Goal: Task Accomplishment & Management: Complete application form

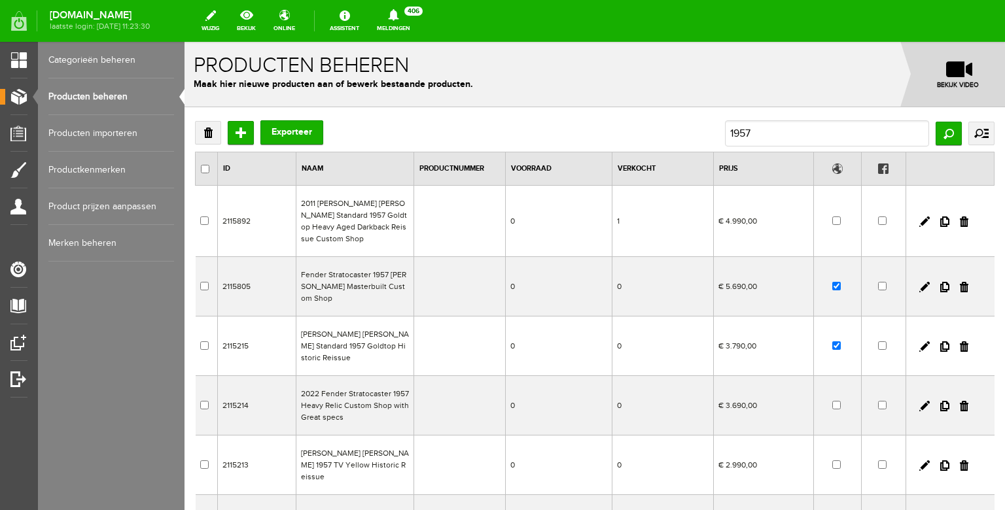
click at [118, 101] on link "Producten beheren" at bounding box center [111, 96] width 126 height 37
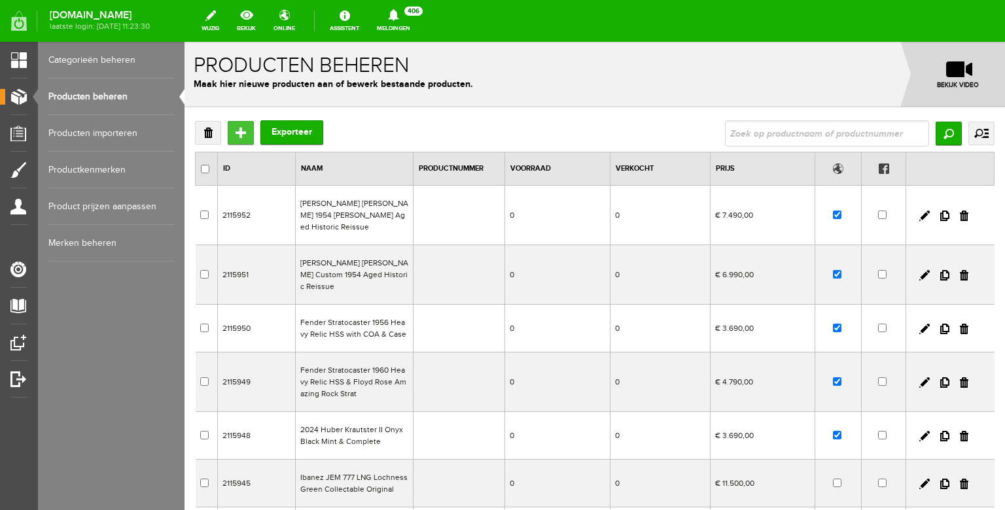
click at [243, 135] on input "Toevoegen" at bounding box center [241, 133] width 26 height 24
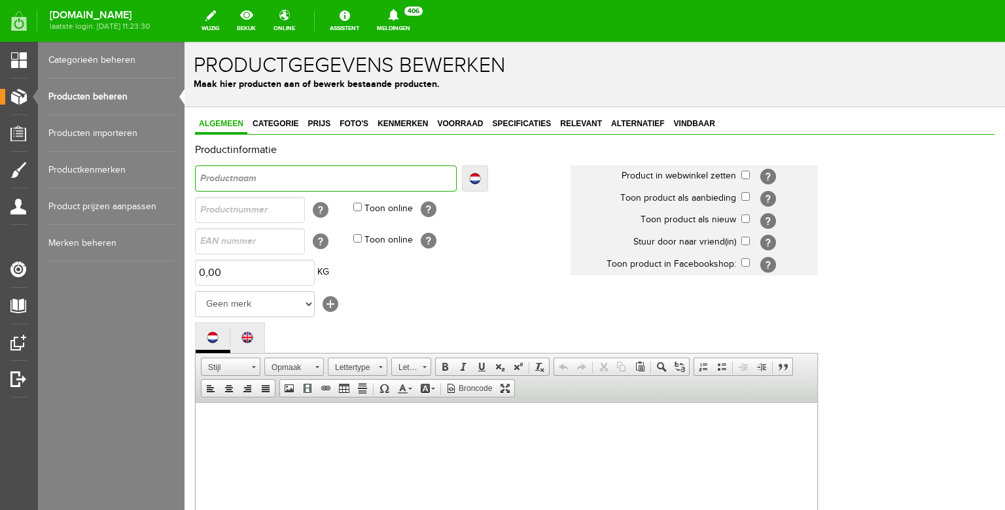
click at [266, 180] on input "text" at bounding box center [326, 178] width 262 height 26
type input "F"
type input "Fe"
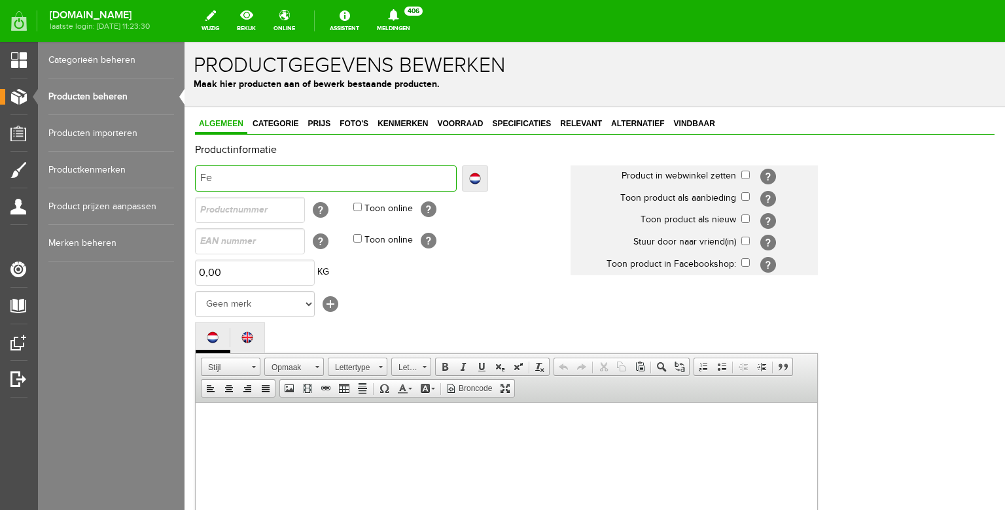
type input "Fen"
type input "Fend"
type input "Fende"
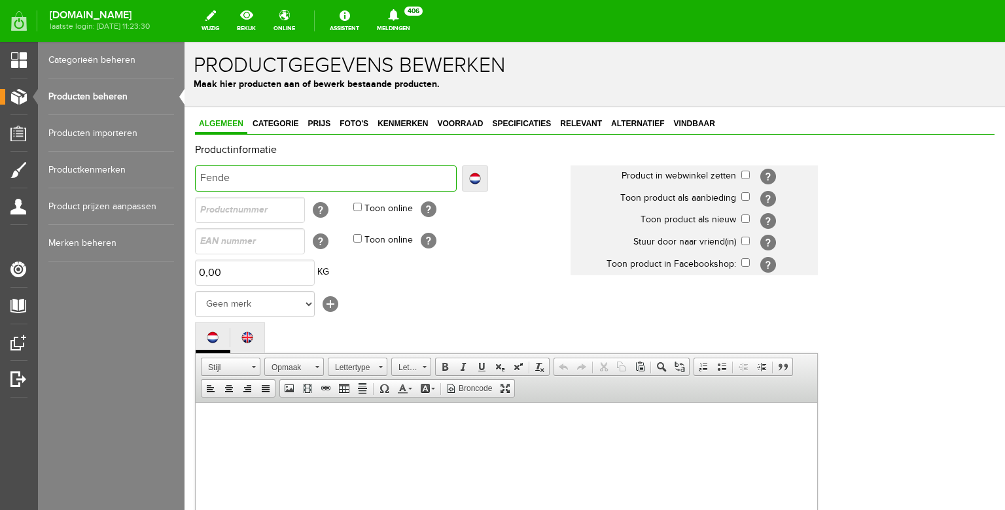
type input "Fende"
type input "Fender"
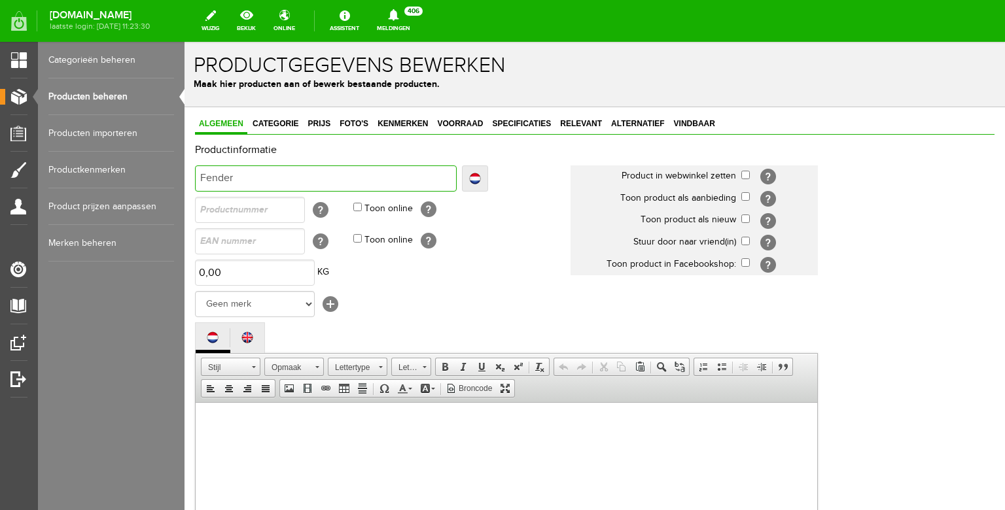
type input "Fender S"
type input "Fender St"
type input "Fender Str"
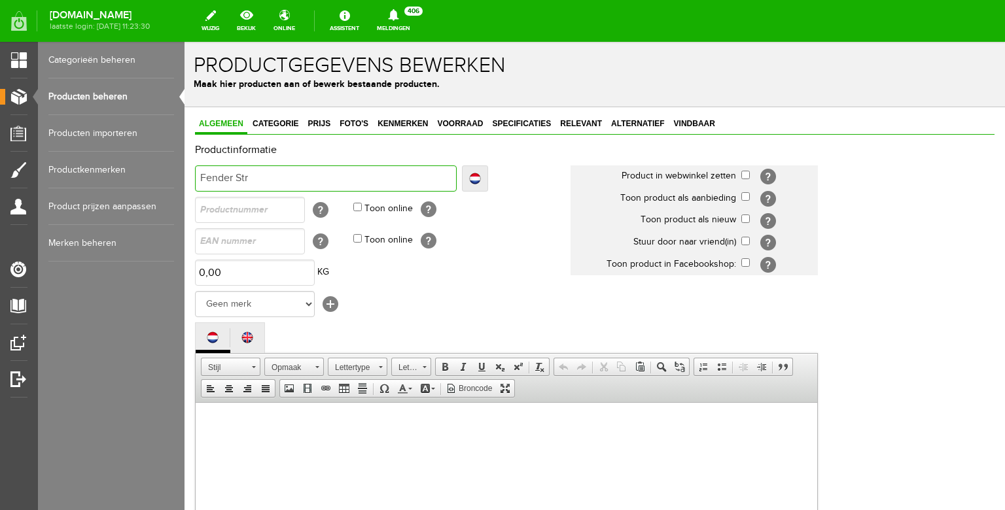
type input "Fender Str"
type input "Fender Stra"
type input "Fender Strat"
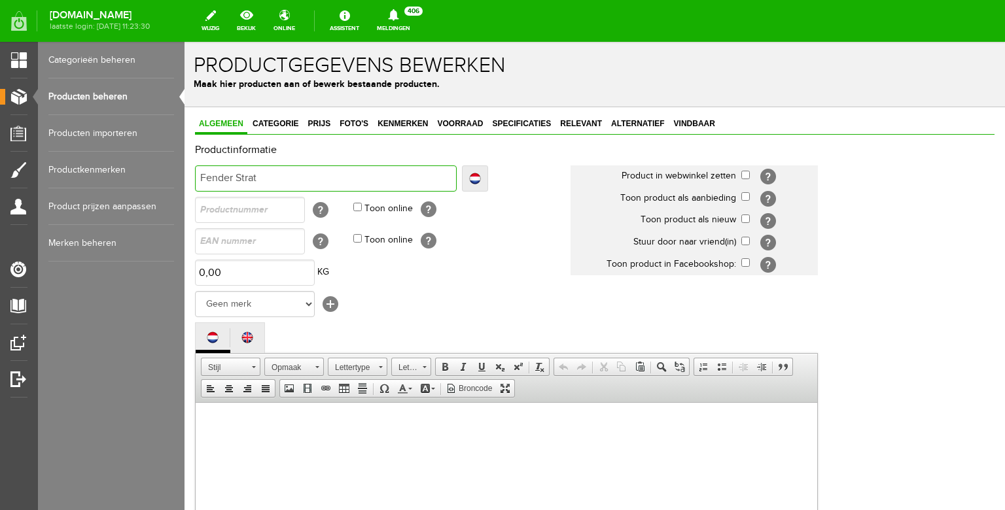
type input "Fender Strato"
type input "Fender Stratoc"
type input "Fender Stratoca"
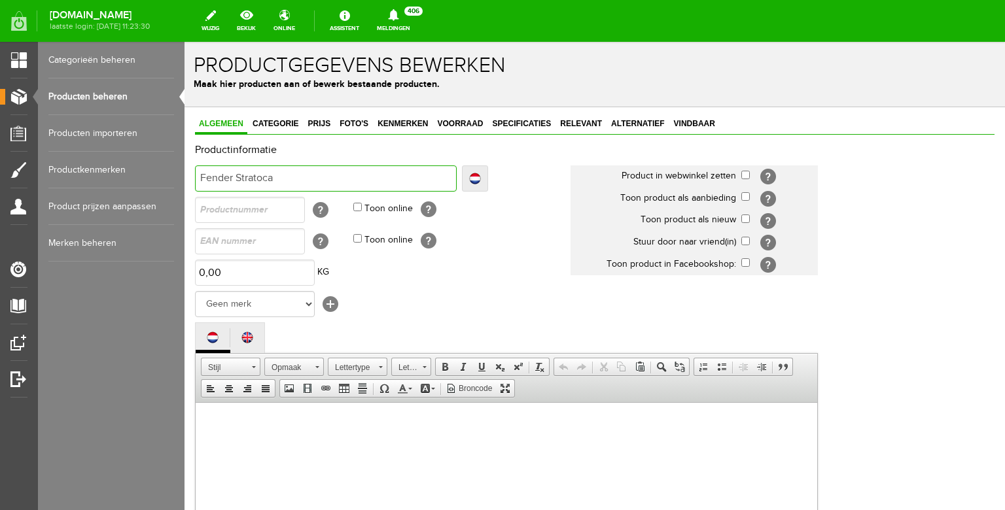
type input "Fender Stratoca"
type input "Fender Stratocas"
type input "Fender Stratocast"
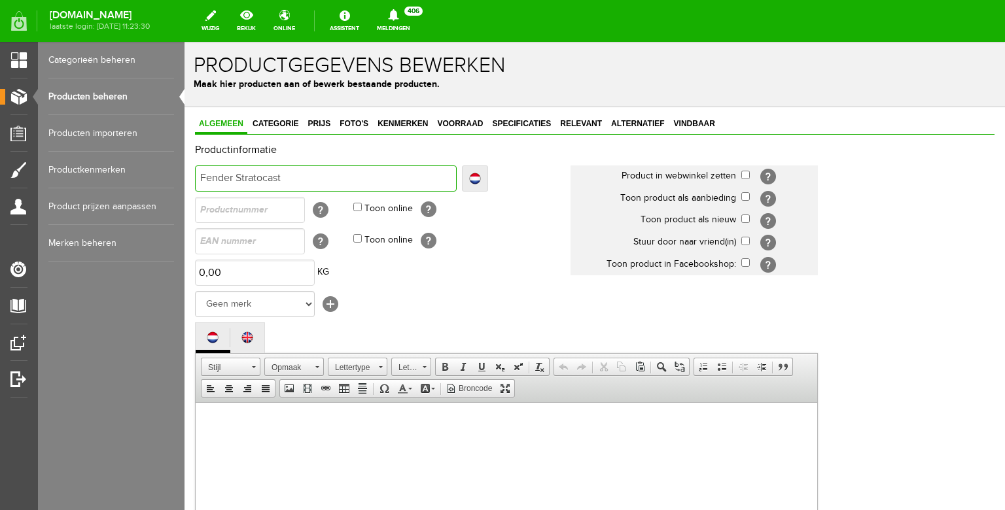
type input "Fender Stratocaste"
type input "Fender Stratocaster"
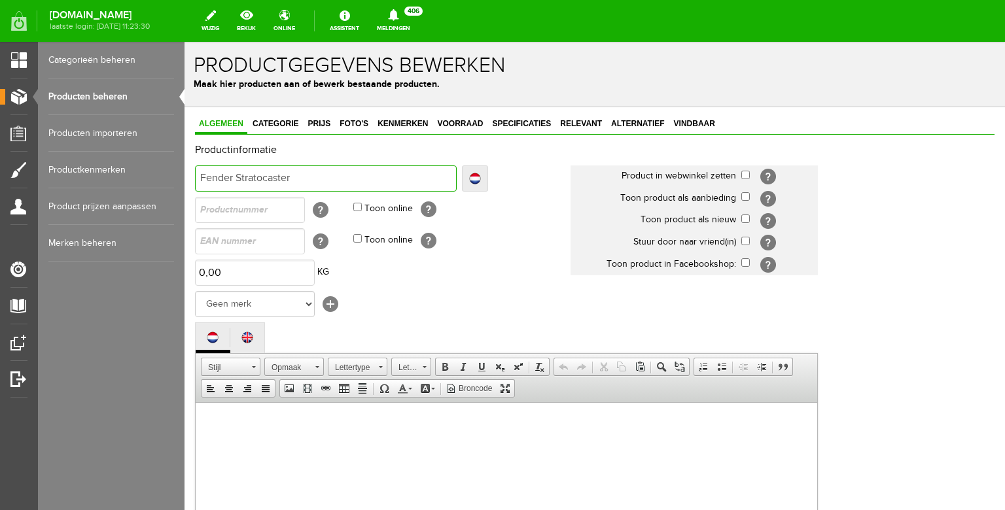
type input "Fender Stratocaster"
type input "Fender Stratocaster 1"
type input "Fender Stratocaster 19"
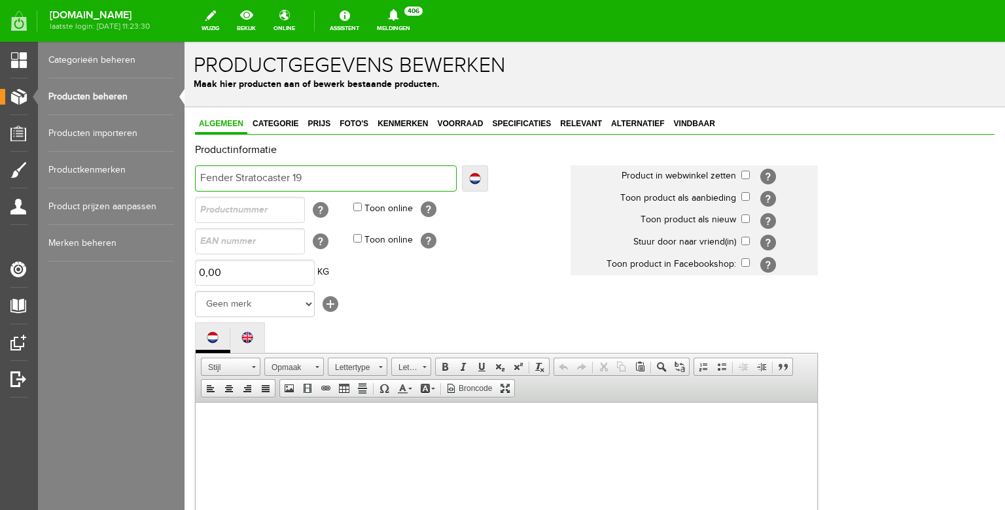
type input "Fender Stratocaster 195"
type input "Fender Stratocaster 1955"
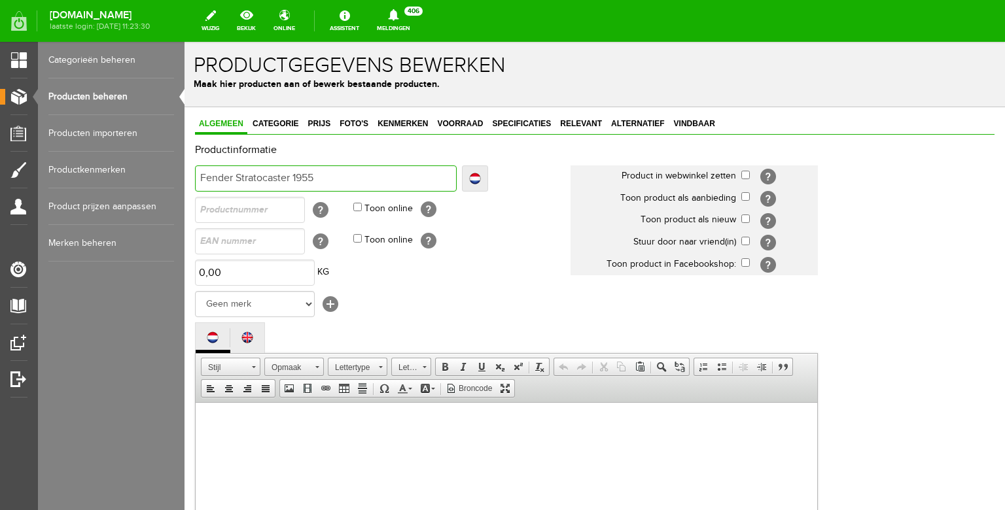
type input "Fender Stratocaster 1955"
type input "Fender Stratocaster 1955 R"
type input "Fender Stratocaster 1955 Re"
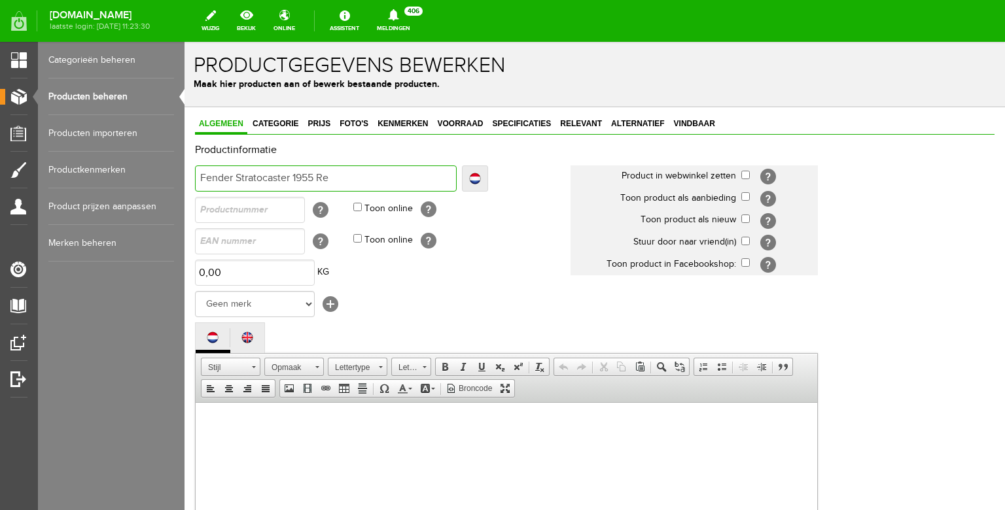
type input "Fender Stratocaster 1955 Rel"
type input "Fender Stratocaster 1955 Reli"
type input "Fender Stratocaster 1955 Relic"
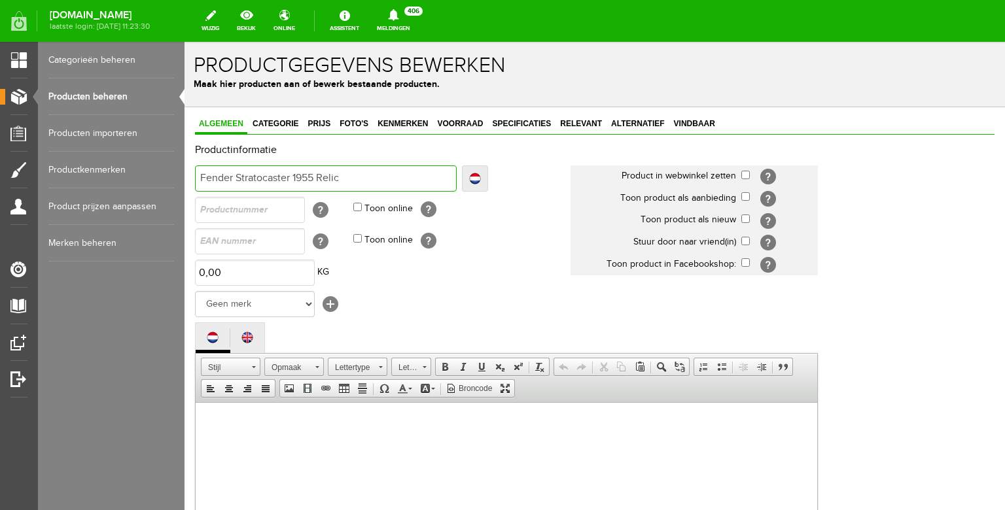
type input "Fender Stratocaster 1955 Relic"
type input "Fender Stratocaster 1955 Relic H"
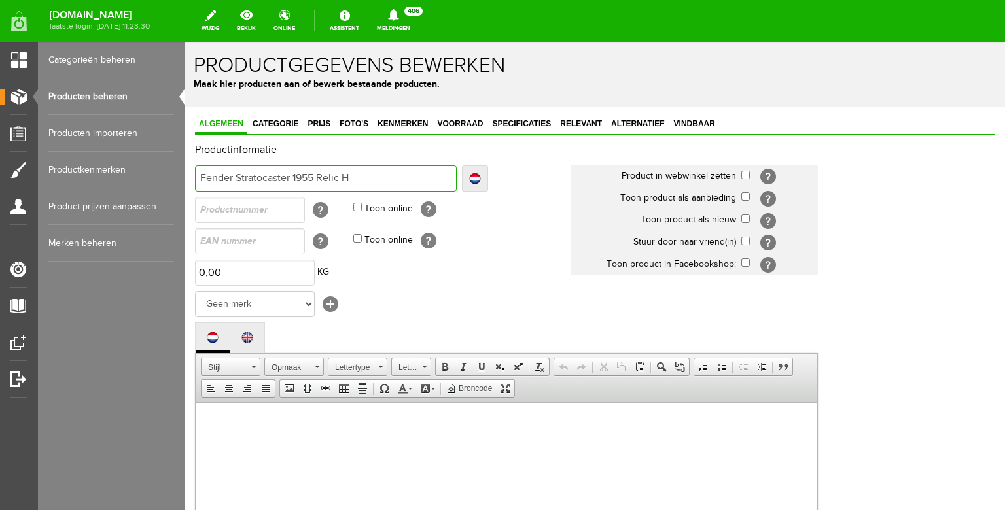
type input "Fender Stratocaster 1955 Relic"
type input "Fender Stratocaster 1955 Relic A"
type input "Fender Stratocaster 1955 Relic Ag"
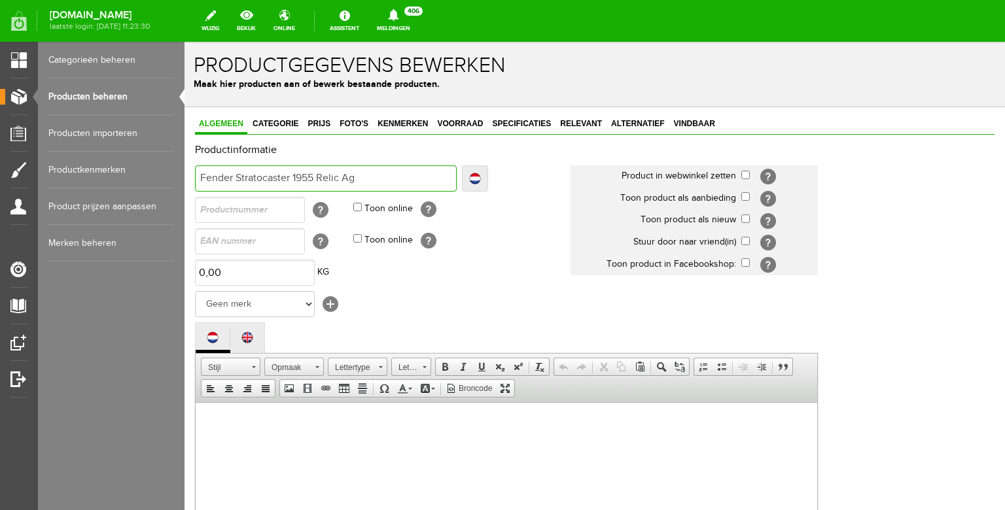
type input "Fender Stratocaster 1955 Relic Ag"
type input "Fender Stratocaster 1955 Relic Age"
type input "Fender Stratocaster 1955 Relic Aged"
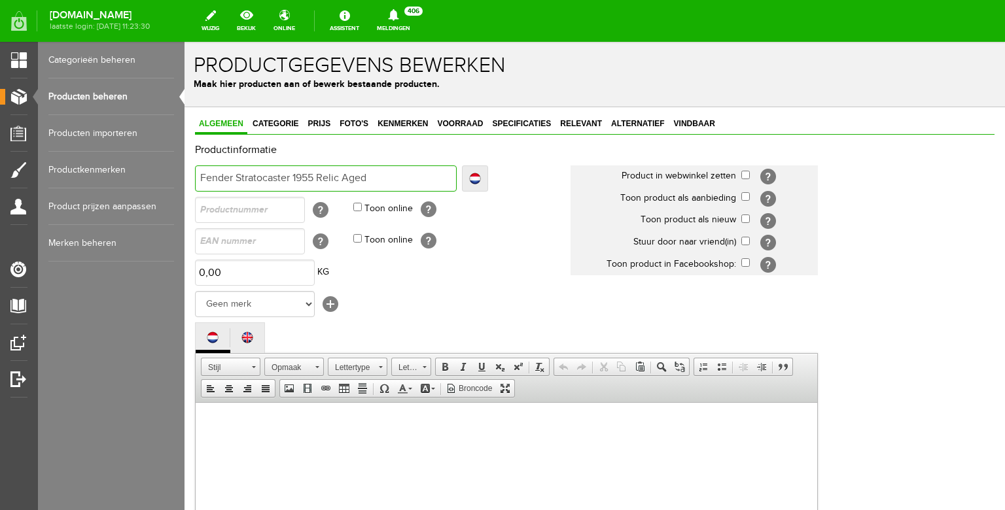
type input "Fender Stratocaster 1955 Relic Aged"
type input "Fender Stratocaster 1955 Relic Aged I"
type input "Fender Stratocaster 1955 Relic Aged In"
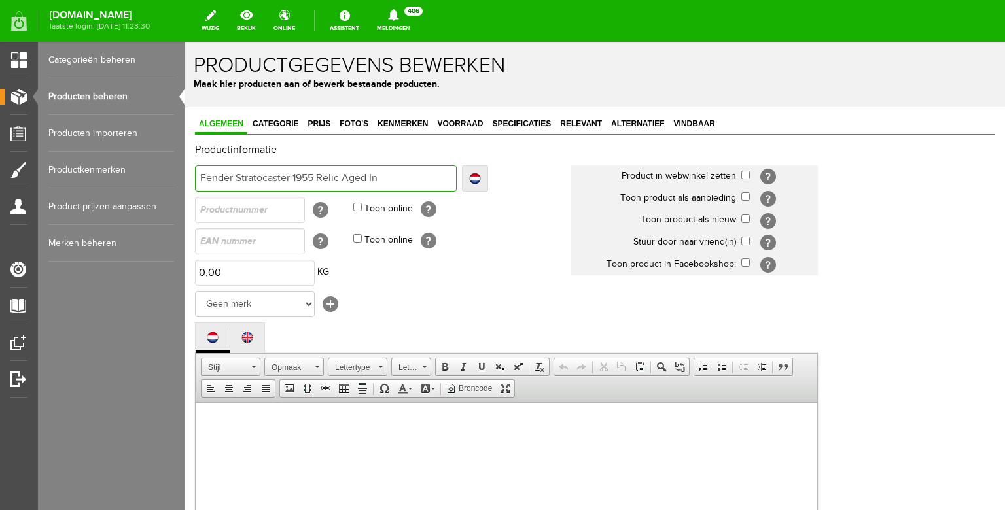
type input "Fender Stratocaster 1955 Relic Aged In"
type input "Fender Stratocaster 1955 Relic Aged Inc"
type input "Fender Stratocaster 1955 Relic Aged Inca"
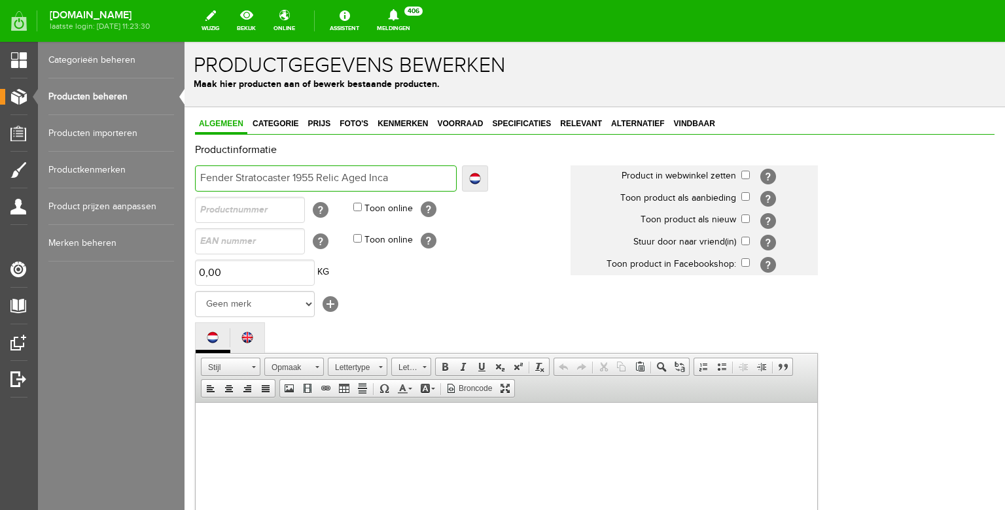
type input "Fender Stratocaster 1955 Relic Aged Inca"
type input "Fender Stratocaster 1955 Relic Aged Inca Silve"
type input "Fender Stratocaster 1955 Relic Aged Inca Silver"
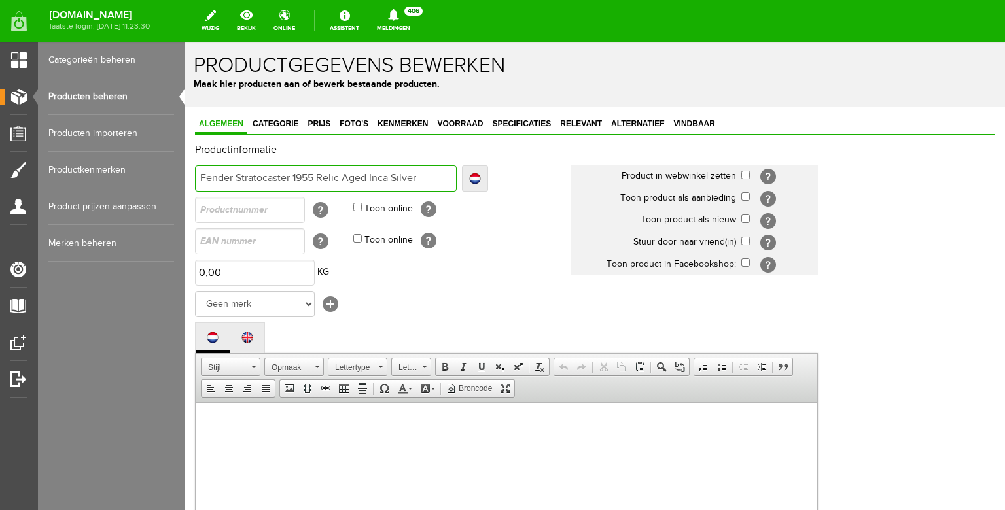
type input "Fender Stratocaster 1955 Relic Aged Inca Silver"
type input "Fender Stratocaster 1955 Relic Aged Inca Silver D"
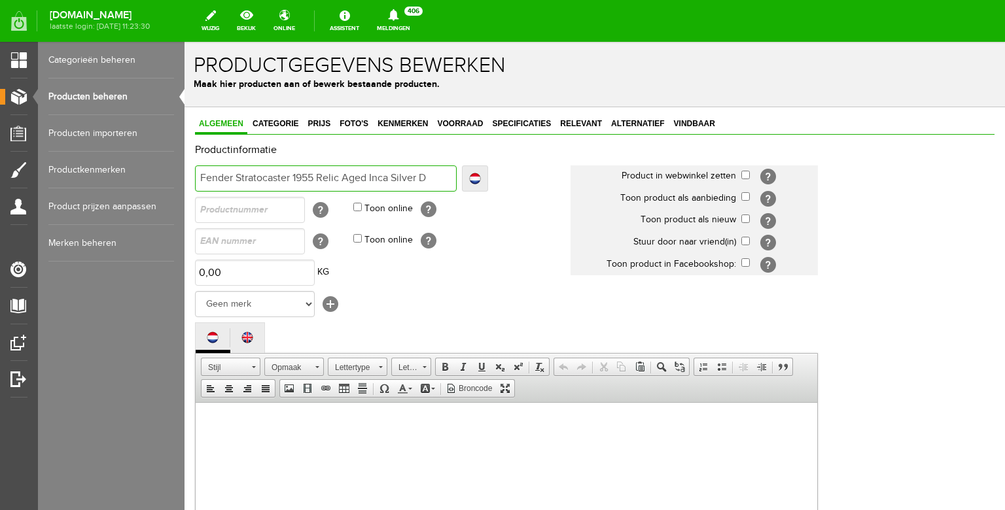
type input "Fender Stratocaster 1955 Relic Aged Inca Silver Du"
type input "Fender Stratocaster 1955 Relic Aged Inca Silver Dua"
type input "Fender Stratocaster 1955 Relic Aged Inca Silver Dual"
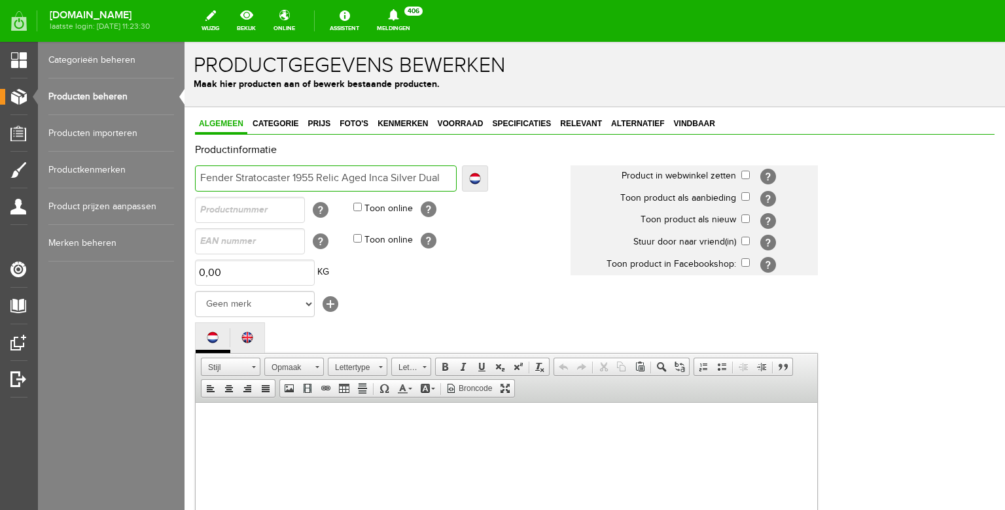
type input "Fender Stratocaster 1955 Relic Aged Inca Silver Dual"
type input "Fender Stratocaster 1955 Relic Aged Inca Silver Dual M"
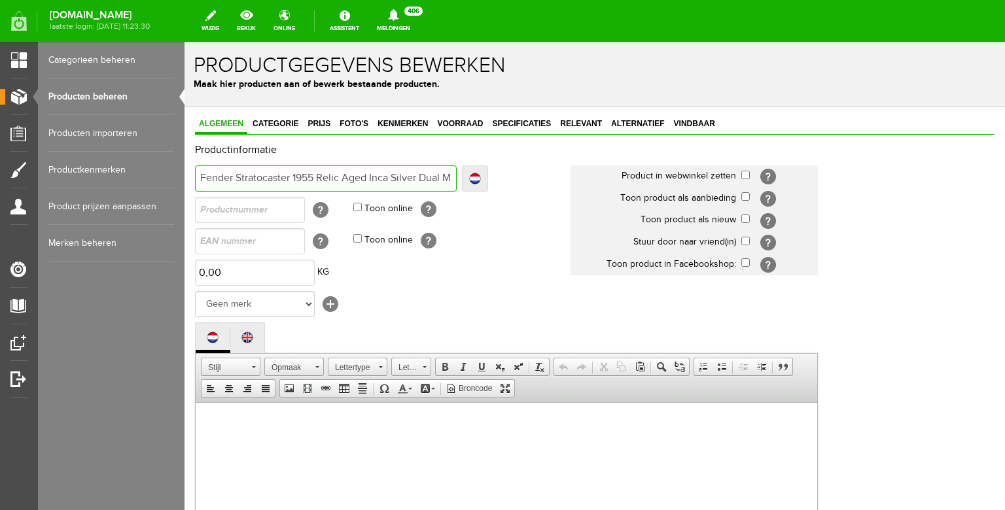
type input "Fender Stratocaster 1955 Relic Aged Inca Silver Dual Ma"
type input "Fender Stratocaster 1955 Relic Aged Inca Silver Dual Mag"
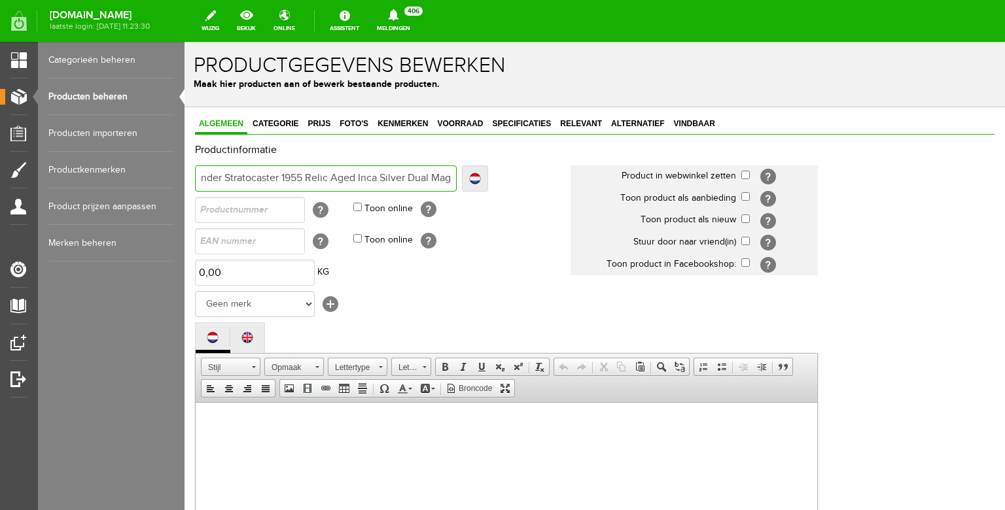
type input "Fender Stratocaster 1955 Relic Aged Inca Silver Dual Mag"
type input "Fender Stratocaster 1955 Relic Aged Inca Silver Dual Mag L"
type input "Fender Stratocaster 1955 Relic Aged Inca Silver Dual Mag LT"
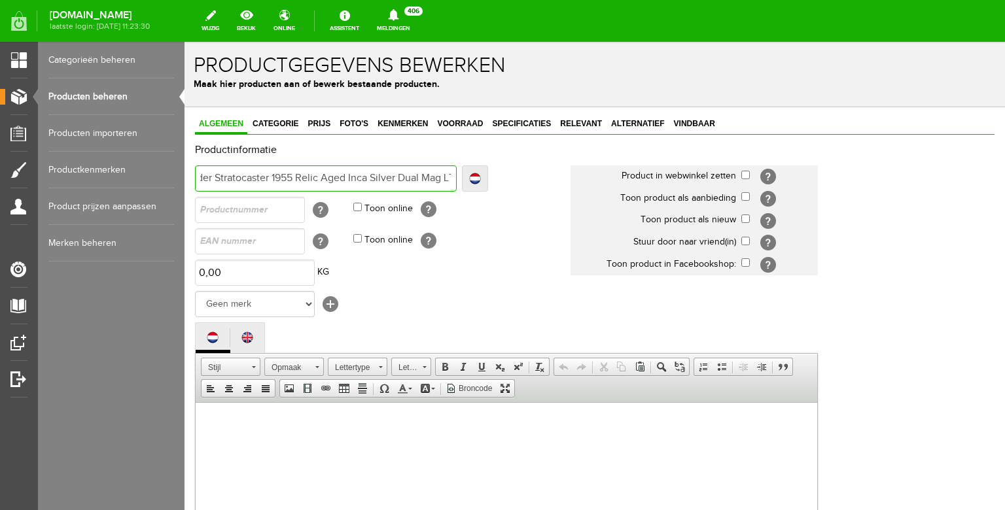
type input "Fender Stratocaster 1955 Relic Aged Inca Silver Dual Mag LT"
type input "Fender Stratocaster 1955 Relic Aged Inca Silver Dual Mag LTD"
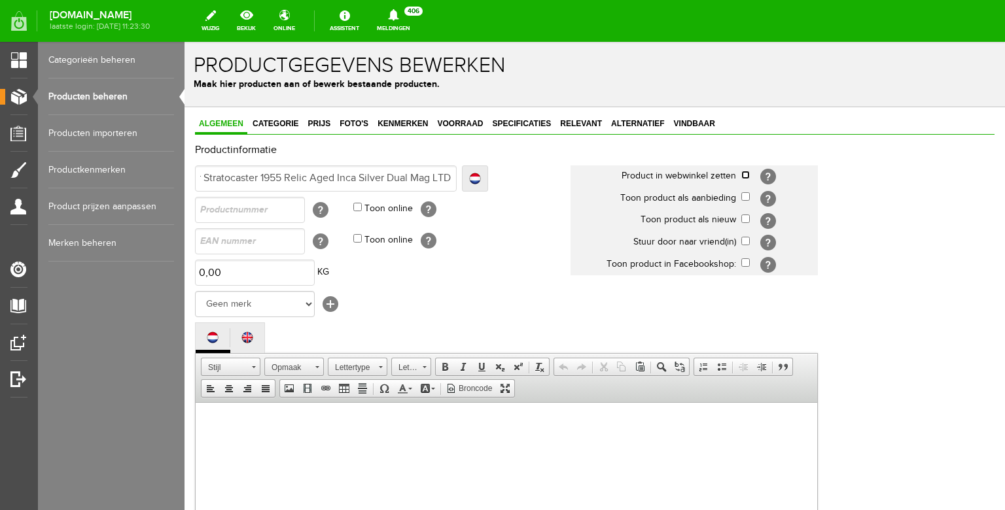
click at [748, 175] on input "checkbox" at bounding box center [745, 175] width 9 height 9
checkbox input "true"
click at [746, 220] on input "checkbox" at bounding box center [745, 219] width 9 height 9
checkbox input "true"
click at [195, 291] on select "Geen merk Hymn Peavey Vox Rickenbacker [PERSON_NAME] [PERSON_NAME] [PERSON_NAME…" at bounding box center [255, 304] width 120 height 26
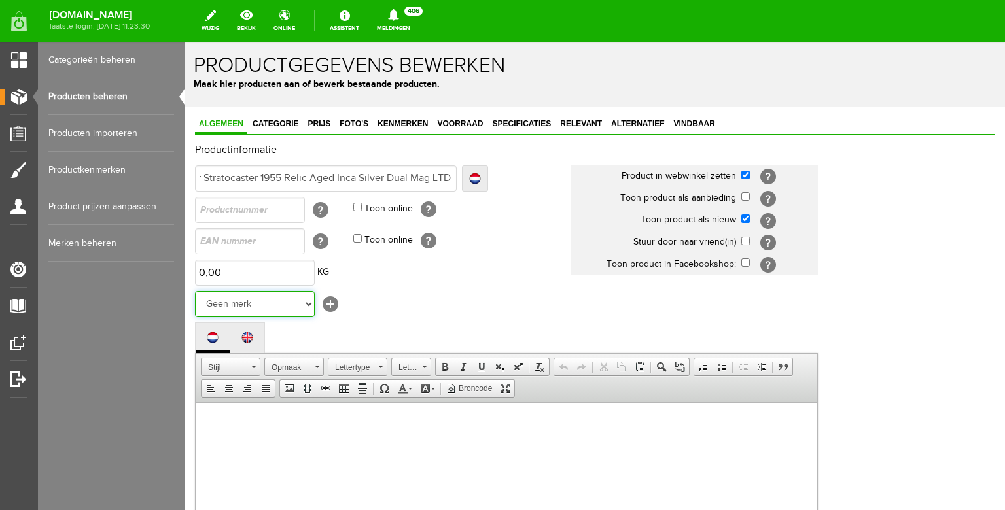
select select "124516"
click option "Fender" at bounding box center [184, 42] width 0 height 0
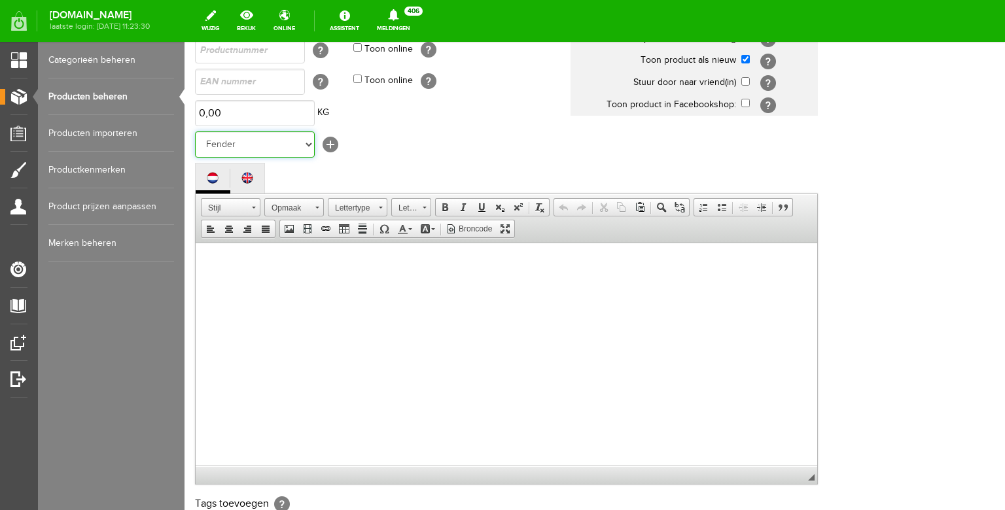
scroll to position [215, 0]
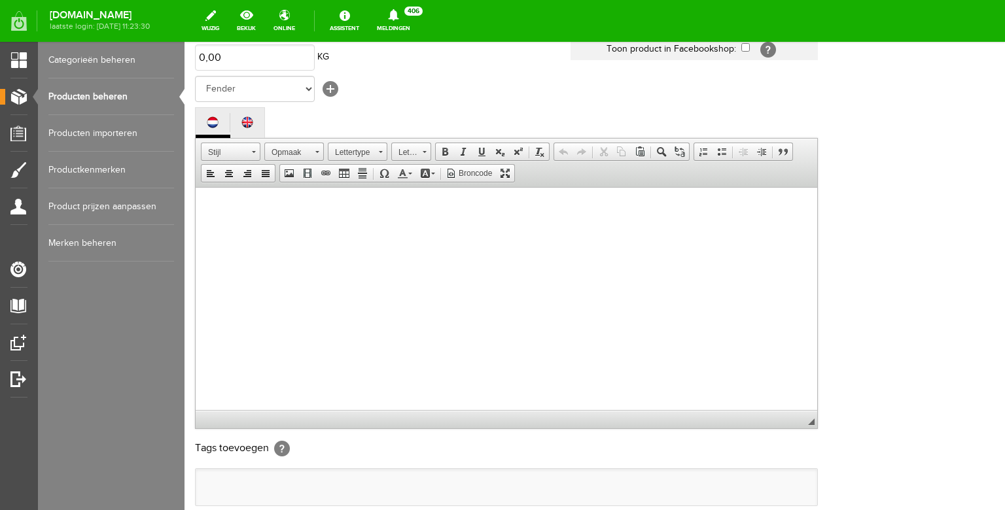
click at [360, 290] on body at bounding box center [506, 311] width 595 height 222
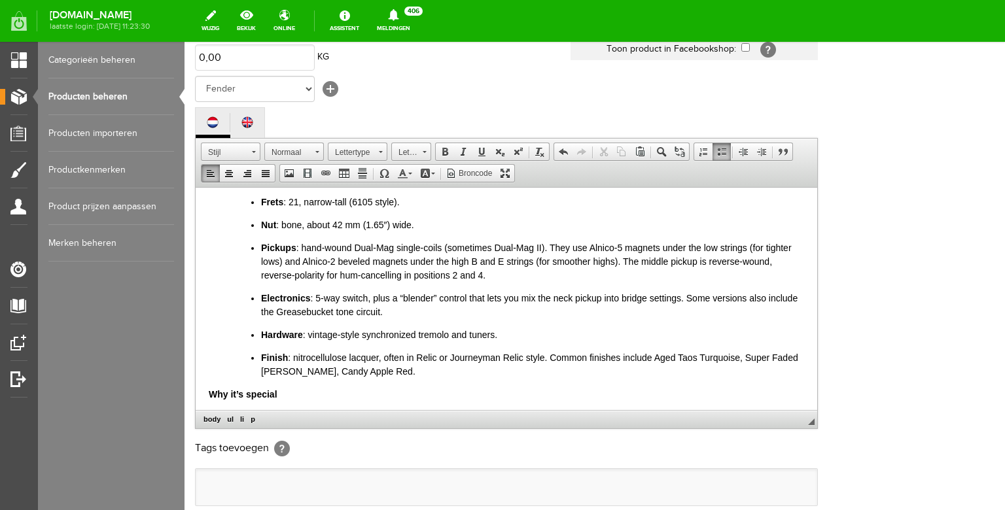
scroll to position [0, 0]
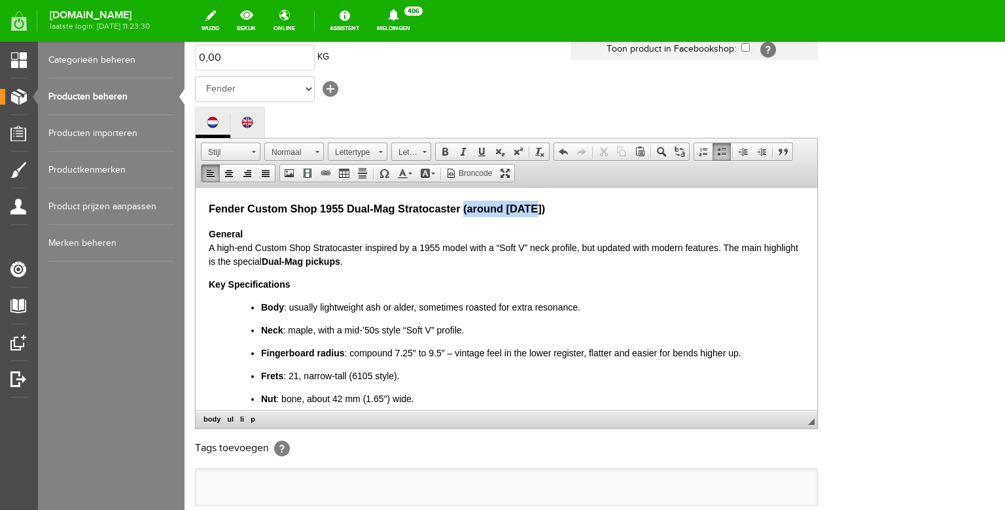
drag, startPoint x: 545, startPoint y: 206, endPoint x: 464, endPoint y: 203, distance: 81.8
click at [464, 203] on h3 "Fender Custom Shop 1955 Dual-Mag Stratocaster (around [DATE])" at bounding box center [506, 208] width 595 height 16
click at [208, 209] on html "Fender Custom Shop 1955 Dual-Mag Stratocaster General A high-end Custom Shop St…" at bounding box center [506, 298] width 621 height 222
drag, startPoint x: 256, startPoint y: 236, endPoint x: 206, endPoint y: 232, distance: 49.9
click at [206, 232] on html "This is a Limited Edition Fender Custom Shop 1955 Dual-Mag Stratocaster General…" at bounding box center [506, 298] width 621 height 222
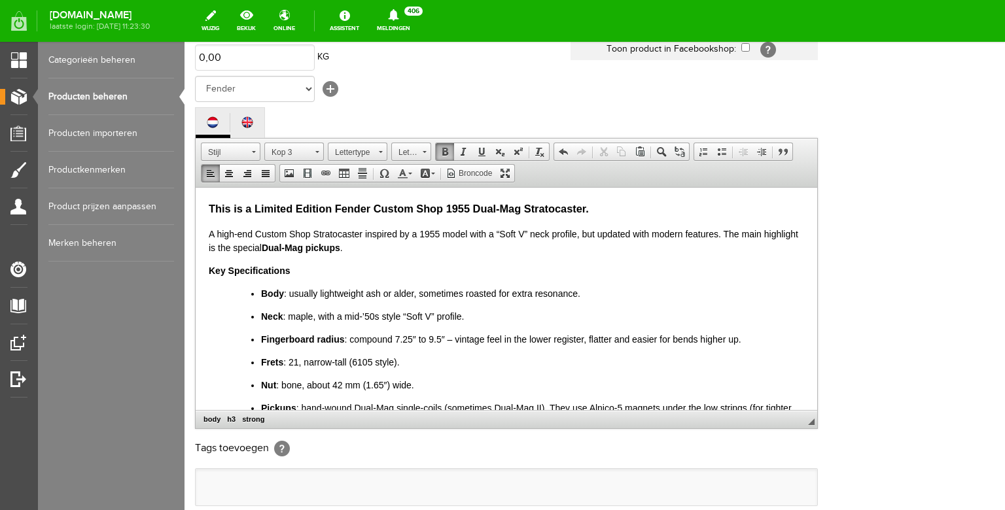
click at [211, 232] on p "A high-end Custom Shop Stratocaster inspired by a 1955 model with a “Soft V” ne…" at bounding box center [506, 240] width 595 height 27
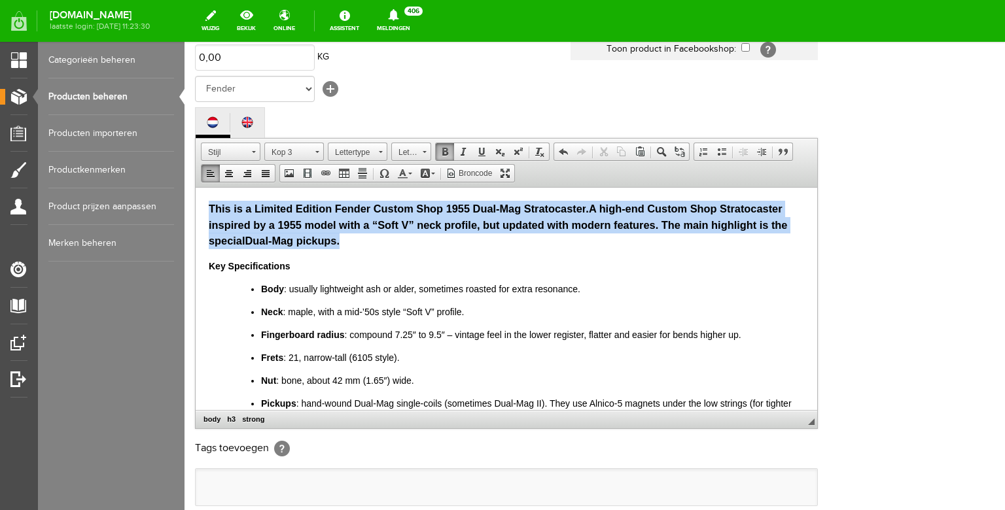
drag, startPoint x: 358, startPoint y: 241, endPoint x: 190, endPoint y: 184, distance: 178.3
click at [196, 187] on html "This is a Limited Edition Fender Custom Shop 1955 Dual-Mag Stratocaster . A hig…" at bounding box center [506, 298] width 621 height 222
click at [411, 175] on span at bounding box center [410, 174] width 4 height 2
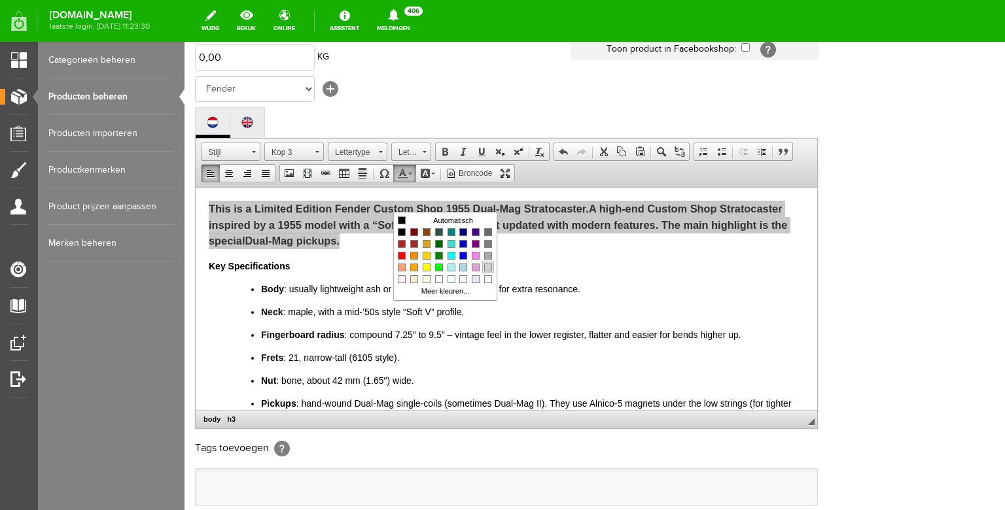
click at [485, 269] on span "Kleuren" at bounding box center [488, 268] width 8 height 8
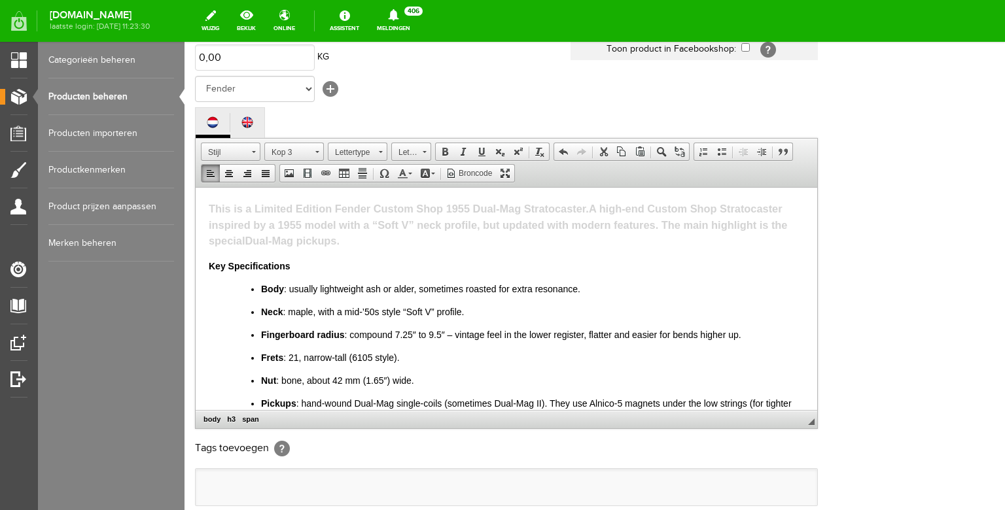
click at [405, 238] on h3 "This is a Limited Edition Fender Custom Shop 1955 Dual-Mag Stratocaster . A hig…" at bounding box center [506, 224] width 595 height 48
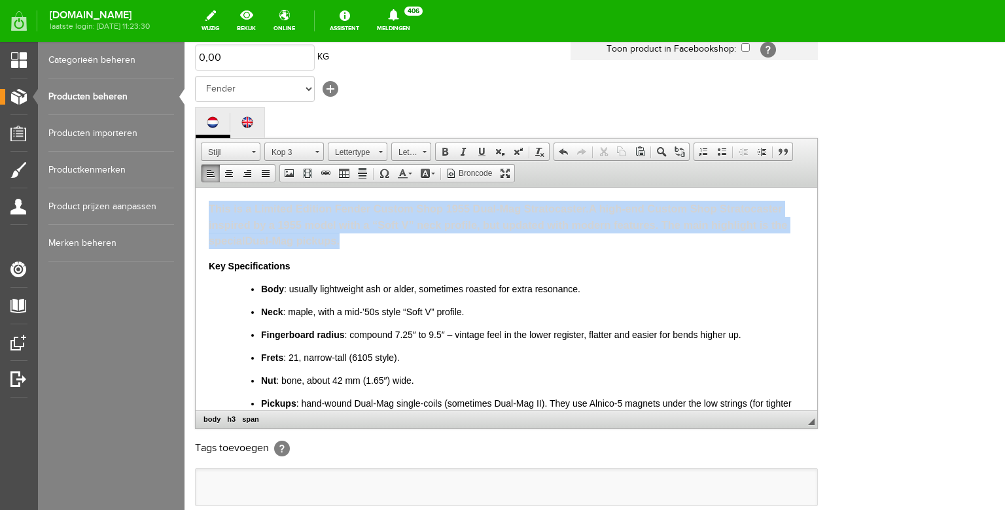
drag, startPoint x: 405, startPoint y: 238, endPoint x: 189, endPoint y: 188, distance: 221.5
click at [196, 188] on html "This is a Limited Edition Fender Custom Shop 1955 Dual-Mag Stratocaster . A hig…" at bounding box center [506, 298] width 621 height 222
click at [445, 157] on span at bounding box center [445, 152] width 10 height 10
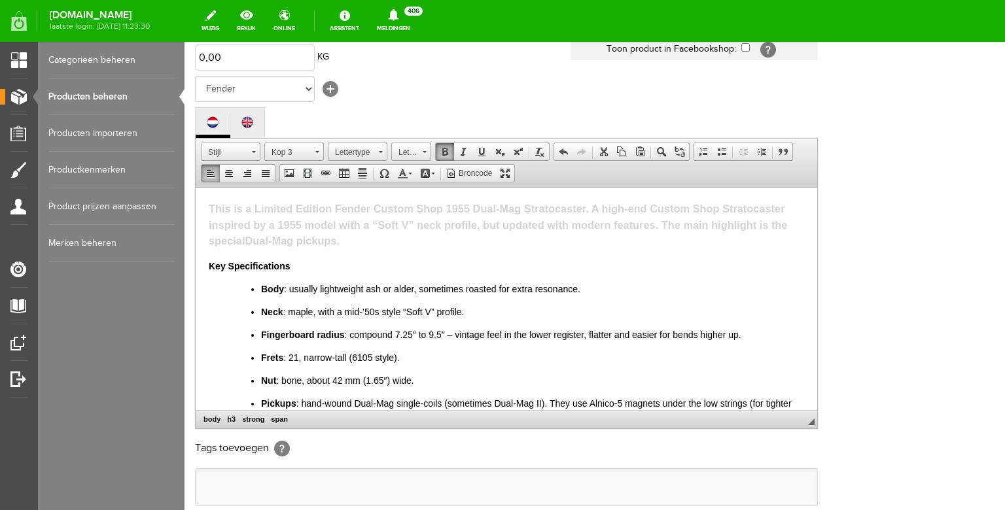
click at [446, 157] on span at bounding box center [445, 152] width 10 height 10
click at [370, 258] on body "This is a Limited Edition Fender Custom Shop 1955 Dual-Mag Stratocaster. A high…" at bounding box center [506, 311] width 595 height 222
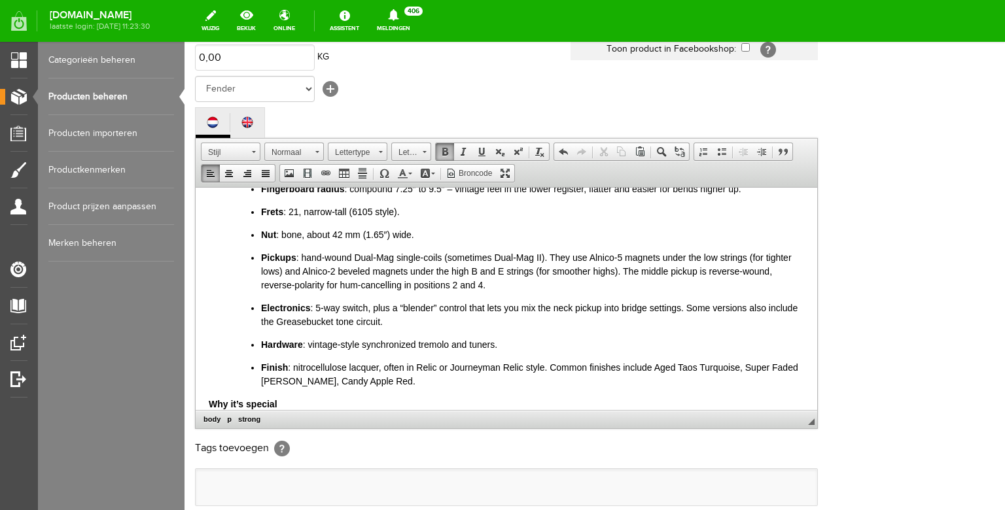
scroll to position [239, 0]
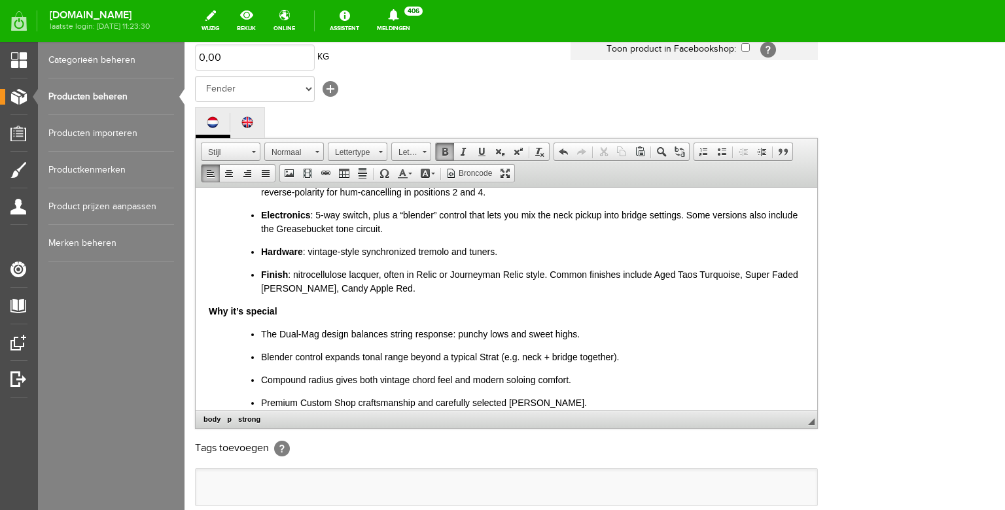
click at [421, 290] on p "Finish : nitrocellulose lacquer, often in Relic or Journeyman Relic style. Comm…" at bounding box center [532, 281] width 543 height 27
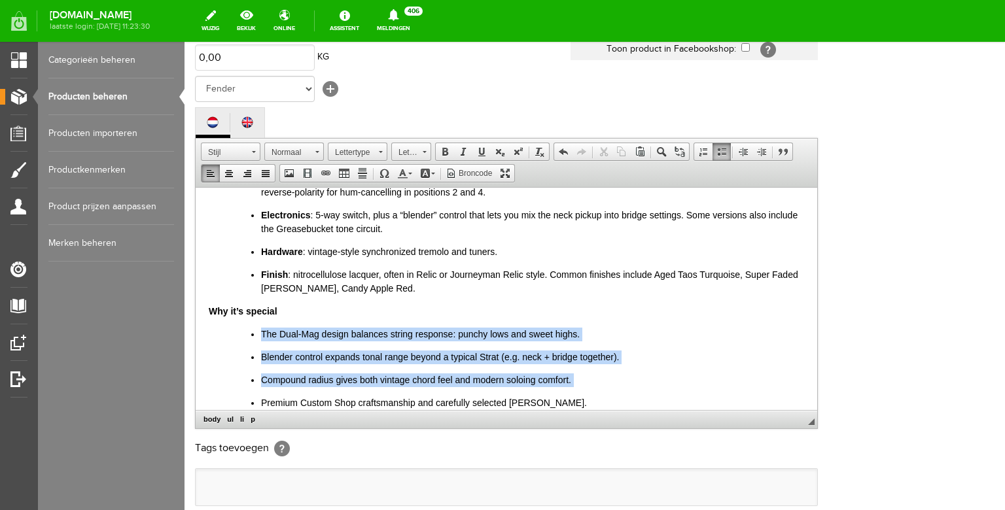
scroll to position [0, 0]
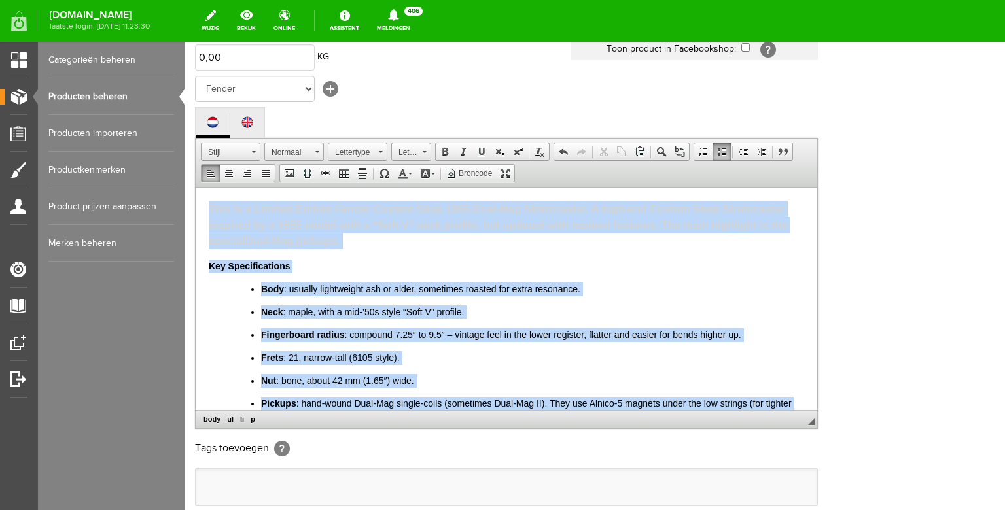
drag, startPoint x: 302, startPoint y: 309, endPoint x: 377, endPoint y: 277, distance: 81.4
click at [196, 187] on html "This is a Limited Edition Fender Custom Shop 1955 Dual-Mag Stratocaster. A high…" at bounding box center [506, 298] width 621 height 222
click at [434, 182] on link "Achtergrondkleur" at bounding box center [427, 173] width 23 height 17
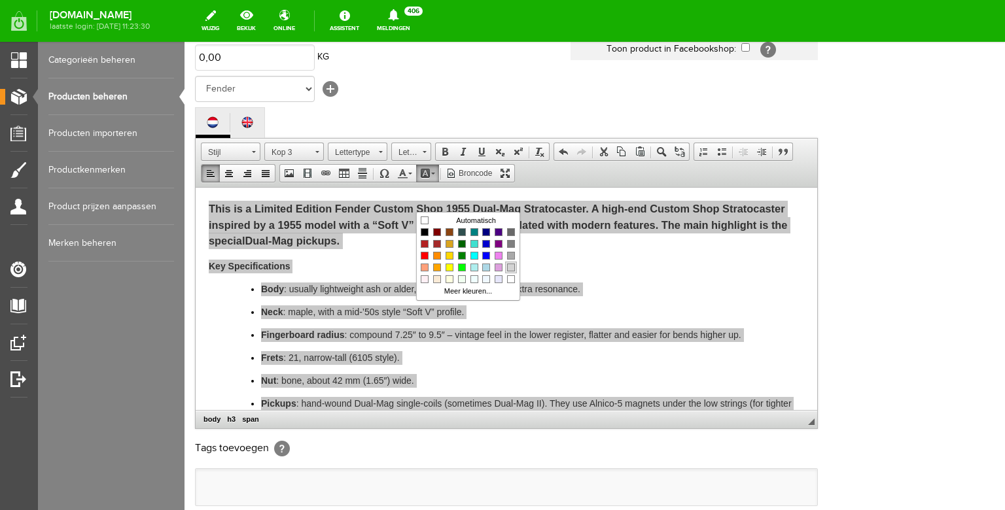
click at [511, 268] on span "Kleuren" at bounding box center [511, 268] width 8 height 8
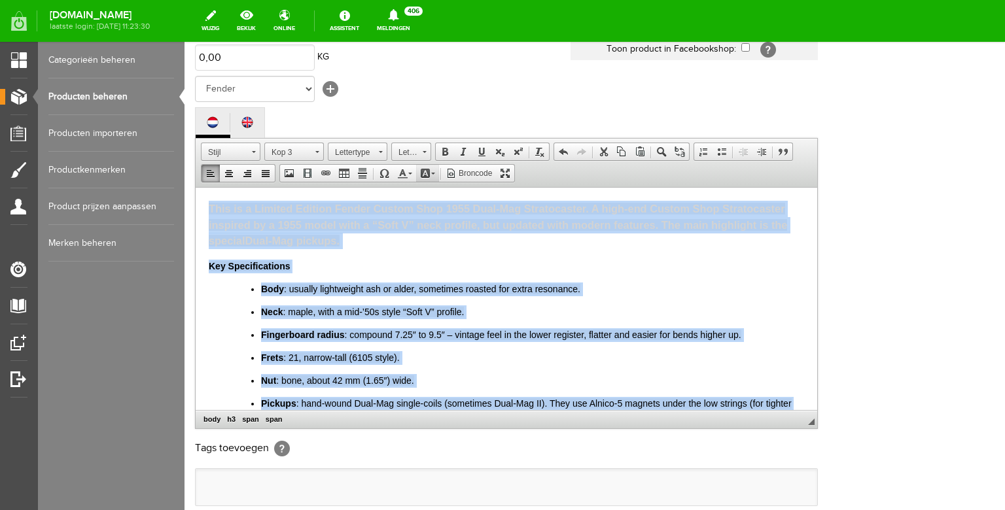
click at [434, 182] on link "Achtergrondkleur" at bounding box center [427, 173] width 23 height 17
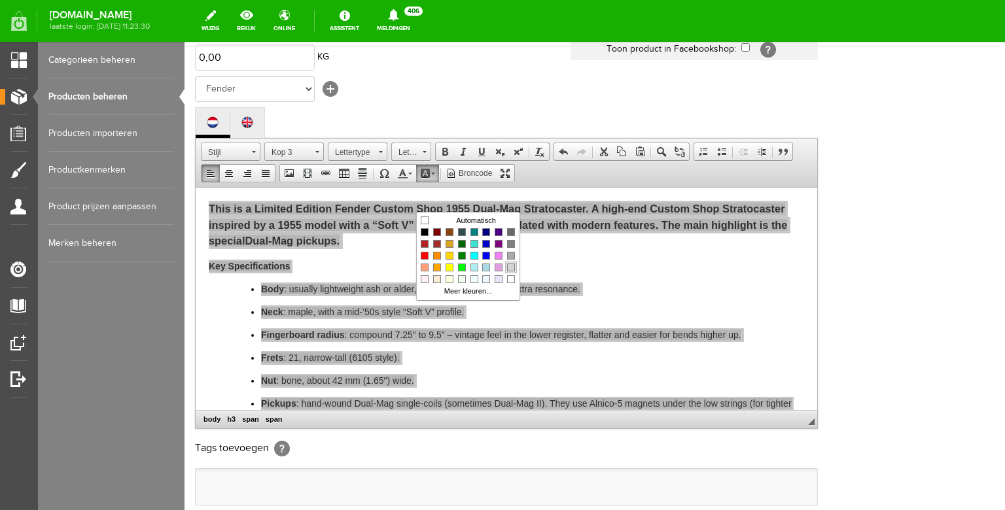
click at [511, 269] on span "Kleuren" at bounding box center [511, 268] width 8 height 8
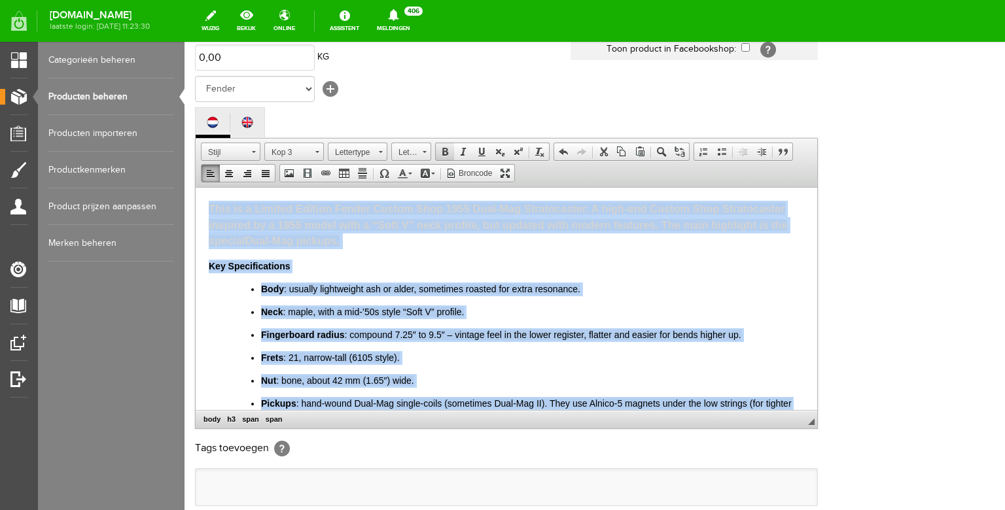
click at [447, 157] on span at bounding box center [445, 152] width 10 height 10
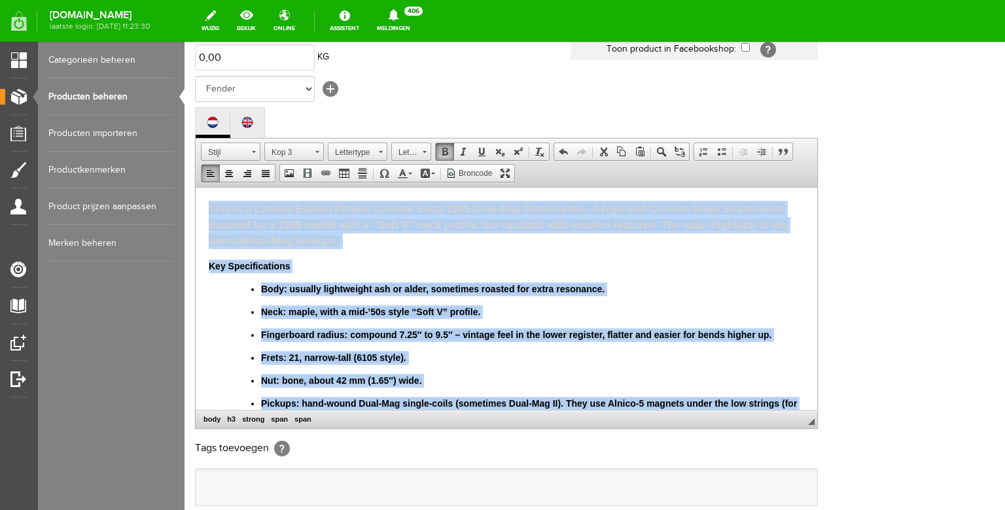
click at [447, 157] on span at bounding box center [445, 152] width 10 height 10
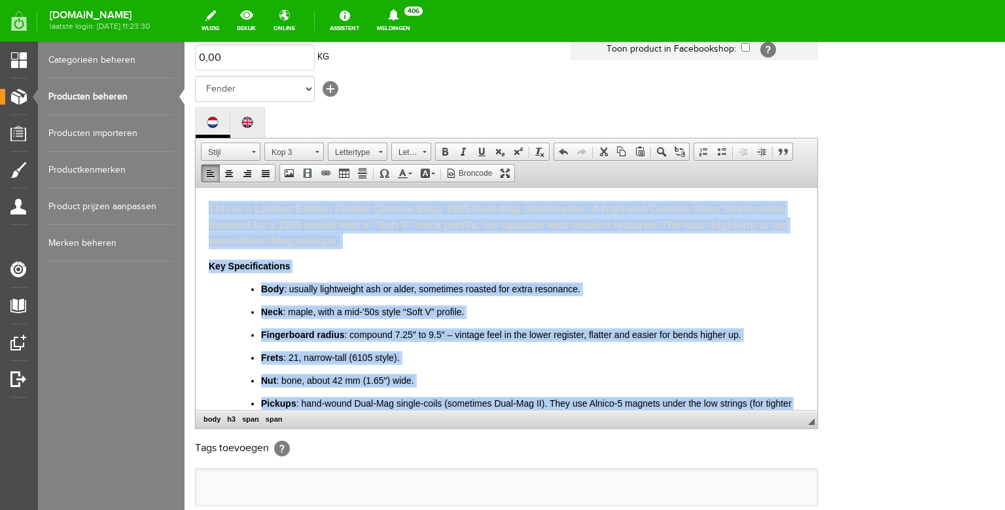
click at [367, 302] on ul "Body : usually lightweight ash or alder, sometimes roasted for extra resonance.…" at bounding box center [519, 408] width 569 height 252
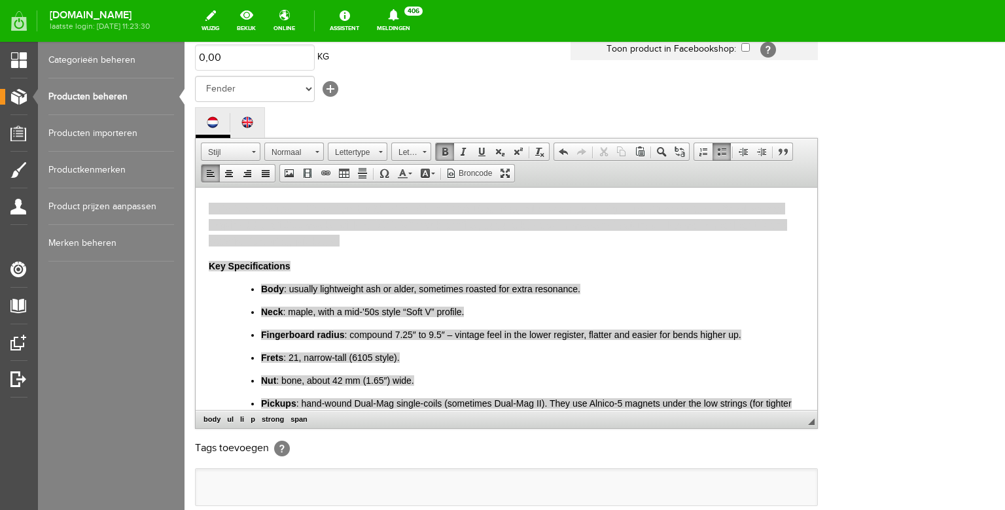
scroll to position [213, 0]
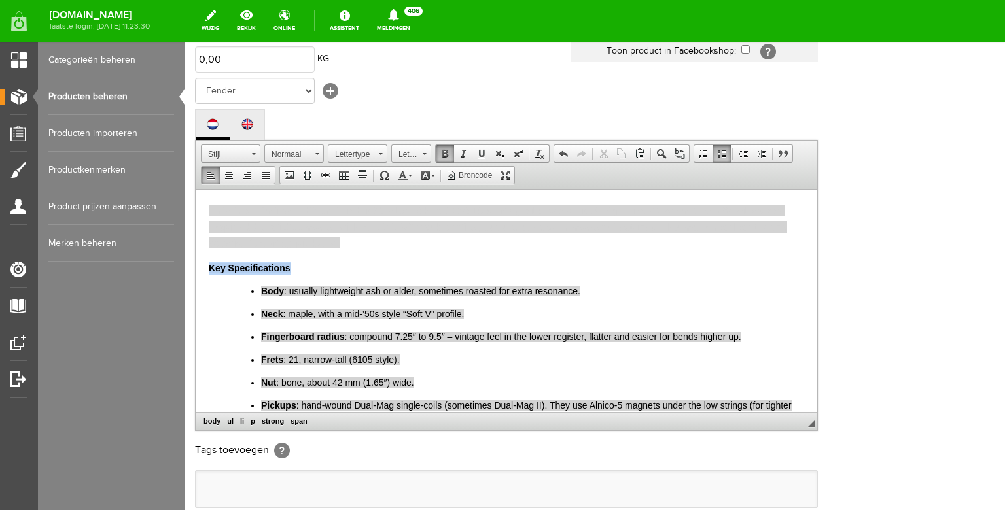
click at [381, 275] on body "This is a Limited Edition Fender Custom Shop 1955 Dual-Mag Stratocaster. A high…" at bounding box center [506, 313] width 595 height 222
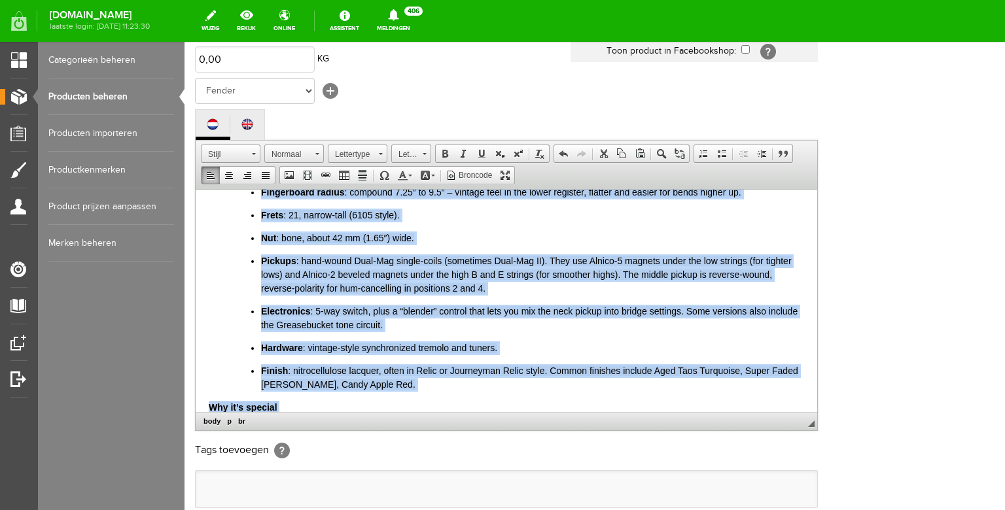
scroll to position [0, 0]
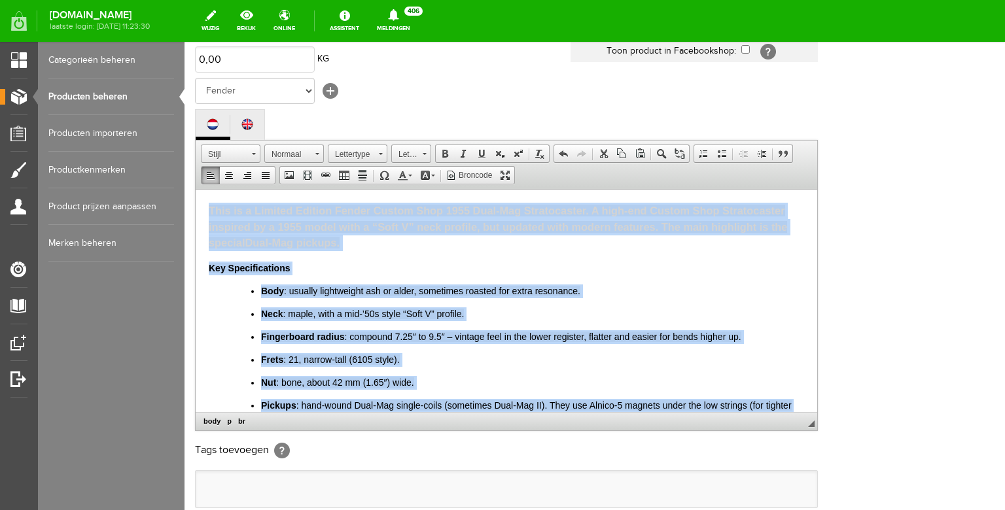
drag, startPoint x: 544, startPoint y: 404, endPoint x: 181, endPoint y: 141, distance: 447.7
click at [196, 189] on html "This is a Limited Edition Fender Custom Shop 1955 Dual-Mag Stratocaster. A high…" at bounding box center [506, 300] width 621 height 222
click at [431, 184] on link "Achtergrondkleur" at bounding box center [427, 175] width 23 height 17
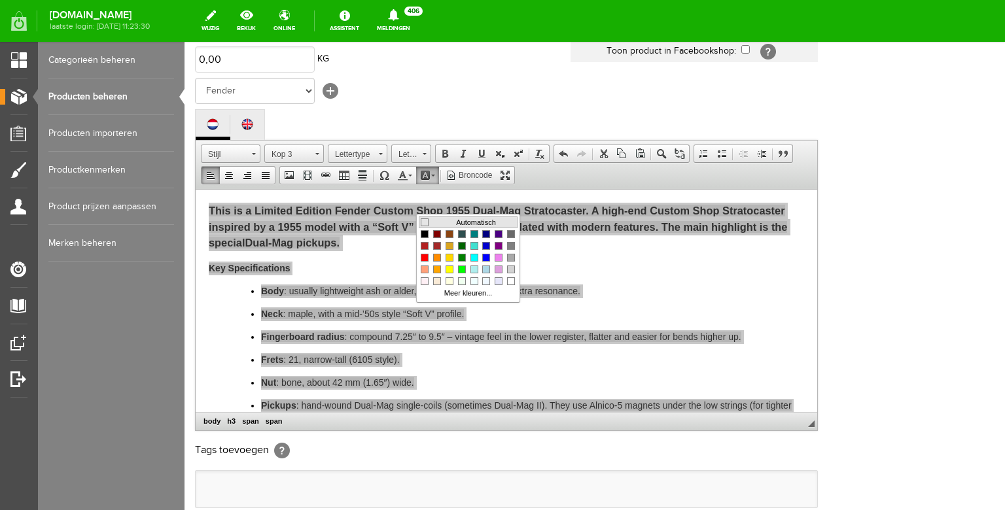
drag, startPoint x: 428, startPoint y: 223, endPoint x: 649, endPoint y: 217, distance: 220.5
click at [428, 223] on span "Kleuren" at bounding box center [425, 222] width 8 height 8
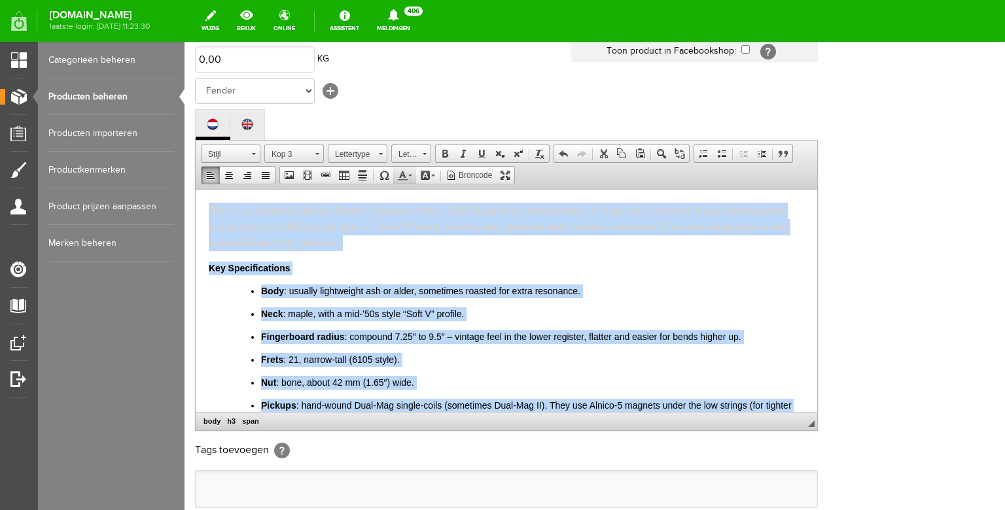
click at [409, 184] on link "Tekstkleur" at bounding box center [404, 175] width 23 height 17
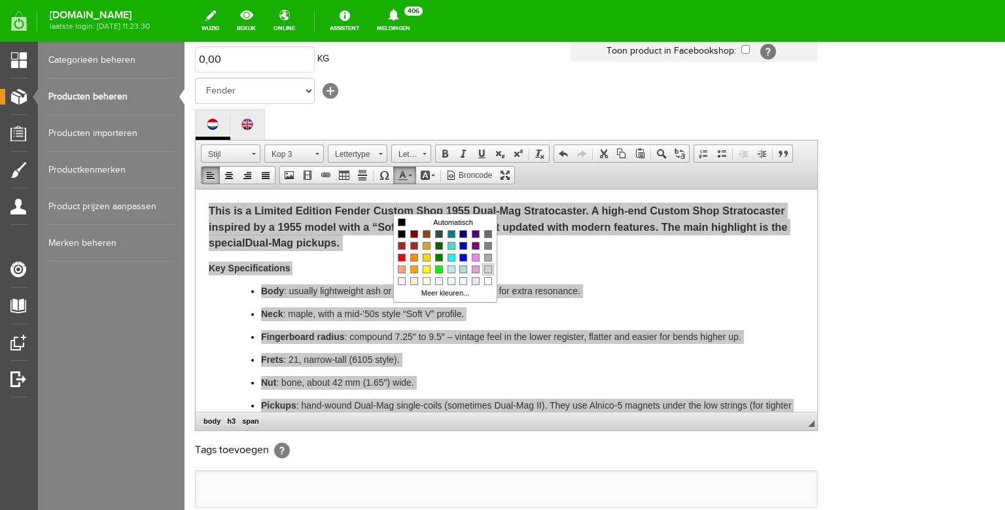
click at [487, 269] on span "Kleuren" at bounding box center [488, 270] width 8 height 8
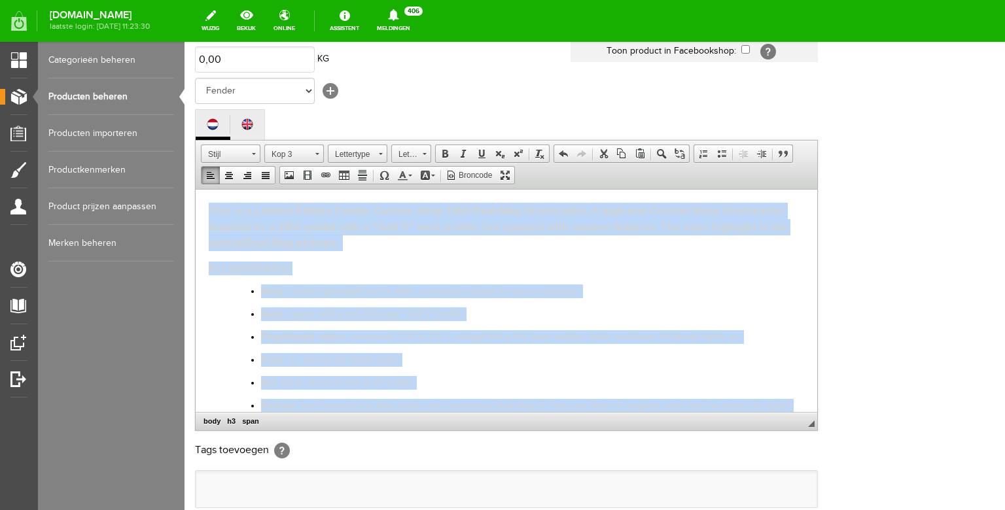
click at [416, 240] on h3 "This is a Limited Edition Fender Custom Shop 1955 Dual-Mag Stratocaster. A high…" at bounding box center [506, 226] width 595 height 48
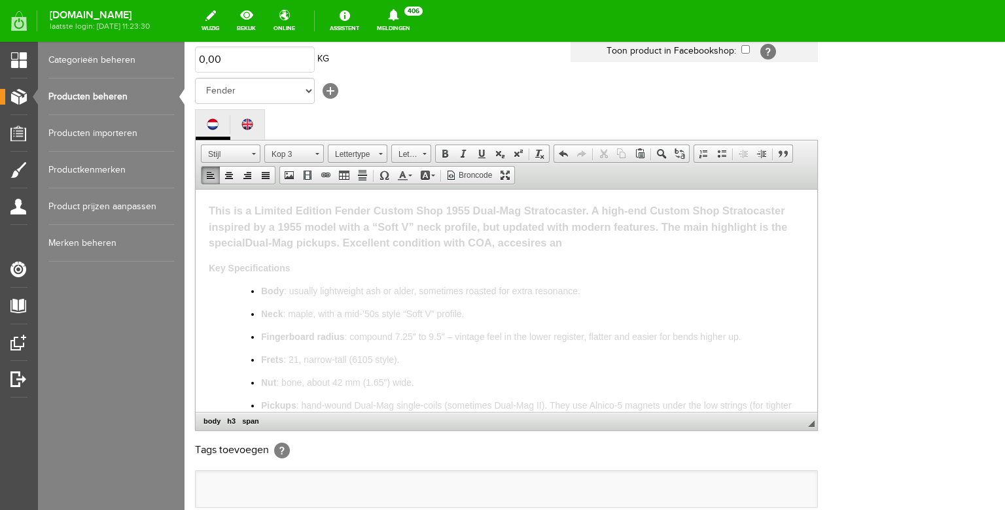
click at [530, 243] on span "This is a Limited Edition Fender Custom Shop 1955 Dual-Mag Stratocaster. A high…" at bounding box center [498, 226] width 578 height 44
click at [598, 242] on h3 "This is a Limited Edition Fender Custom Shop 1955 Dual-Mag Stratocaster. A high…" at bounding box center [506, 226] width 595 height 48
click at [598, 242] on span "This is a Limited Edition Fender Custom Shop 1955 Dual-Mag Stratocaster. A high…" at bounding box center [498, 226] width 578 height 44
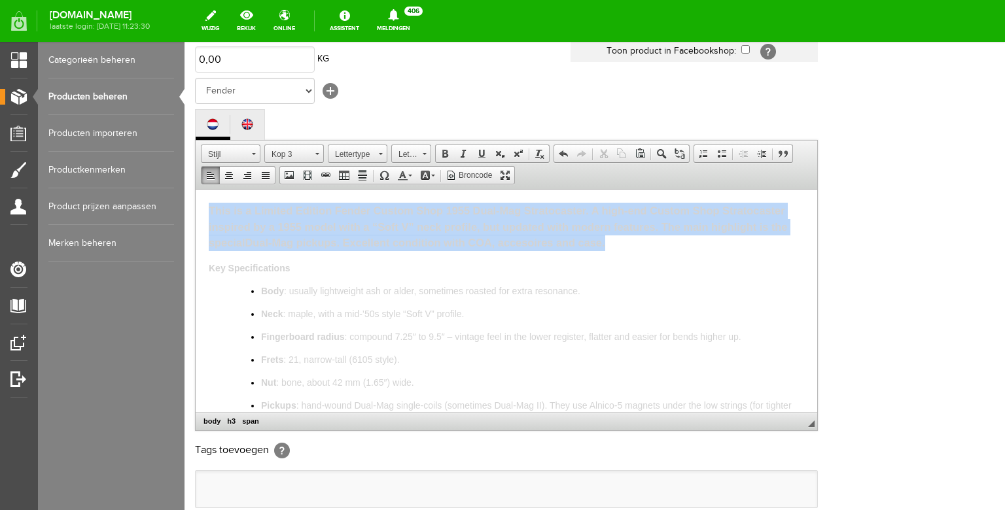
drag, startPoint x: 621, startPoint y: 245, endPoint x: 170, endPoint y: 177, distance: 455.7
click at [196, 189] on html "This is a Limited Edition Fender Custom Shop 1955 Dual-Mag Stratocaster. A high…" at bounding box center [506, 300] width 621 height 222
click at [433, 177] on span at bounding box center [433, 176] width 4 height 2
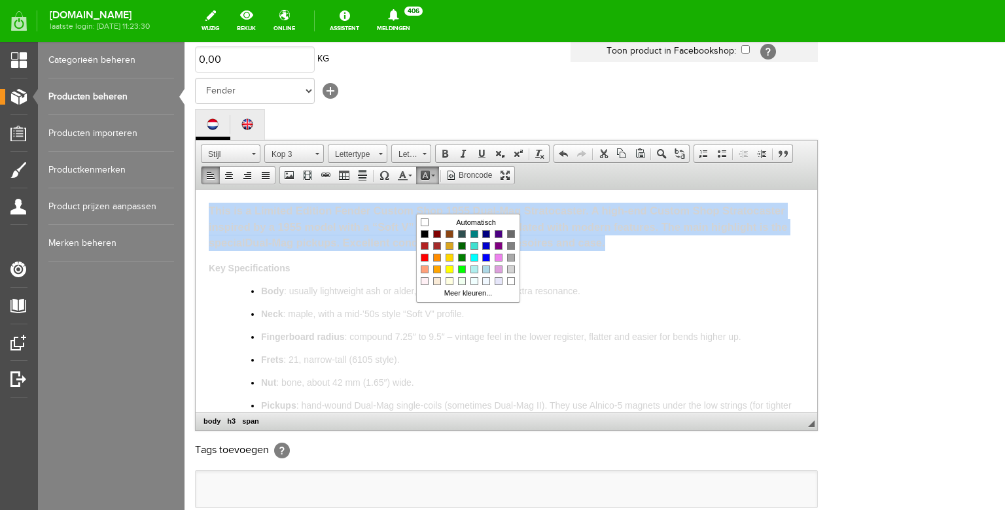
click at [382, 222] on span "This is a Limited Edition Fender Custom Shop 1955 Dual-Mag Stratocaster. A high…" at bounding box center [498, 226] width 578 height 44
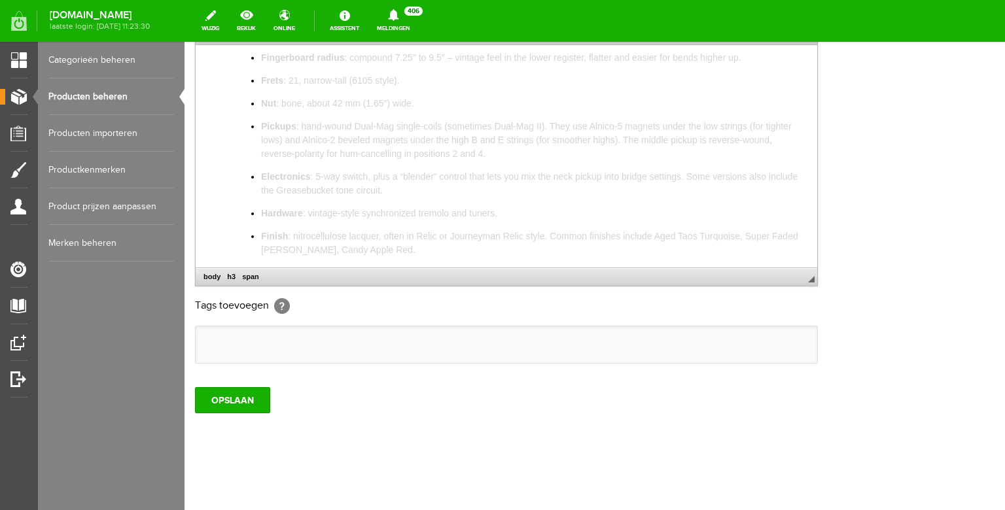
scroll to position [239, 0]
drag, startPoint x: 432, startPoint y: 144, endPoint x: 379, endPoint y: 130, distance: 54.7
click at [379, 130] on p "Finish : nitrocellulose lacquer, often in Relic or Journeyman Relic style. Comm…" at bounding box center [532, 138] width 543 height 27
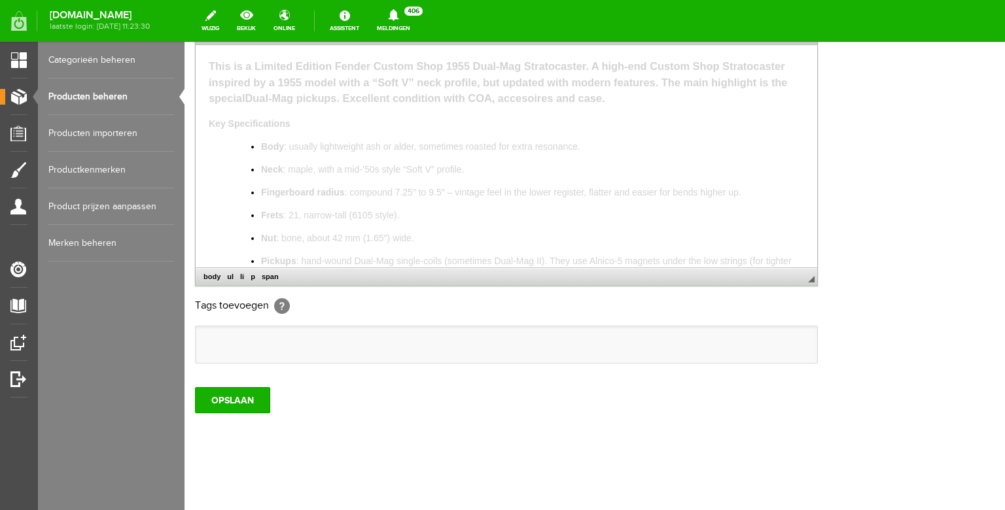
click at [584, 66] on span "This is a Limited Edition Fender Custom Shop 1955 Dual-Mag Stratocaster. A high…" at bounding box center [498, 82] width 578 height 44
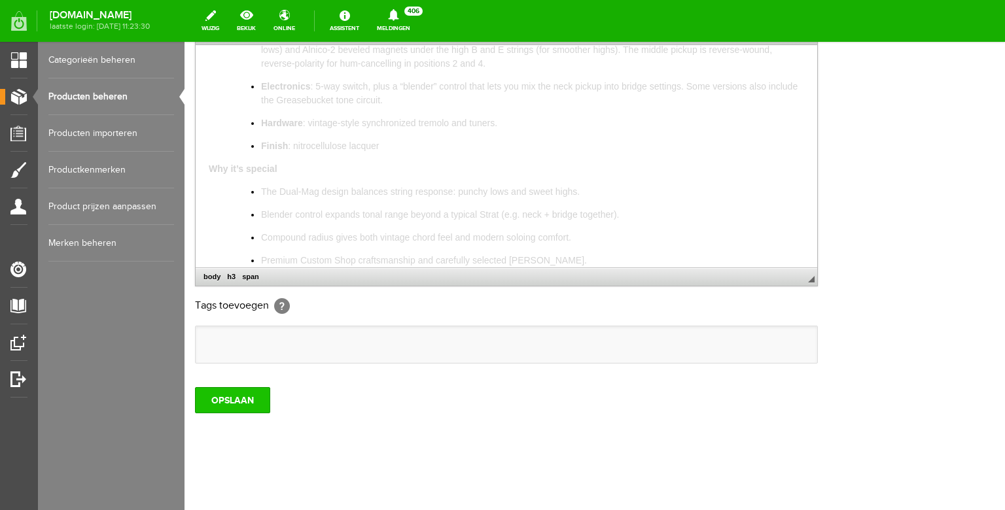
click at [240, 394] on input "OPSLAAN" at bounding box center [232, 400] width 75 height 26
click at [542, 259] on p "Premium Custom Shop craftsmanship and carefully selected [PERSON_NAME]." at bounding box center [532, 260] width 543 height 14
click at [262, 166] on span "Very good condition, just some ligh playwear and a finish ding on the side of t…" at bounding box center [492, 169] width 567 height 10
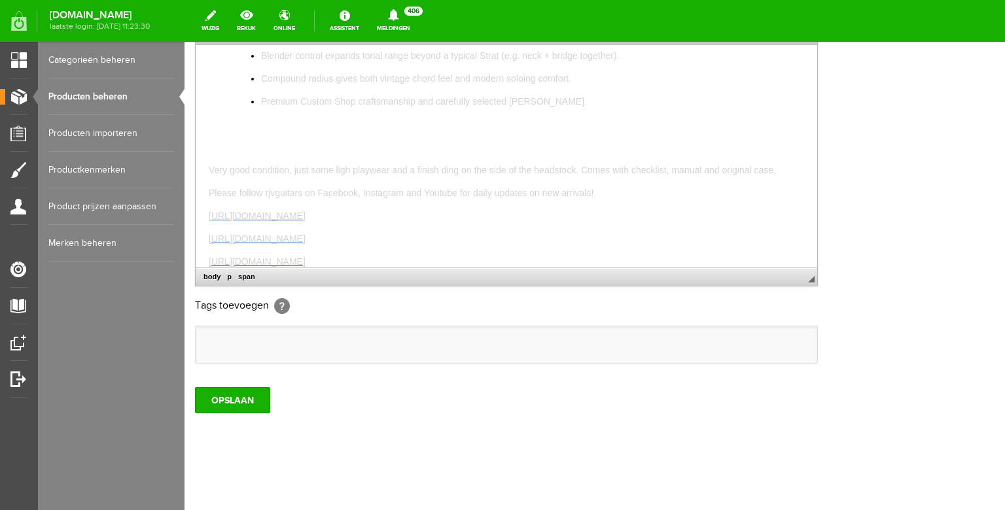
click at [260, 151] on p at bounding box center [506, 147] width 595 height 14
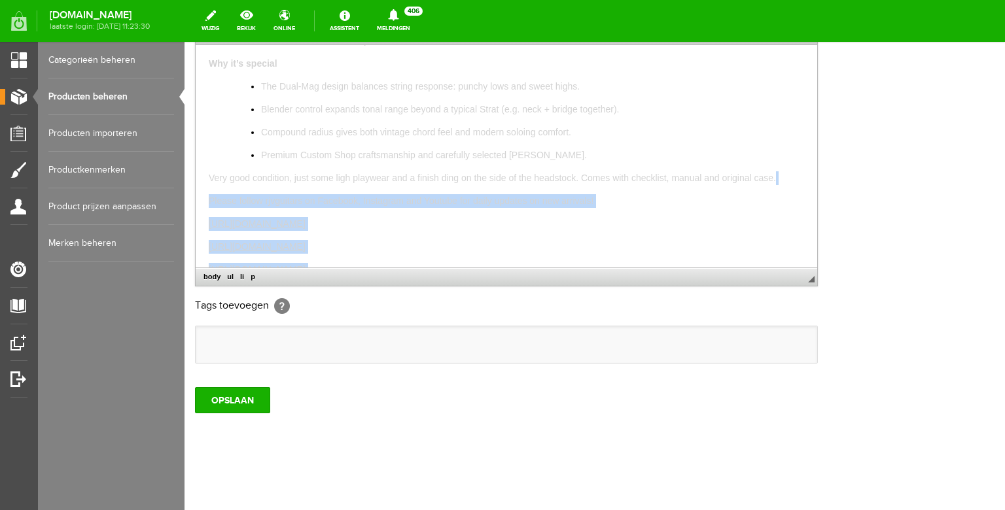
drag, startPoint x: 775, startPoint y: 177, endPoint x: 208, endPoint y: 177, distance: 567.1
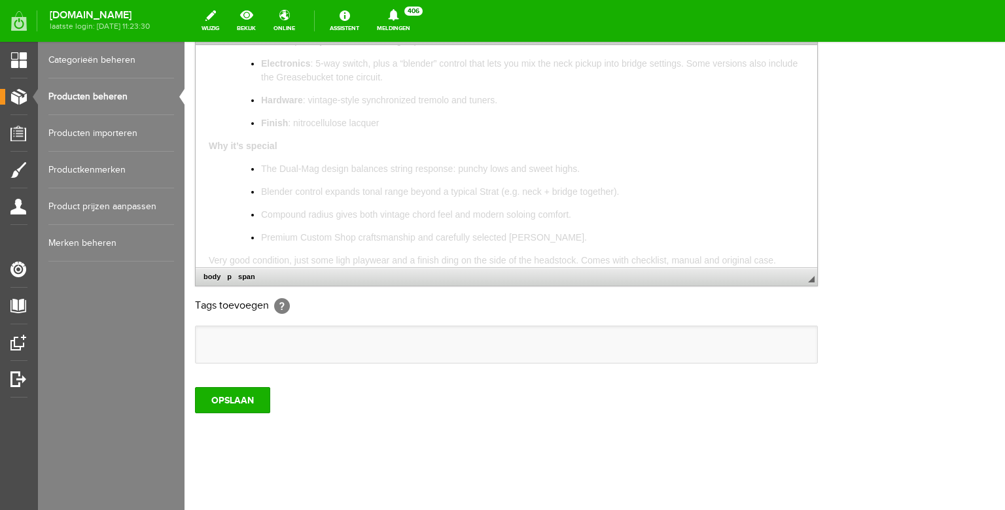
scroll to position [407, 0]
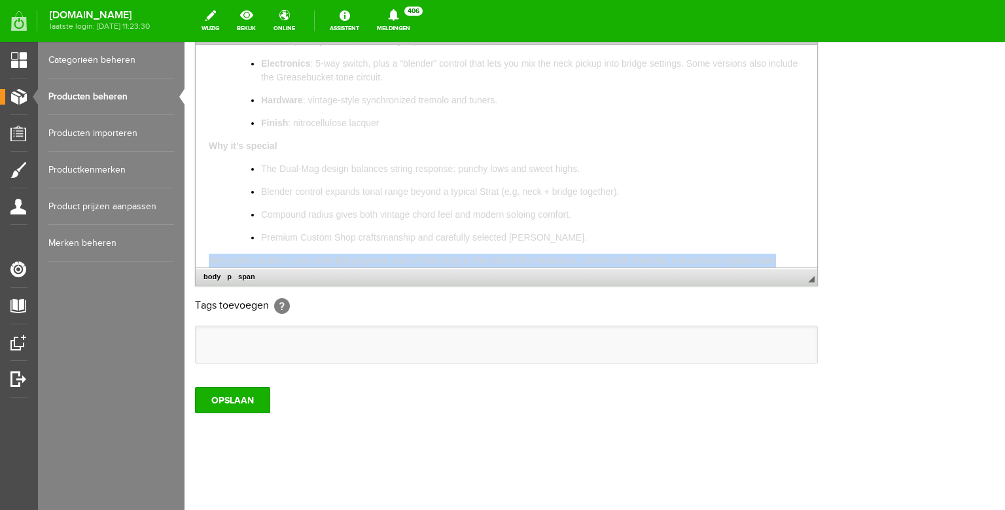
drag, startPoint x: 777, startPoint y: 261, endPoint x: 192, endPoint y: 260, distance: 584.7
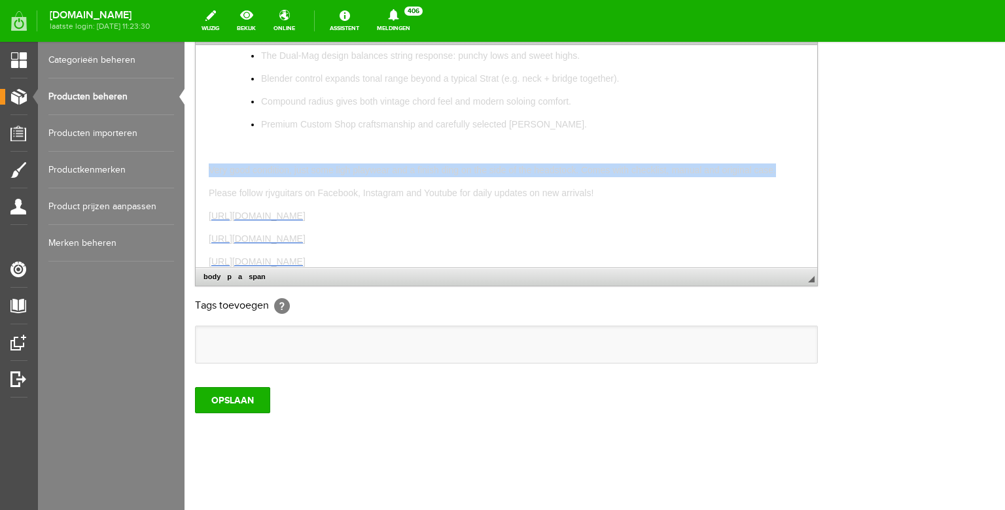
drag, startPoint x: 778, startPoint y: 169, endPoint x: 209, endPoint y: 165, distance: 569.0
click at [209, 165] on p "Very good condition, just some ligh playwear and a finish ding on the side of t…" at bounding box center [506, 170] width 595 height 14
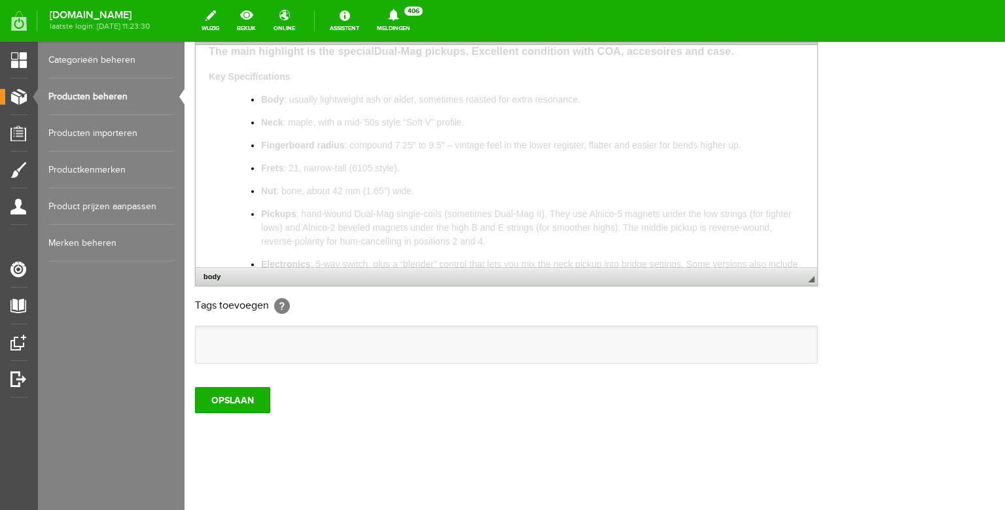
scroll to position [0, 0]
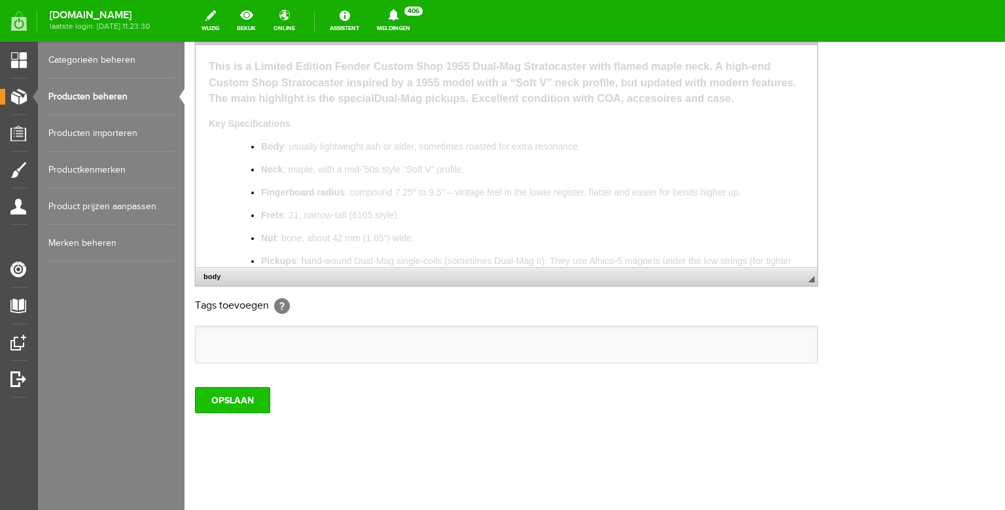
click at [220, 399] on input "OPSLAAN" at bounding box center [232, 400] width 75 height 26
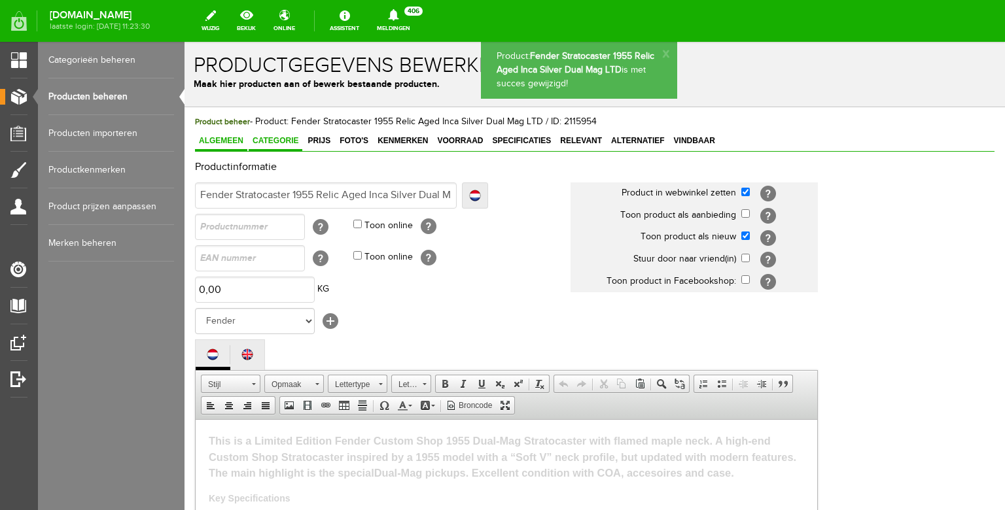
click at [279, 143] on span "Categorie" at bounding box center [276, 140] width 54 height 9
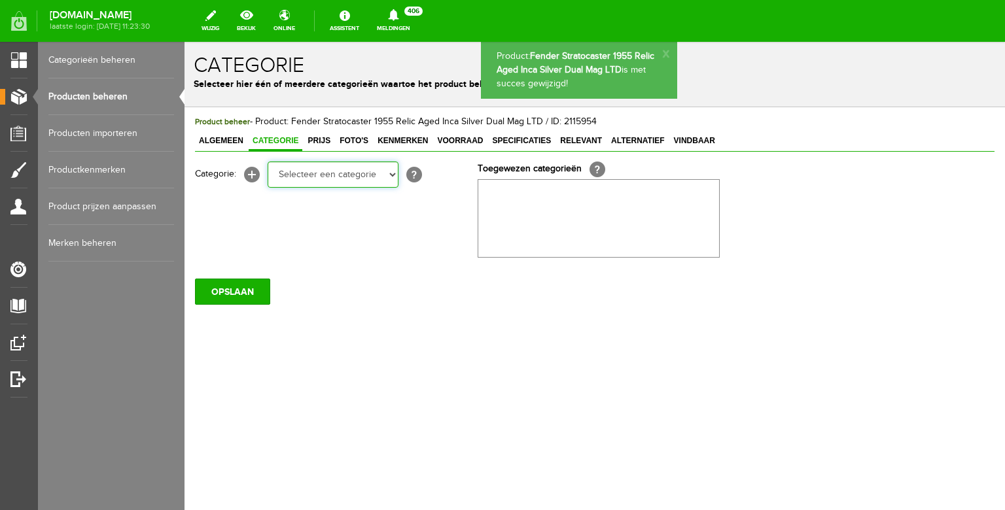
click at [288, 173] on select "Selecteer een categorie Bass guitars Electric guitars Acoustic guitars Amps Sol…" at bounding box center [333, 175] width 131 height 26
click option "Selecteer een categorie" at bounding box center [184, 42] width 0 height 0
select select "87687"
click option "Electric guitars" at bounding box center [184, 42] width 0 height 0
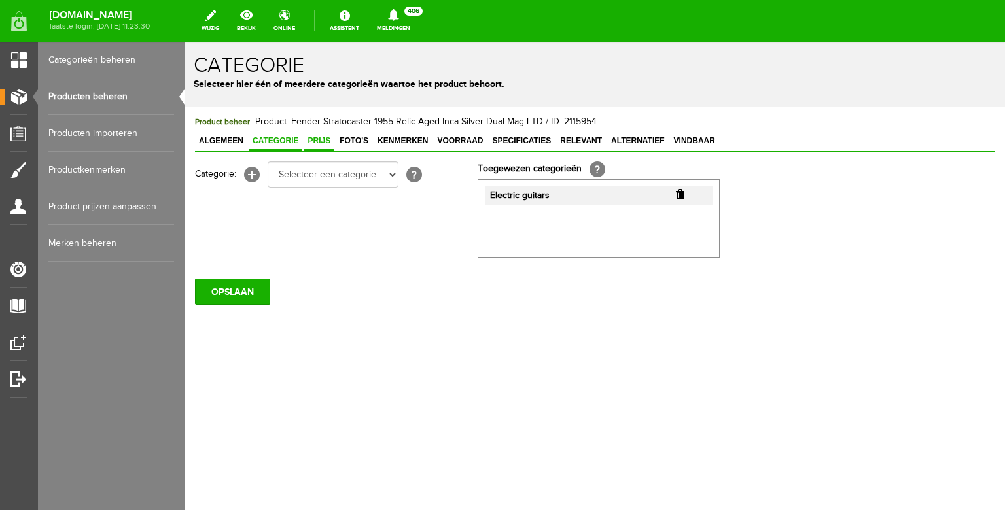
click at [317, 144] on span "Prijs" at bounding box center [318, 140] width 31 height 9
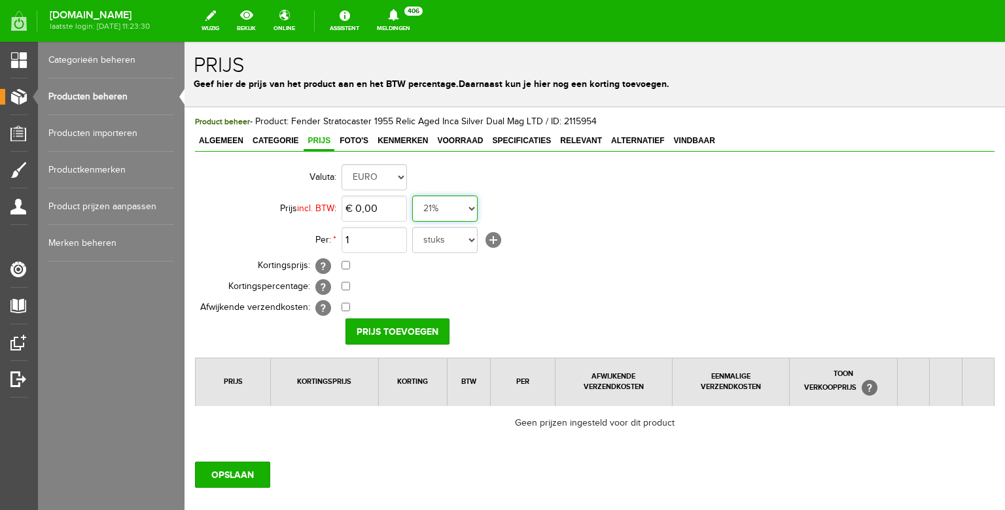
select select "0,00"
click option "0%" at bounding box center [184, 42] width 0 height 0
click at [379, 209] on input "0" at bounding box center [373, 209] width 65 height 26
type input "€ 3.690,00"
click at [395, 322] on input "Prijs toevoegen" at bounding box center [397, 332] width 104 height 26
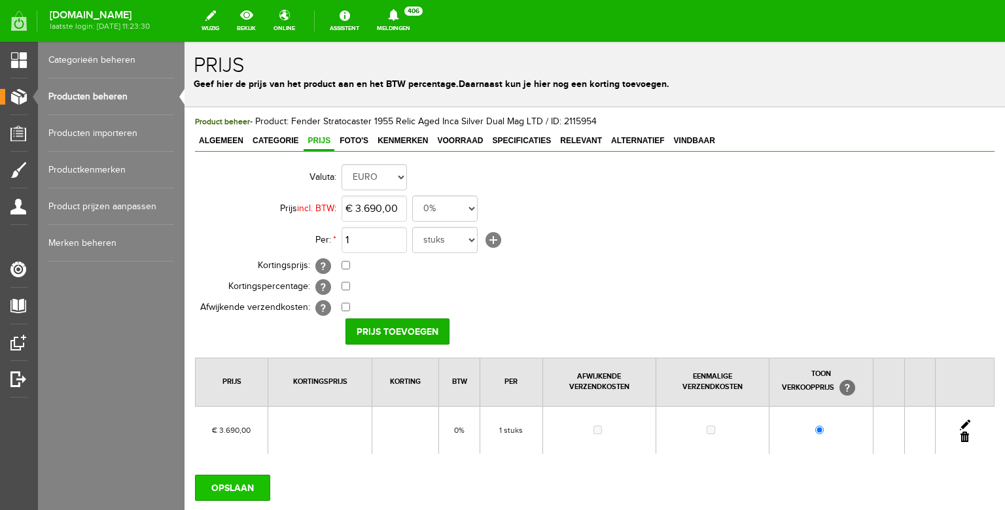
click at [232, 488] on input "OPSLAAN" at bounding box center [232, 488] width 75 height 26
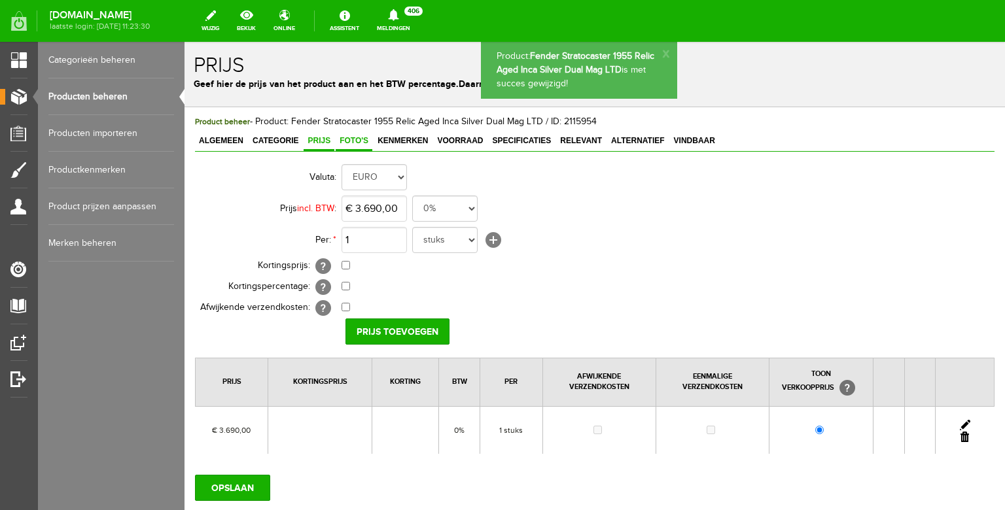
click at [358, 145] on span "Foto's" at bounding box center [354, 140] width 37 height 9
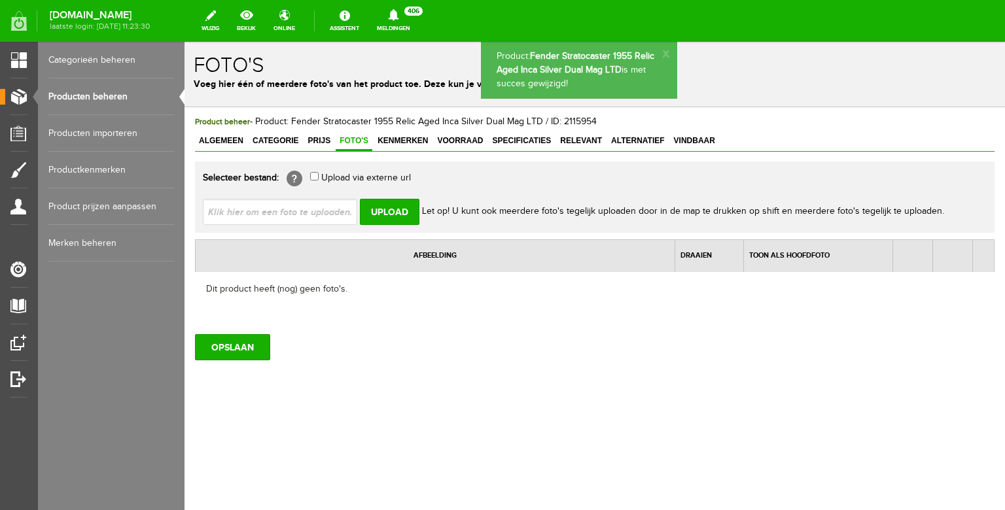
click at [303, 208] on input "file" at bounding box center [285, 211] width 165 height 25
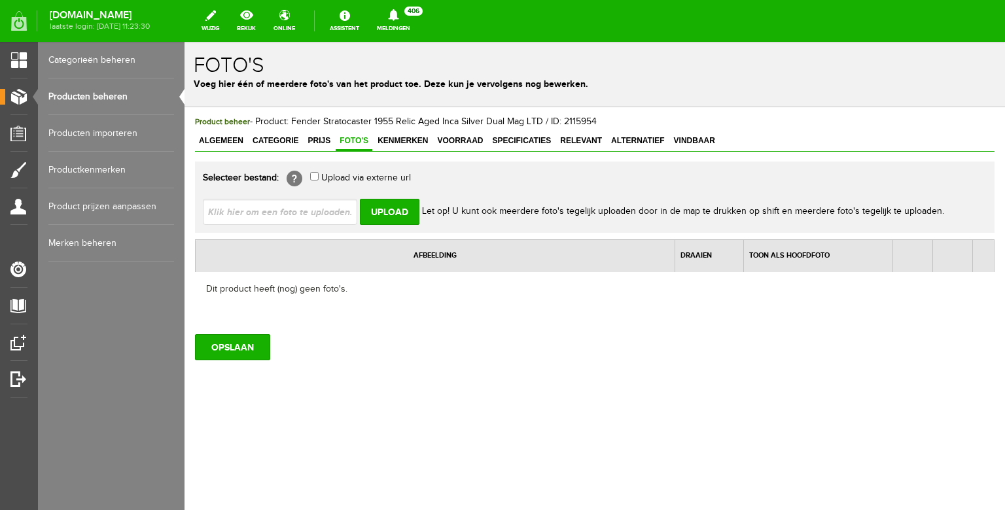
type input "C:\fakepath\WhatsApp Image [DATE] 09.57.23(11).jpeg"
type input "WhatsApp Image [DATE] 09.57.23(11).jpeg; WhatsApp Image [DATE] 09.57.23(12).jpe…"
click at [392, 209] on input "Upload" at bounding box center [390, 212] width 60 height 26
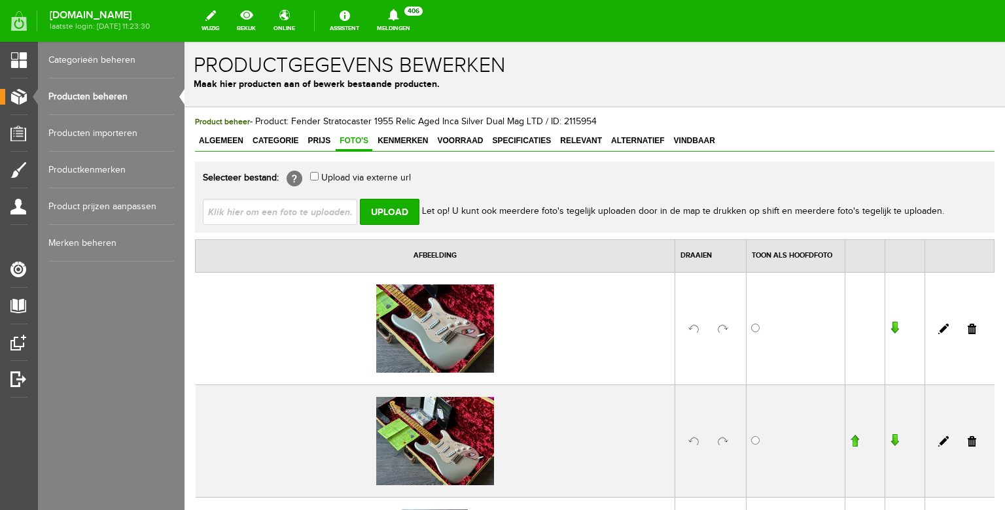
click at [336, 207] on input "file" at bounding box center [285, 211] width 165 height 25
type input "C:\fakepath\WhatsApp Image [DATE] 09.57.23(4).jpeg"
type input "WhatsApp Image [DATE] 09.57.23(4).jpeg; WhatsApp Image [DATE] 09.57.23(7).jpeg;…"
click at [389, 206] on input "Upload" at bounding box center [390, 212] width 60 height 26
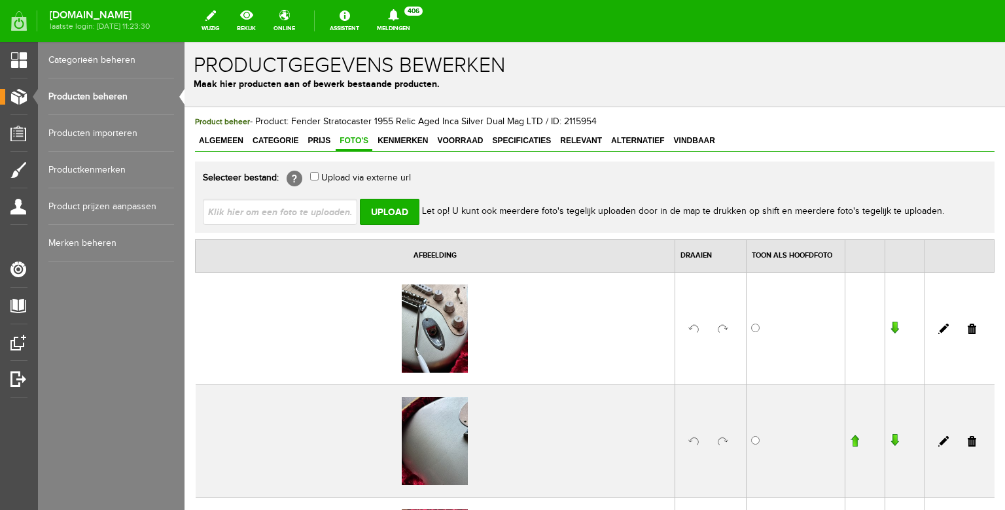
click at [308, 218] on input "file" at bounding box center [285, 211] width 165 height 25
type input "C:\fakepath\WhatsApp Image [DATE] 09.57.21(1).jpeg"
type input "WhatsApp Image [DATE] 09.57.21(1).jpeg; WhatsApp Image [DATE] 09.57.22.jpeg; Wh…"
click at [408, 209] on input "Upload" at bounding box center [390, 212] width 60 height 26
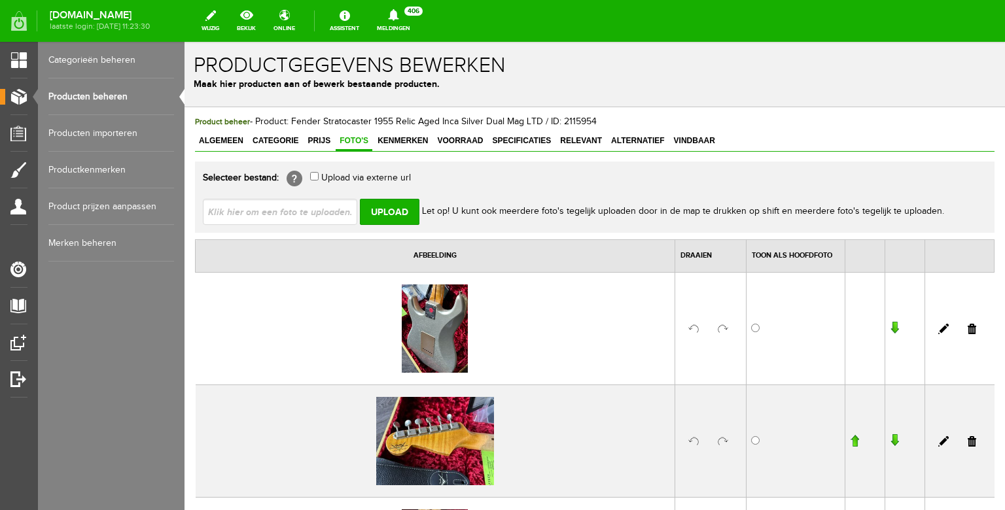
click at [297, 217] on input "file" at bounding box center [285, 211] width 165 height 25
type input "C:\fakepath\WhatsApp Image [DATE] 09.57.19.jpeg"
type input "WhatsApp Image [DATE] 09.57.19.jpeg; WhatsApp Image [DATE] 09.57.20.jpeg; Whats…"
click at [395, 211] on input "Upload" at bounding box center [390, 212] width 60 height 26
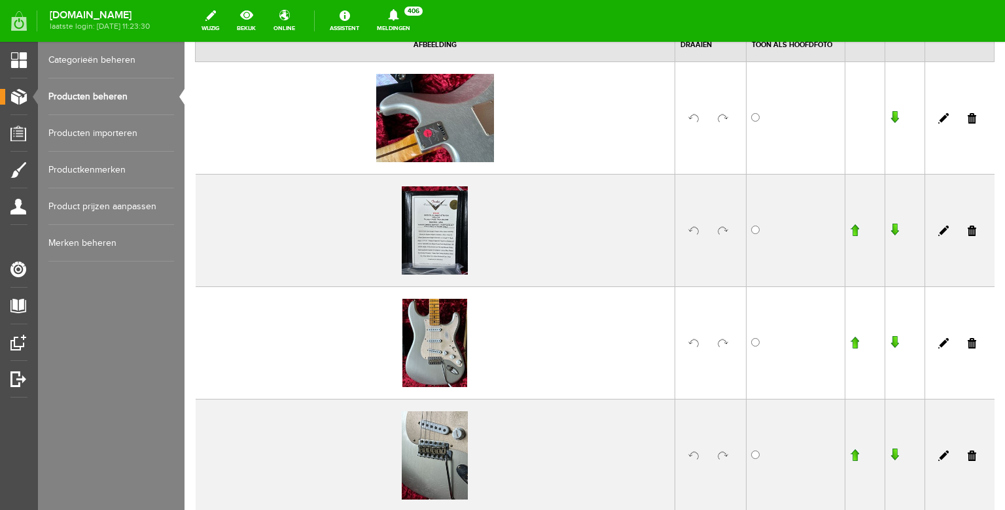
scroll to position [229, 0]
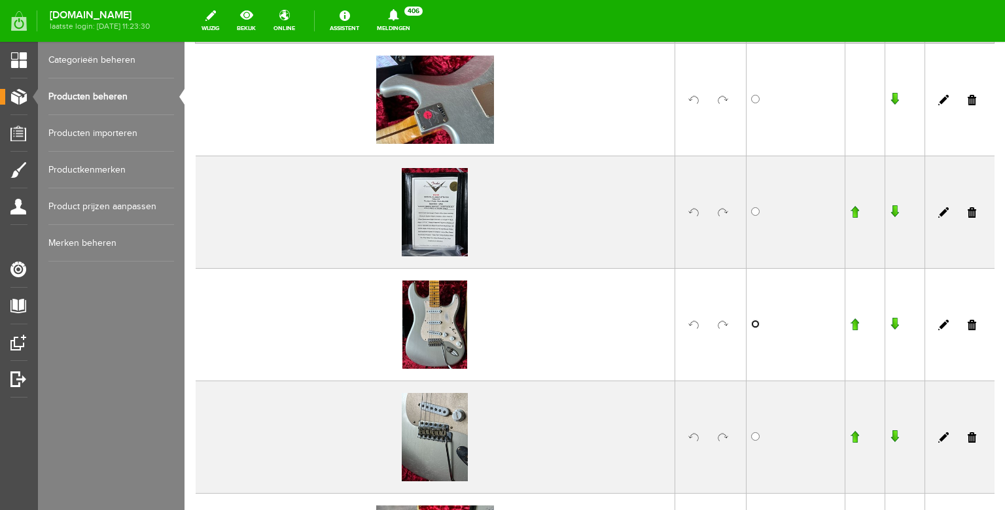
click at [753, 324] on input "radio" at bounding box center [755, 324] width 9 height 9
radio input "true"
click at [856, 326] on input "button" at bounding box center [854, 324] width 9 height 13
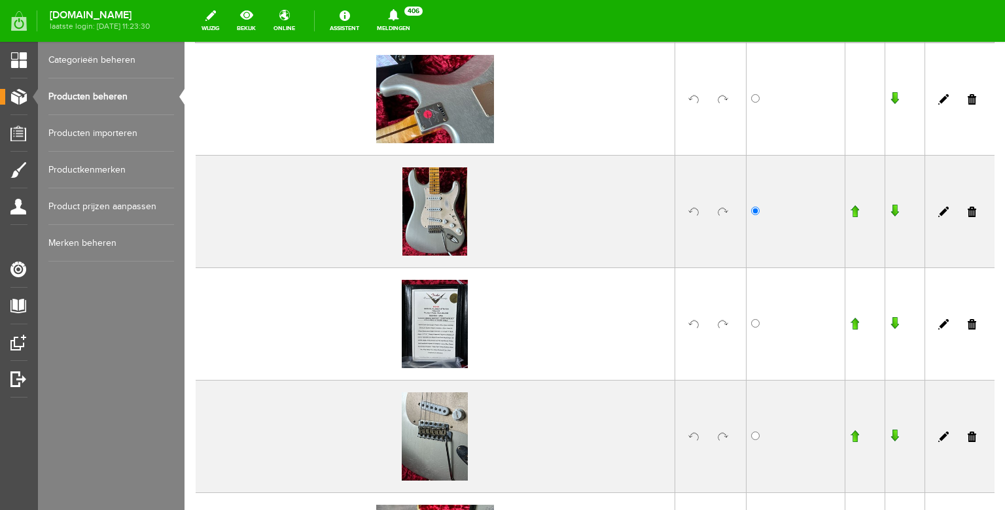
click at [856, 208] on input "button" at bounding box center [854, 211] width 9 height 13
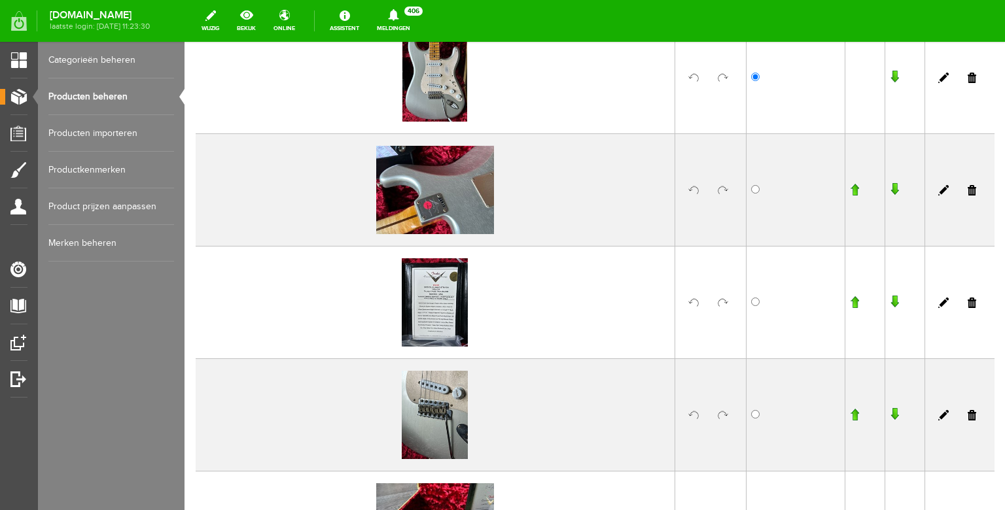
scroll to position [283, 0]
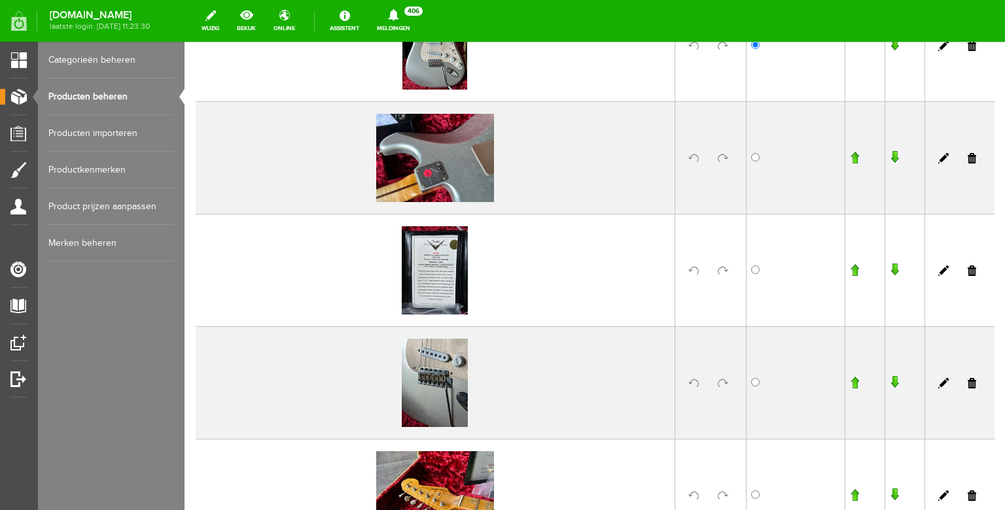
click at [856, 380] on input "button" at bounding box center [854, 382] width 9 height 13
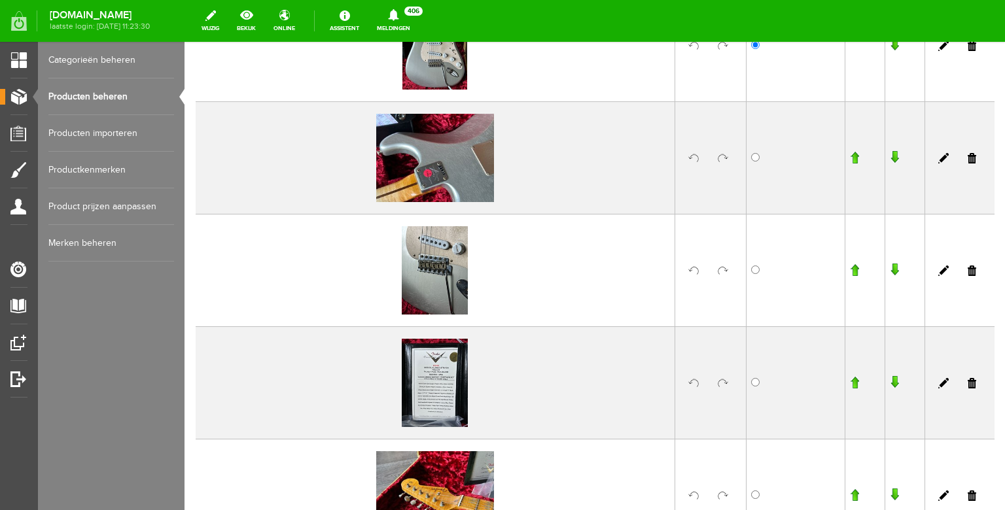
scroll to position [284, 0]
click at [859, 269] on input "button" at bounding box center [854, 269] width 9 height 13
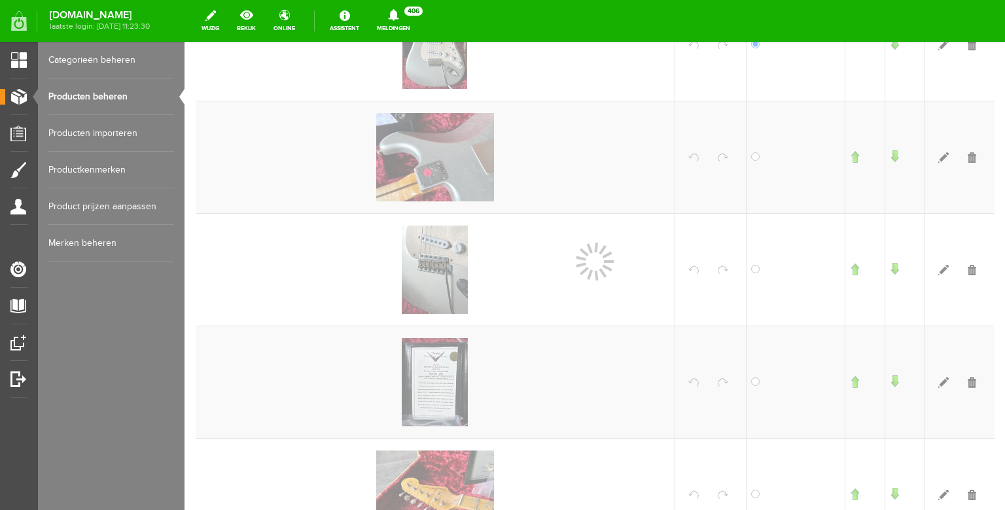
scroll to position [285, 0]
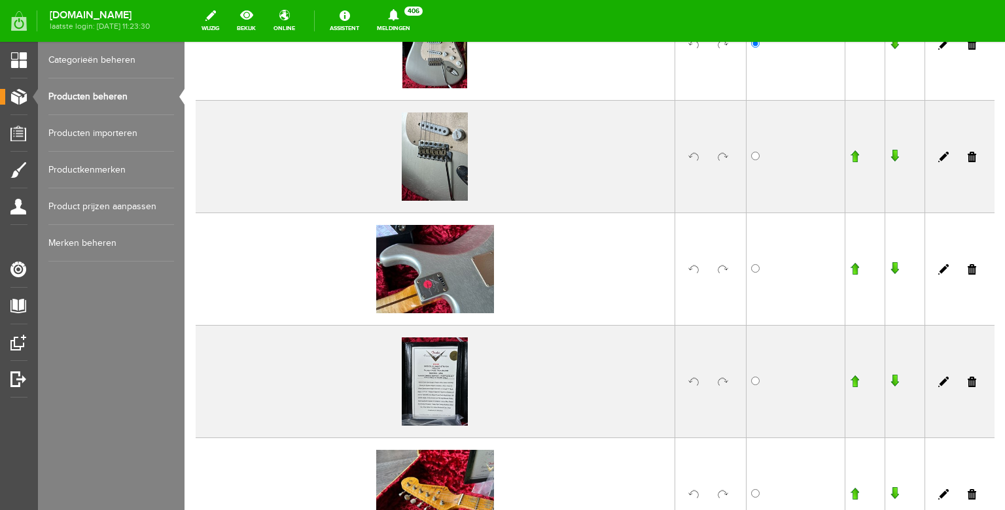
click at [853, 492] on input "button" at bounding box center [854, 493] width 9 height 13
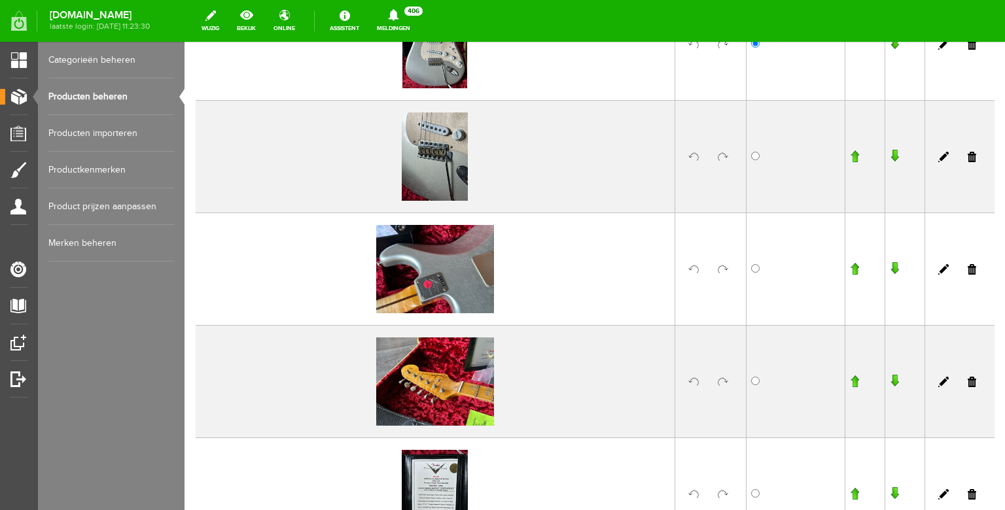
click at [854, 383] on input "button" at bounding box center [854, 381] width 9 height 13
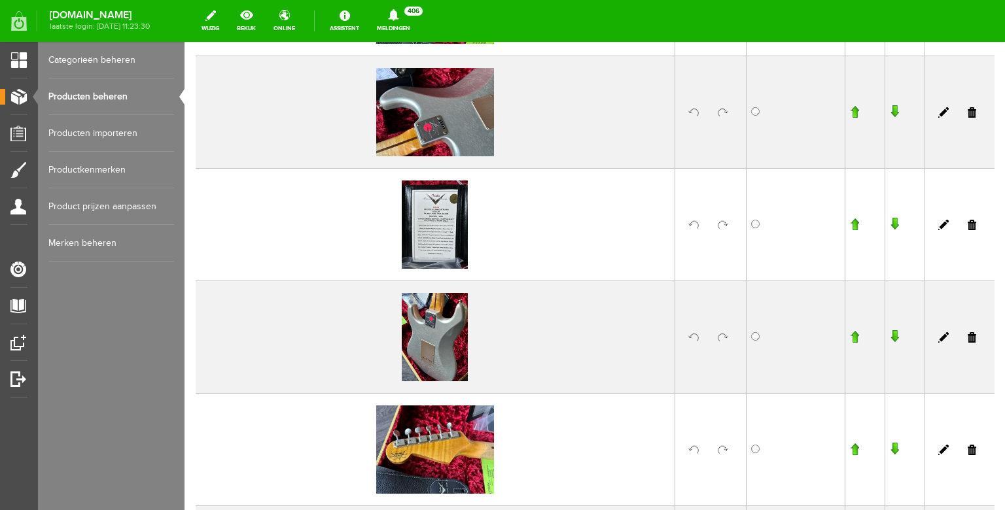
scroll to position [557, 0]
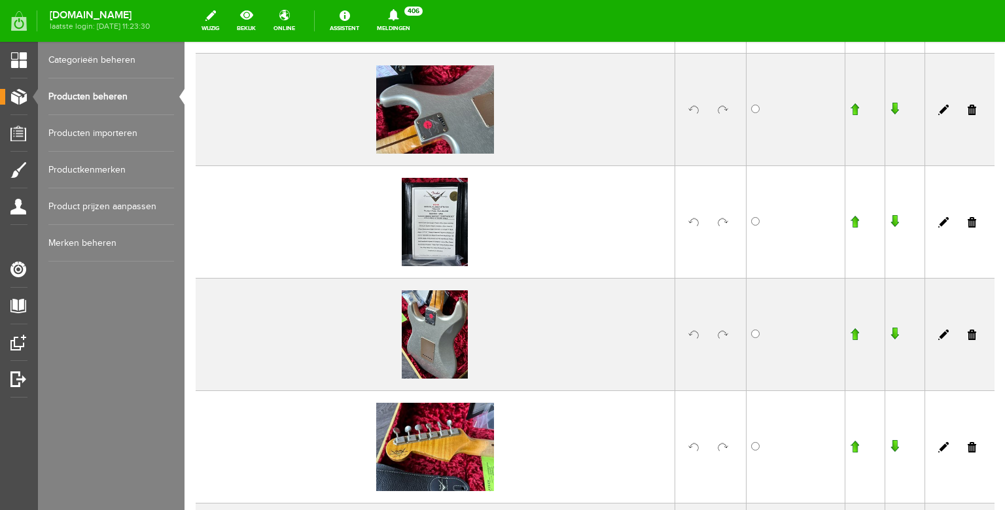
click at [857, 220] on input "button" at bounding box center [854, 221] width 9 height 13
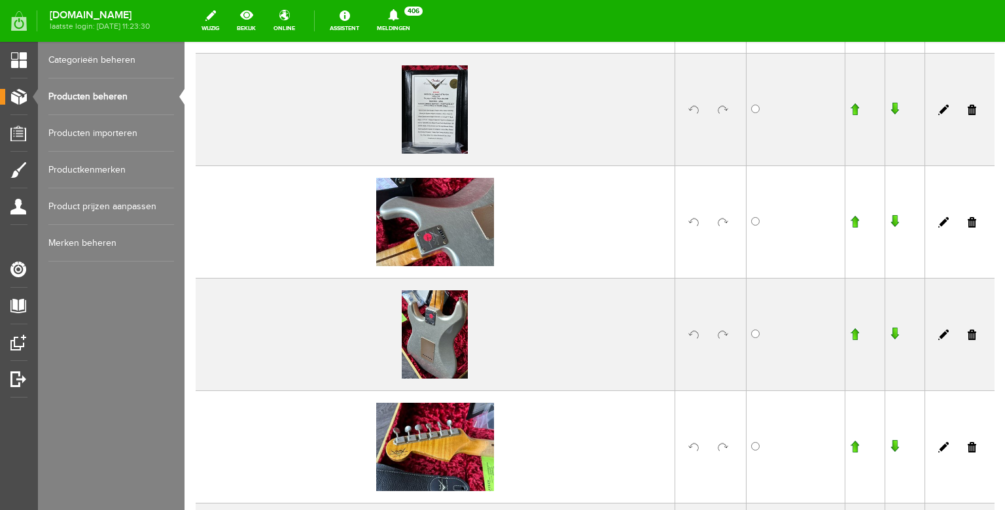
click at [856, 332] on input "button" at bounding box center [854, 334] width 9 height 13
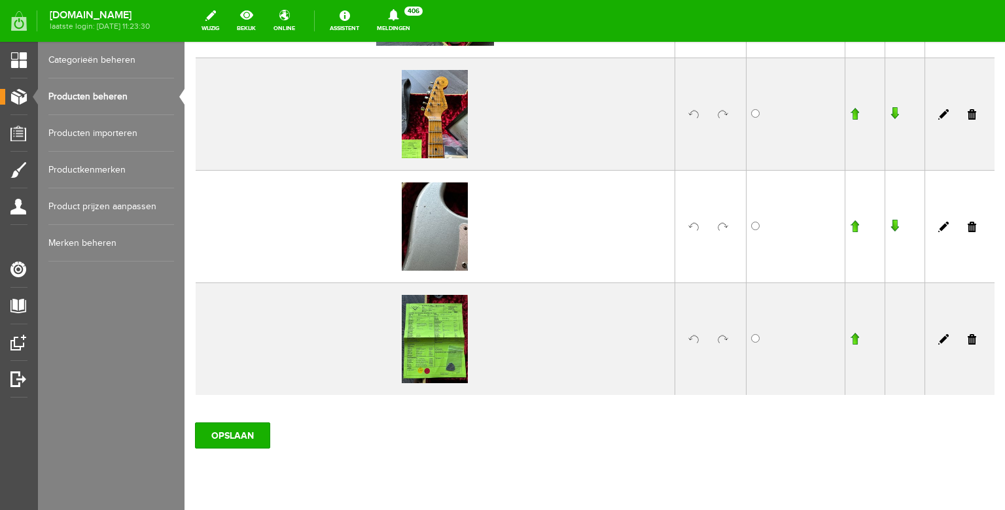
scroll to position [2162, 0]
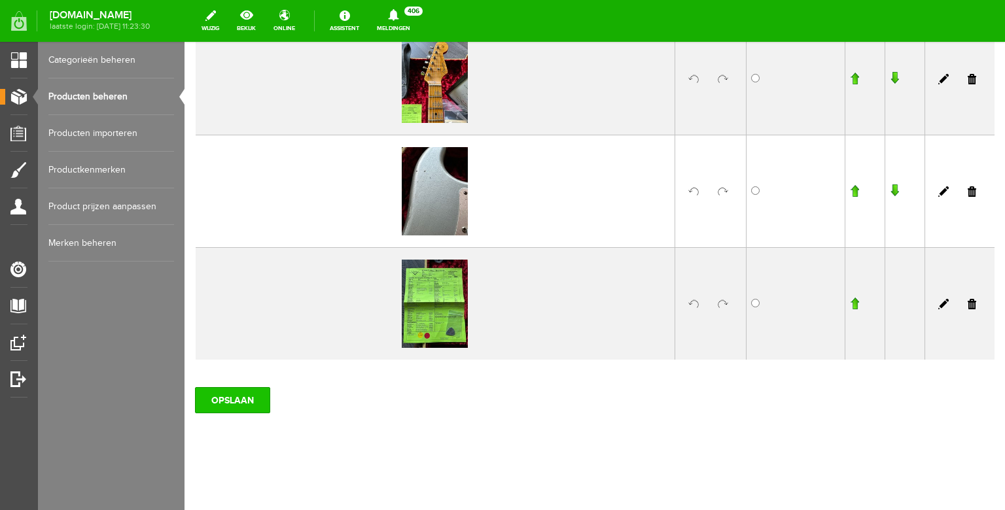
click at [235, 398] on input "OPSLAAN" at bounding box center [232, 400] width 75 height 26
click at [115, 99] on link "Producten beheren" at bounding box center [111, 96] width 126 height 37
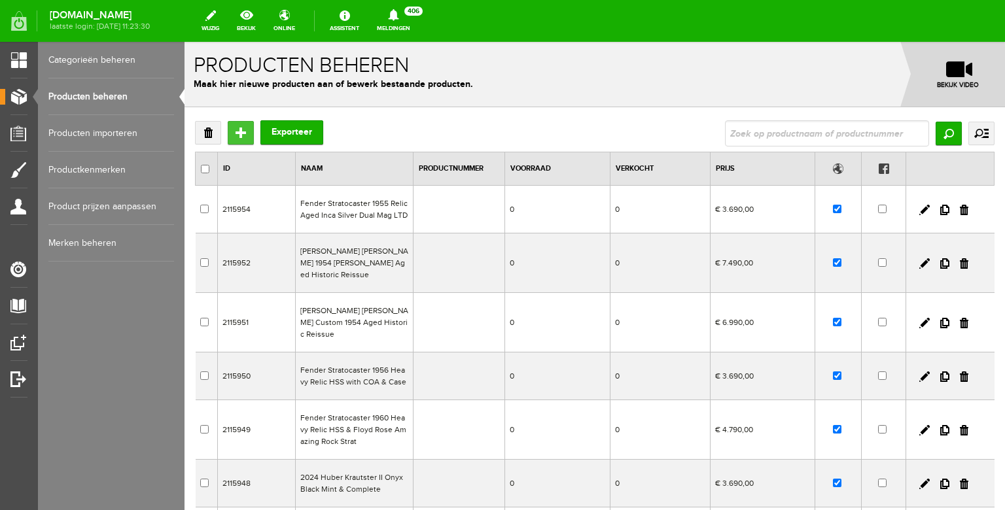
click at [245, 131] on input "Toevoegen" at bounding box center [241, 133] width 26 height 24
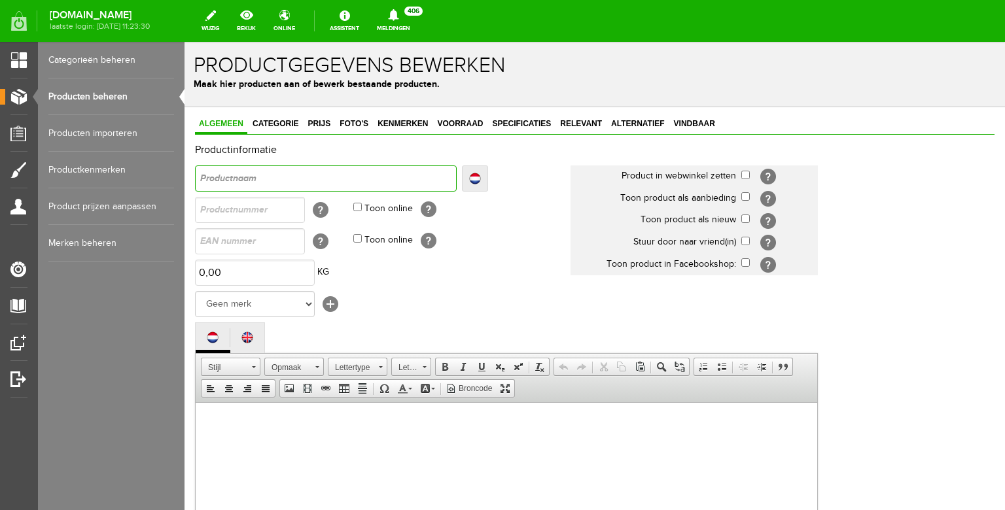
click at [278, 180] on input "text" at bounding box center [326, 178] width 262 height 26
type input "1"
type input "19"
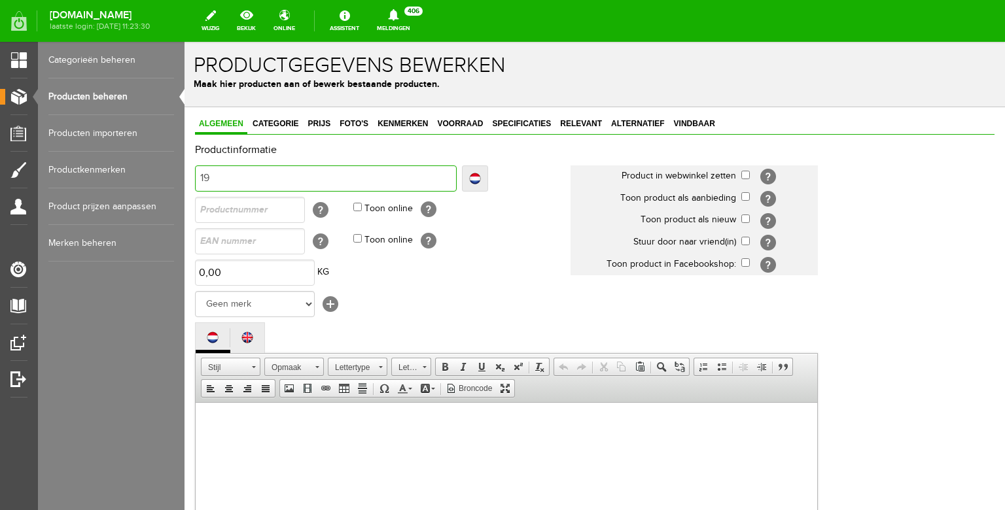
type input "199"
type input "1997"
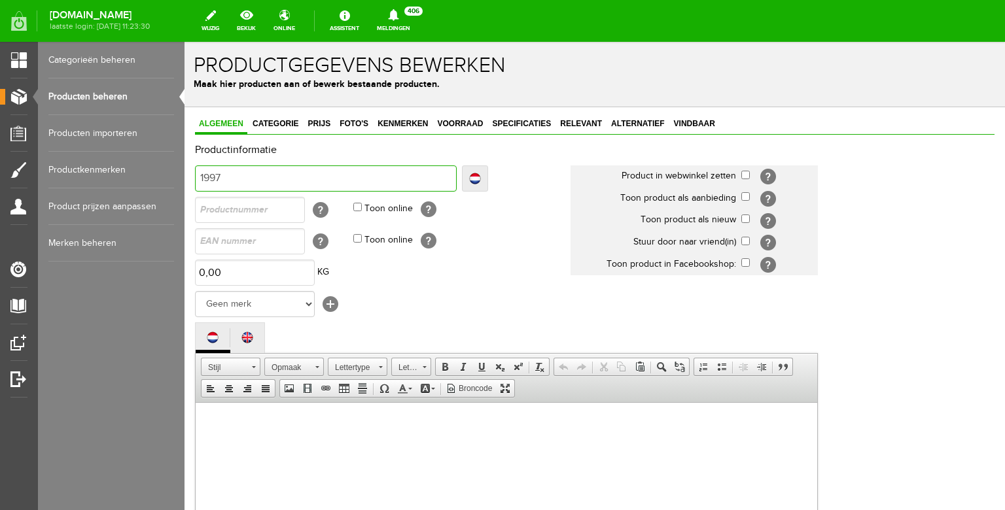
type input "1997"
type input "1997 G"
type input "1997 Gi"
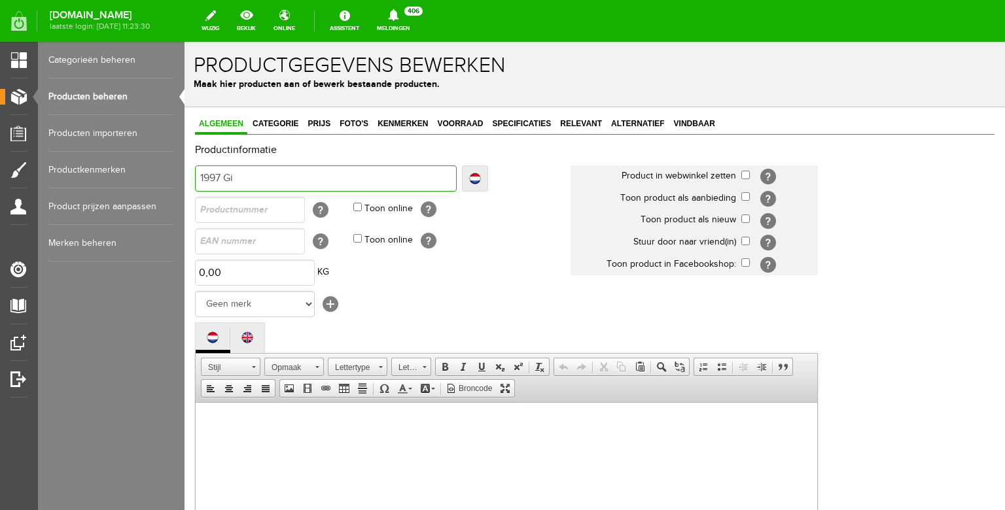
type input "1997 Gib"
type input "1997 Gibs"
type input "1997 Gibso"
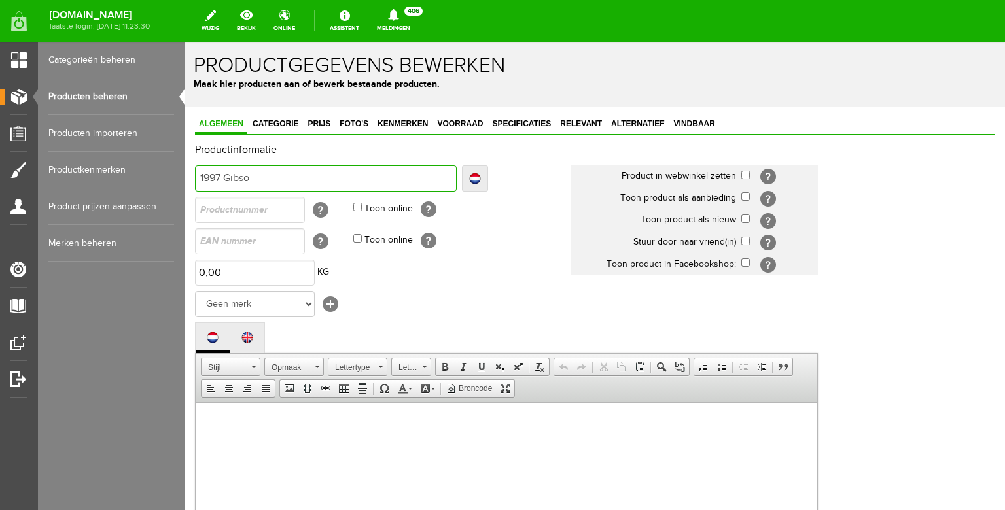
type input "1997 Gibso"
type input "1997 [PERSON_NAME]"
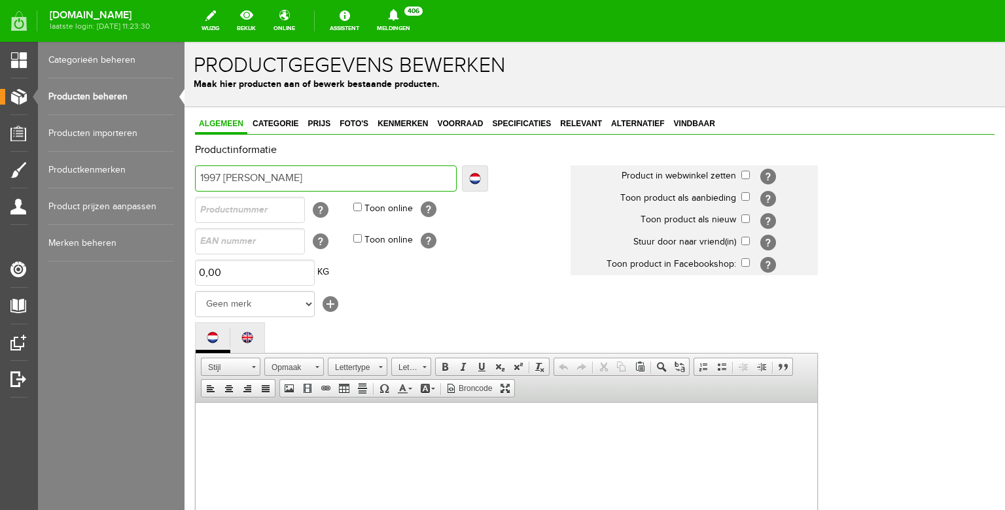
type input "1997 [PERSON_NAME] C"
type input "1997 [PERSON_NAME] Cu"
type input "1997 [PERSON_NAME] Cus"
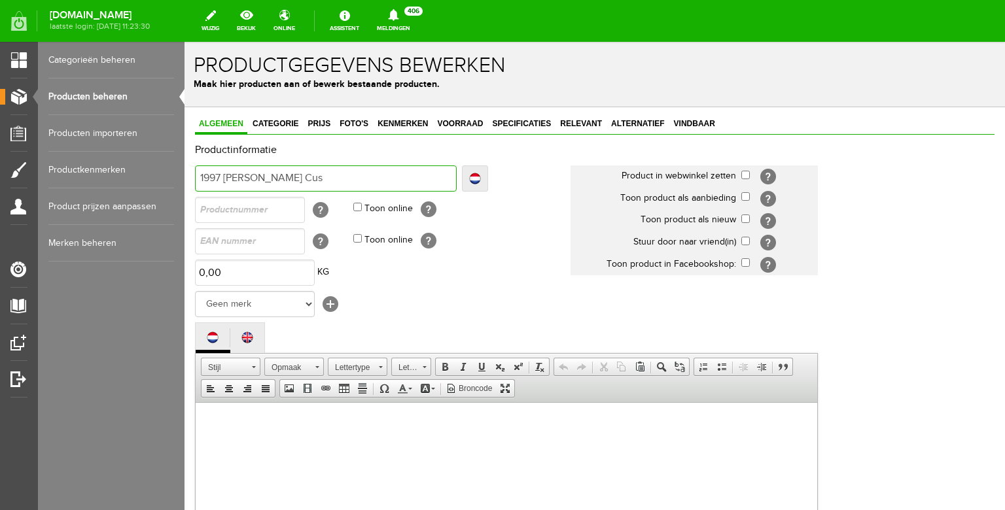
type input "1997 [PERSON_NAME] Cus"
type input "1997 [PERSON_NAME] Cust"
type input "1997 [PERSON_NAME] Custo"
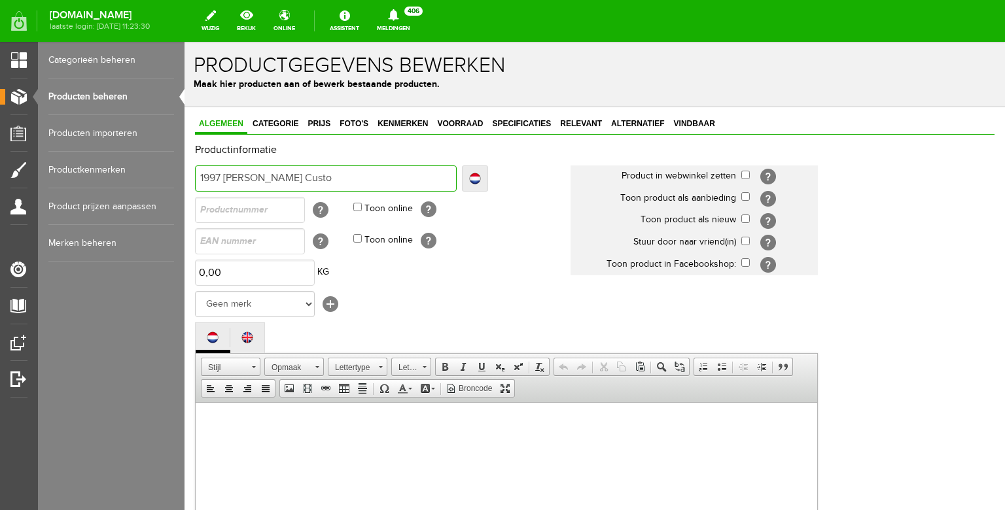
type input "1997 [PERSON_NAME] Custom"
type input "1997 [PERSON_NAME] Custom S"
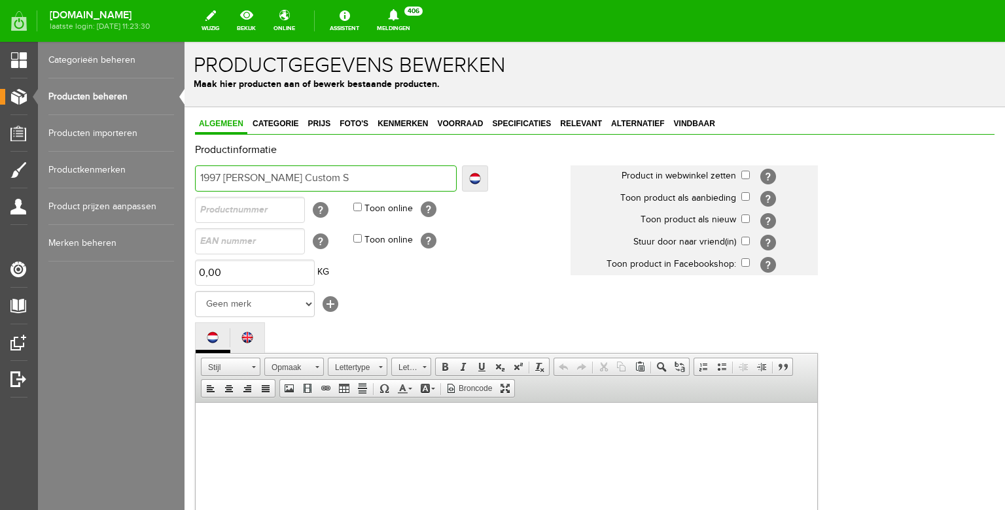
type input "1997 [PERSON_NAME] Custom S"
type input "1997 [PERSON_NAME] Custom Sh"
type input "1997 [PERSON_NAME] Custom Shop"
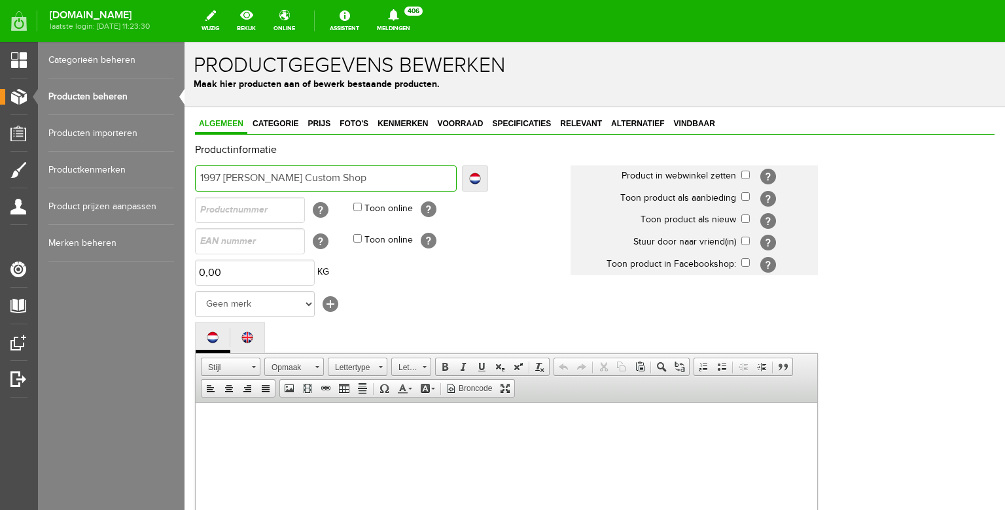
type input "1997 [PERSON_NAME] Custom Shop"
type input "1997 [PERSON_NAME] Custom Shop E"
type input "1997 [PERSON_NAME] Custom Shop Ex"
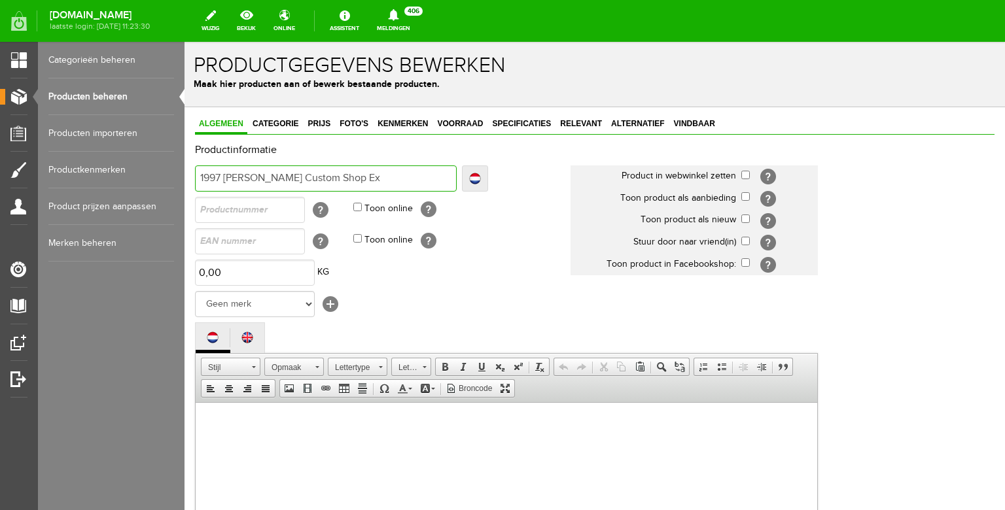
type input "1997 [PERSON_NAME] Custom Shop Ex"
type input "1997 [PERSON_NAME] Custom Shop Exp"
type input "1997 [PERSON_NAME] Custom Shop Expl"
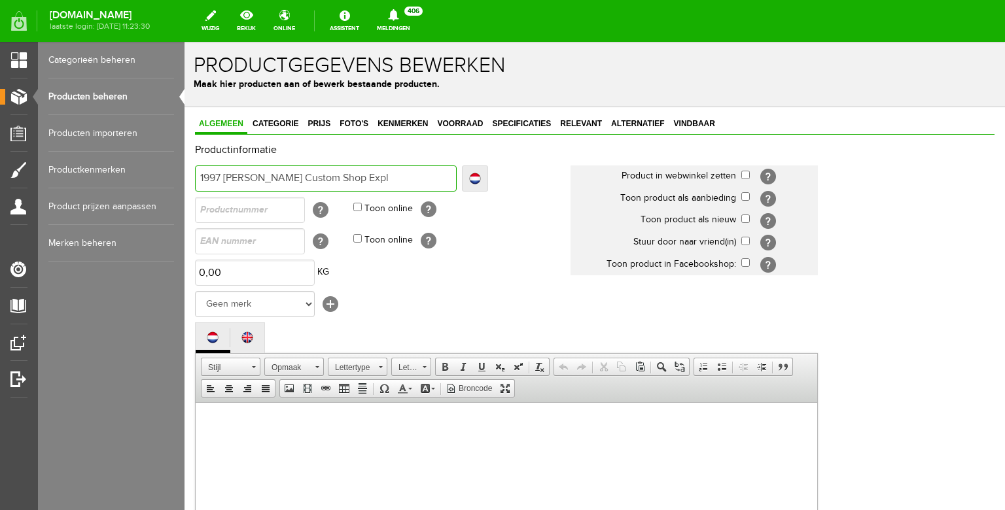
type input "1997 [PERSON_NAME] Custom Shop Explo"
type input "1997 [PERSON_NAME] Custom Shop Explor"
type input "1997 [PERSON_NAME] Custom Shop Explore"
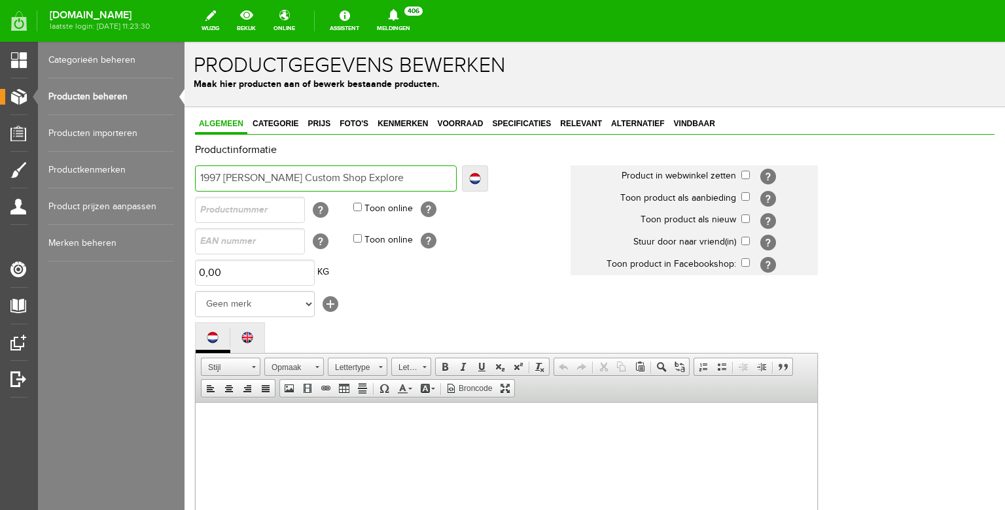
type input "1997 [PERSON_NAME] Custom Shop Explore"
type input "1997 [PERSON_NAME] Custom Shop Explorer"
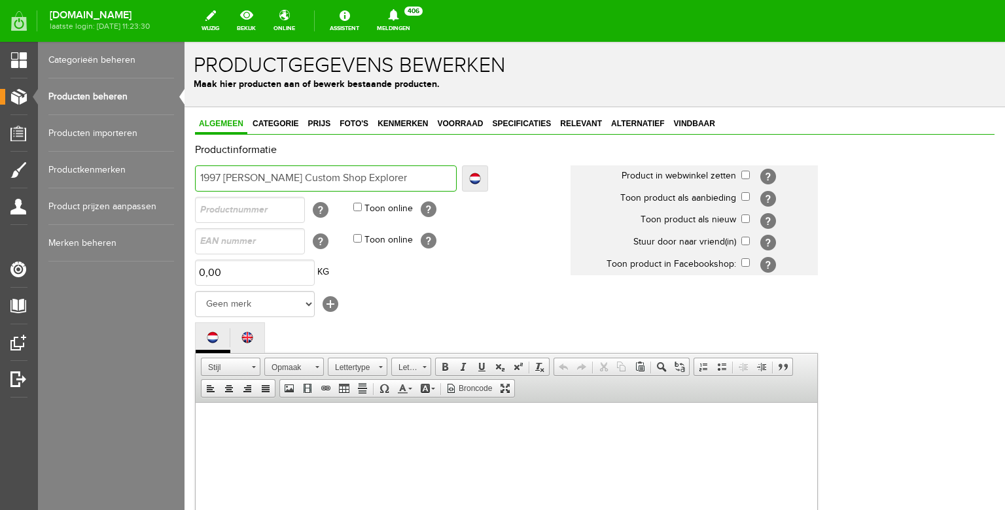
type input "1997 [PERSON_NAME] Custom Shop Explorer S"
click at [748, 177] on input "checkbox" at bounding box center [745, 175] width 9 height 9
click at [747, 218] on input "checkbox" at bounding box center [745, 219] width 9 height 9
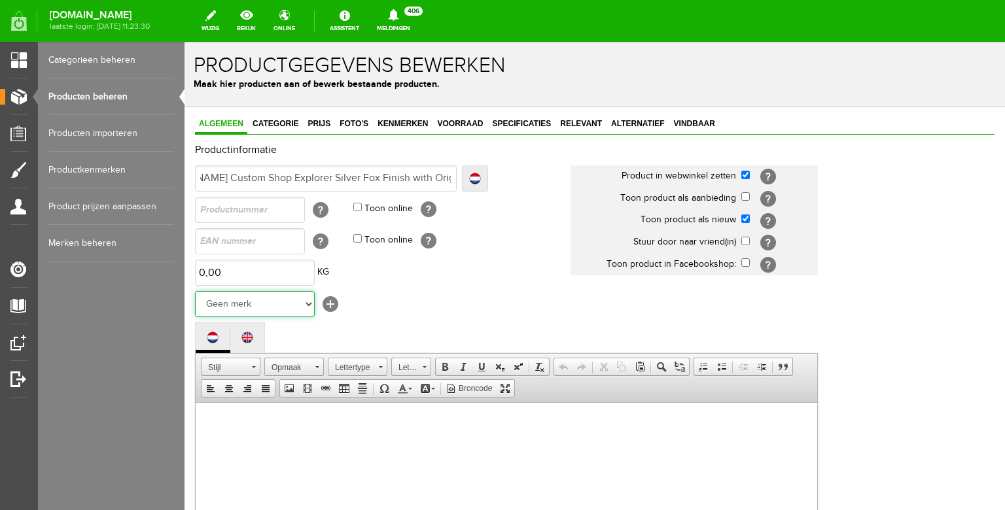
click at [195, 291] on select "Geen merk Hymn Peavey Vox Rickenbacker [PERSON_NAME] [PERSON_NAME] [PERSON_NAME…" at bounding box center [255, 304] width 120 height 26
click option "Gibson" at bounding box center [184, 42] width 0 height 0
click at [413, 288] on td "0,00 KG" at bounding box center [382, 272] width 375 height 31
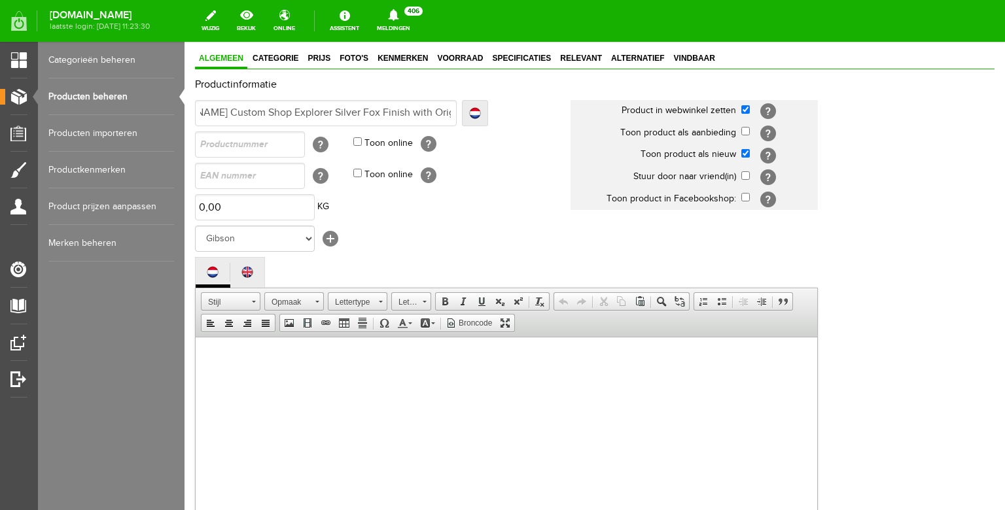
scroll to position [63, 0]
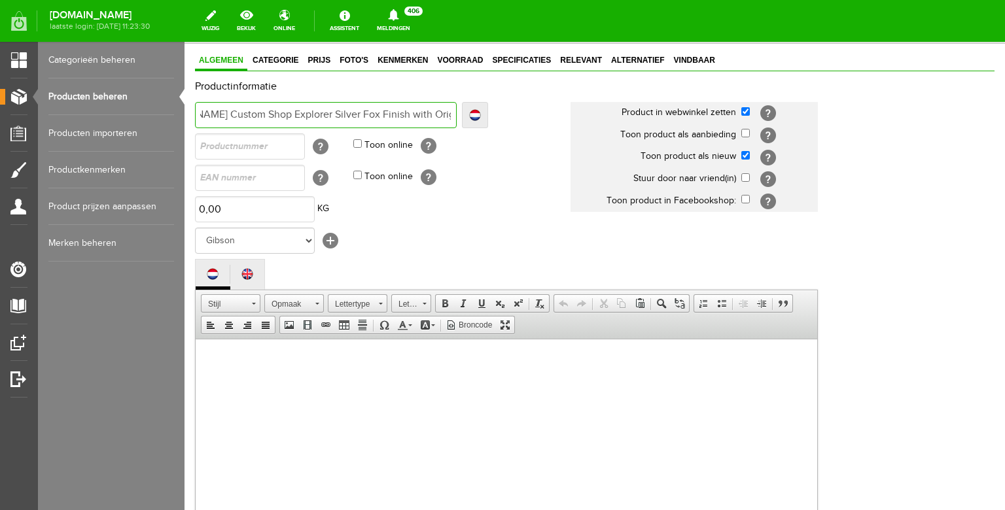
click at [292, 114] on input "1997 [PERSON_NAME] Custom Shop Explorer Silver Fox Finish with Original Case" at bounding box center [326, 115] width 262 height 26
click at [371, 114] on input "1997 [PERSON_NAME] Custom Shop Explorer ''Silver Fox Finish with Original Case" at bounding box center [326, 115] width 262 height 26
click at [339, 113] on input "1997 [PERSON_NAME] Custom Shop Explorer ''Silver Fox Finish with Original Case" at bounding box center [326, 115] width 262 height 26
click at [339, 113] on input "1997 [PERSON_NAME] Custom Shop Explorer ''Silver Fox'' Finish with Original Case" at bounding box center [326, 115] width 262 height 26
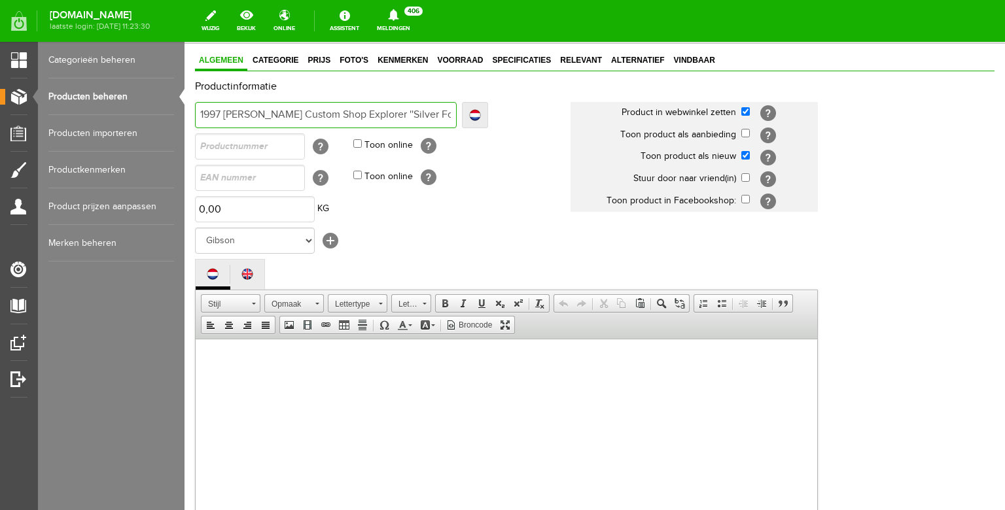
drag, startPoint x: 249, startPoint y: 116, endPoint x: 160, endPoint y: 112, distance: 89.0
click at [195, 112] on input "1997 [PERSON_NAME] Custom Shop Explorer ''Silver Fox'' Finish with Original Case" at bounding box center [326, 115] width 262 height 26
click at [294, 382] on body at bounding box center [506, 463] width 595 height 222
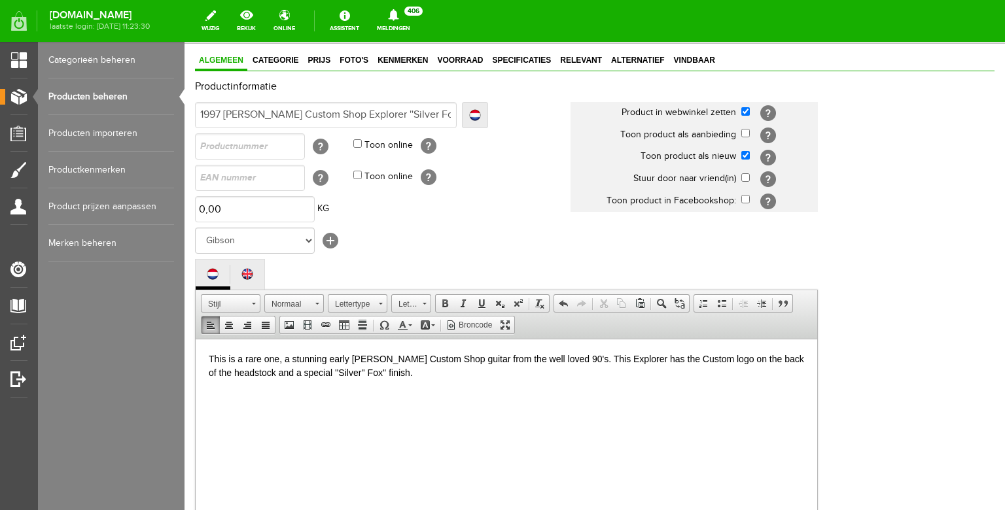
click at [339, 369] on p "This is a rare one, a stunning early [PERSON_NAME] Custom Shop guitar from the …" at bounding box center [506, 365] width 595 height 27
click at [394, 370] on p "This is a rare one, a stunning early [PERSON_NAME] Custom Shop guitar from the …" at bounding box center [506, 365] width 595 height 27
click at [657, 372] on p "This is a rare one, a stunning early [PERSON_NAME] Custom Shop guitar from the …" at bounding box center [506, 365] width 595 height 27
click at [699, 377] on p "This is a rare one, a stunning early [PERSON_NAME] Custom Shop guitar from the …" at bounding box center [506, 365] width 595 height 27
click at [538, 374] on p "This is a rare one, a stunning early [PERSON_NAME] Custom Shop guitar from the …" at bounding box center [506, 365] width 595 height 27
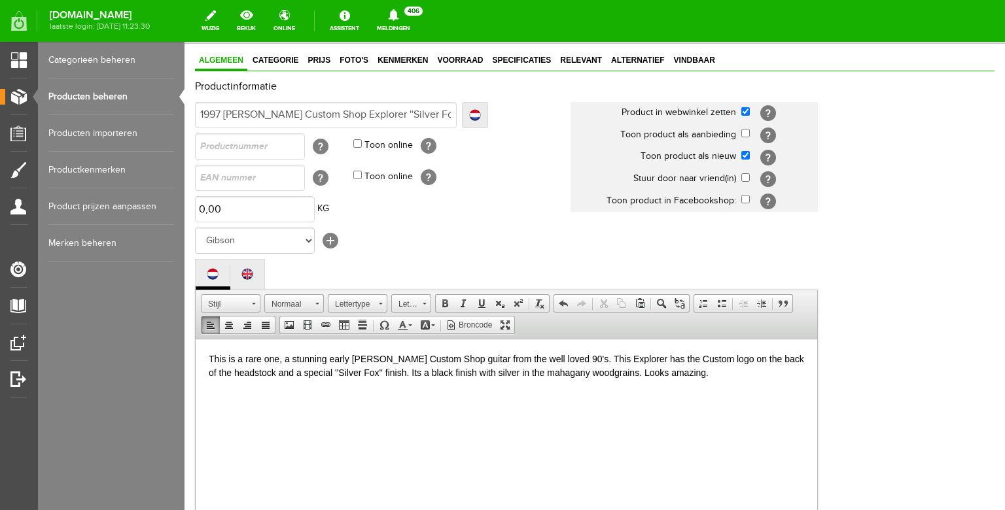
click at [692, 373] on p "This is a rare one, a stunning early [PERSON_NAME] Custom Shop guitar from the …" at bounding box center [506, 365] width 595 height 27
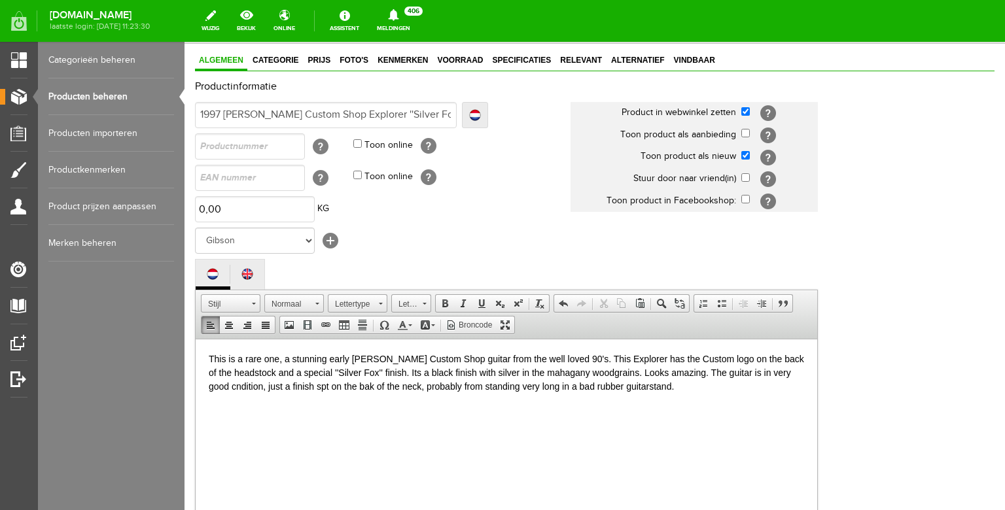
click at [213, 385] on p "This is a rare one, a stunning early [PERSON_NAME] Custom Shop guitar from the …" at bounding box center [506, 372] width 595 height 41
click at [249, 387] on p "This is a rare one, a stunning early [PERSON_NAME] Custom Shop guitar from the …" at bounding box center [506, 372] width 595 height 41
click at [409, 388] on p "This is a rare one, a stunning early [PERSON_NAME] Custom Shop guitar from the …" at bounding box center [506, 372] width 595 height 41
click at [770, 386] on p "This is a rare one, a stunning early [PERSON_NAME] Custom Shop guitar from the …" at bounding box center [506, 372] width 595 height 41
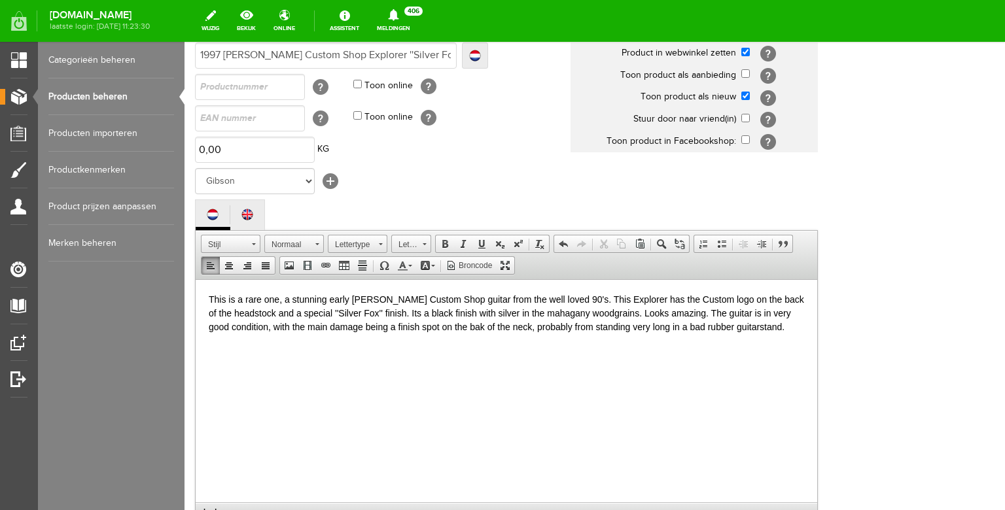
scroll to position [125, 0]
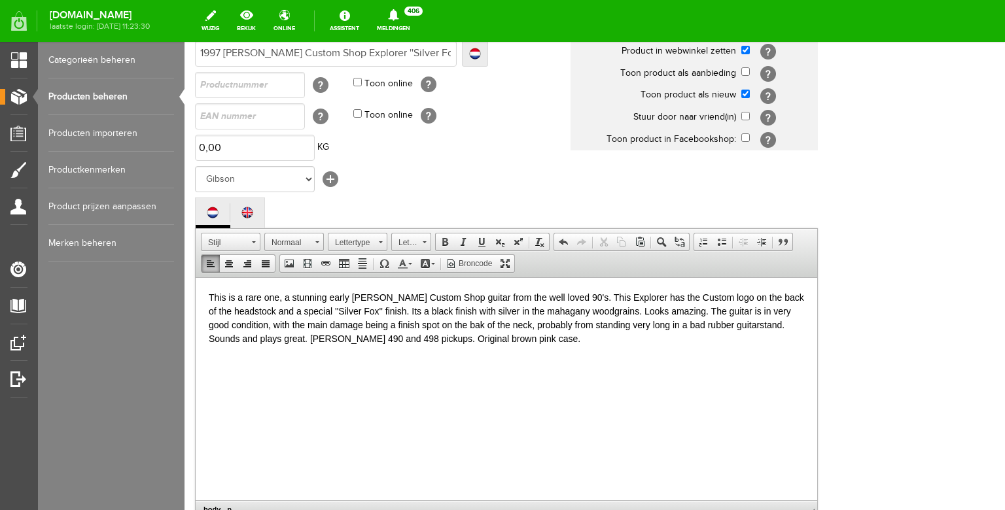
click at [458, 339] on p "This is a rare one, a stunning early [PERSON_NAME] Custom Shop guitar from the …" at bounding box center [506, 317] width 595 height 55
click at [523, 344] on p "This is a rare one, a stunning early [PERSON_NAME] Custom Shop guitar from the …" at bounding box center [506, 317] width 595 height 55
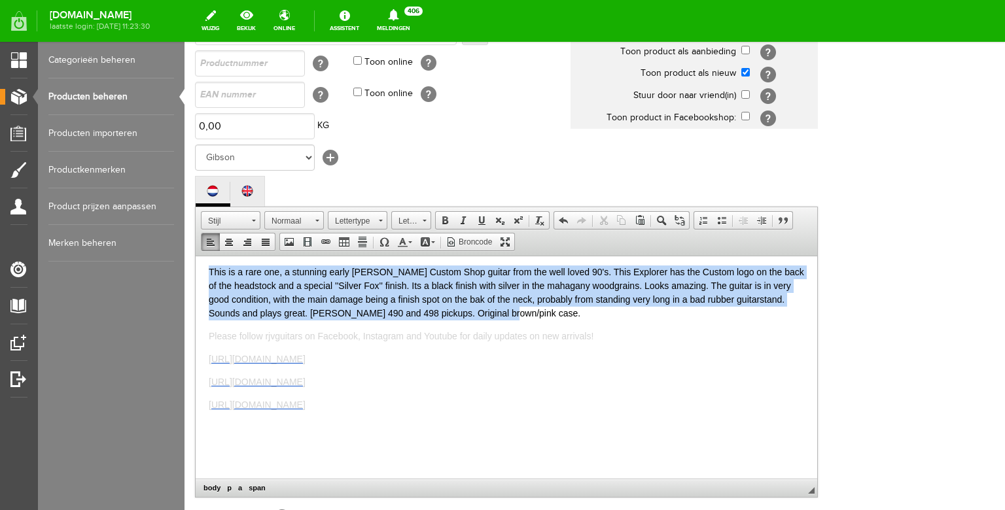
scroll to position [0, 0]
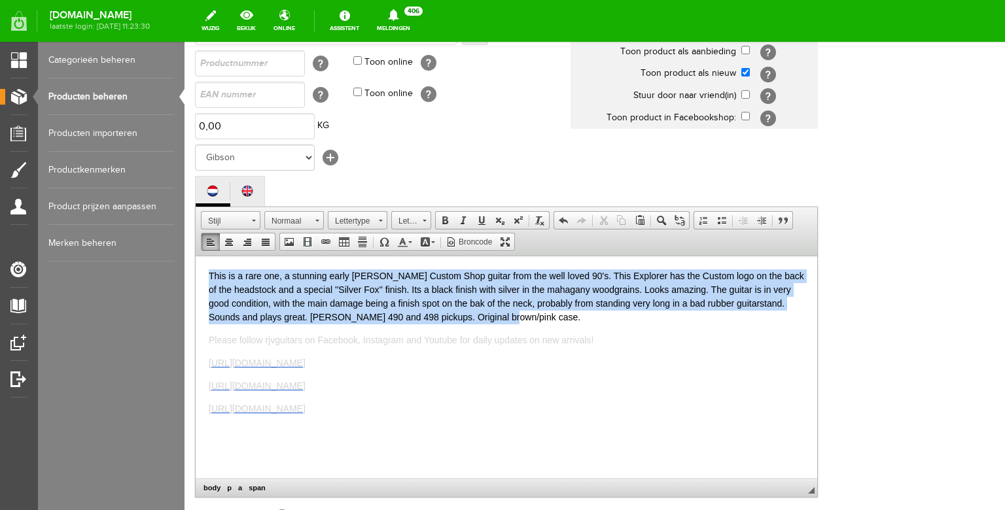
drag, startPoint x: 521, startPoint y: 310, endPoint x: 160, endPoint y: 216, distance: 373.1
click at [196, 256] on html "This is a rare one, a stunning early [PERSON_NAME] Custom Shop guitar from the …" at bounding box center [506, 367] width 621 height 222
click at [426, 247] on span at bounding box center [425, 242] width 10 height 10
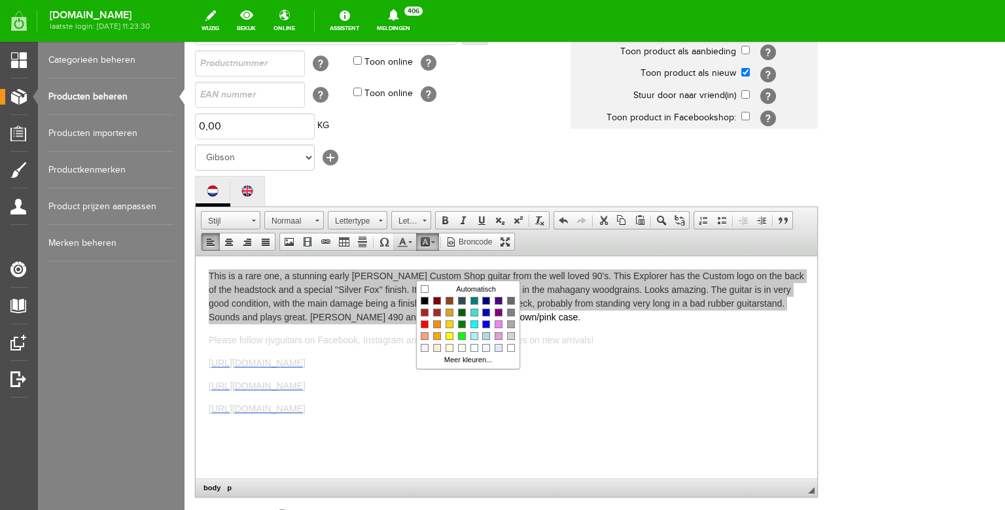
click at [406, 247] on span at bounding box center [402, 242] width 10 height 10
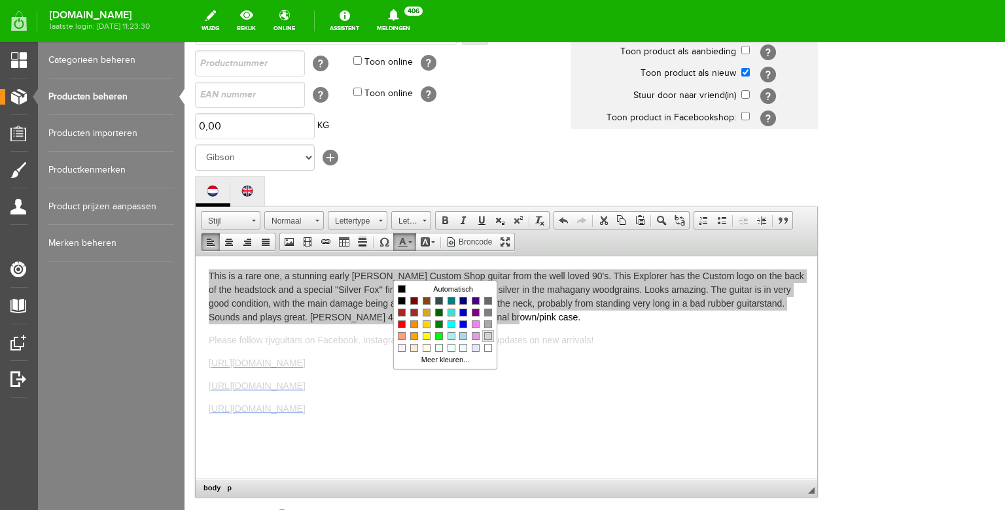
click at [491, 337] on span "Kleuren" at bounding box center [488, 336] width 8 height 8
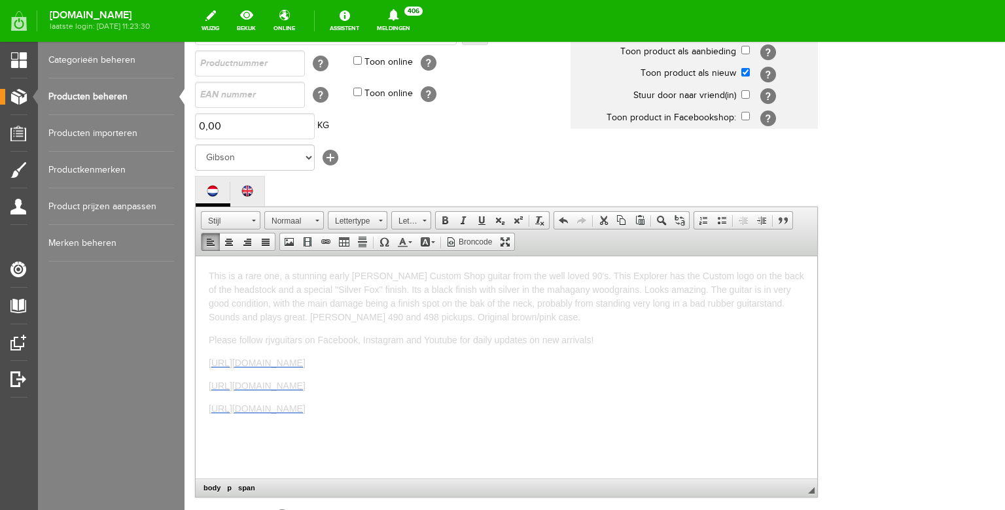
click at [485, 305] on span "This is a rare one, a stunning early [PERSON_NAME] Custom Shop guitar from the …" at bounding box center [506, 296] width 595 height 52
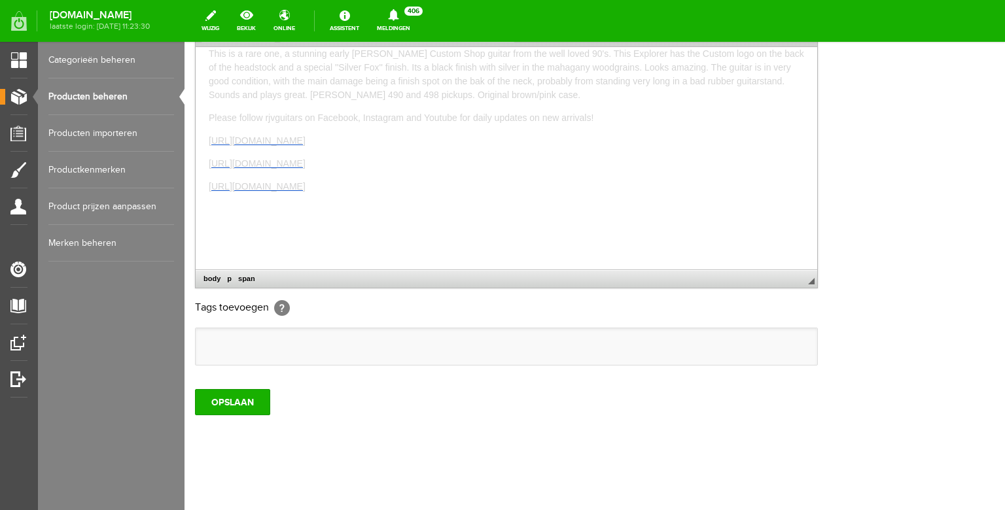
scroll to position [373, 0]
click at [234, 413] on input "OPSLAAN" at bounding box center [232, 400] width 75 height 26
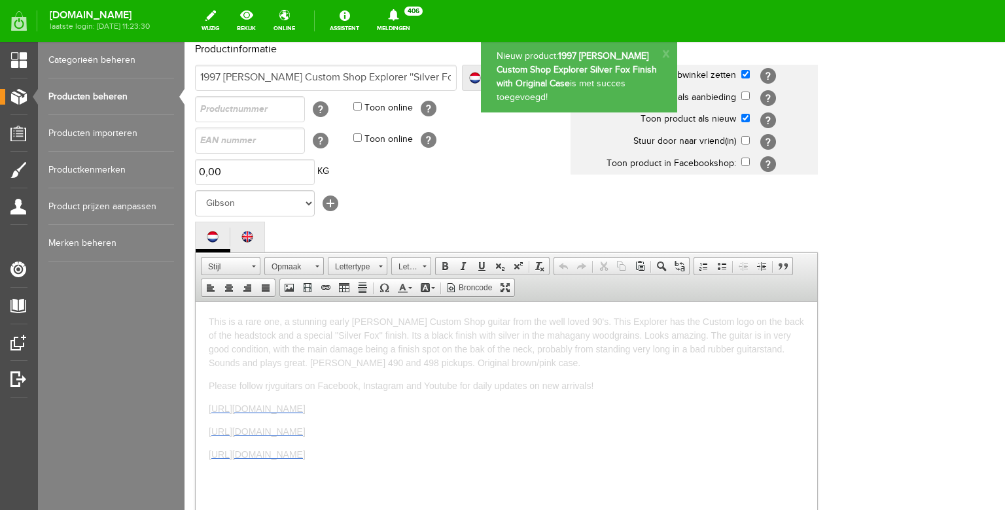
scroll to position [84, 0]
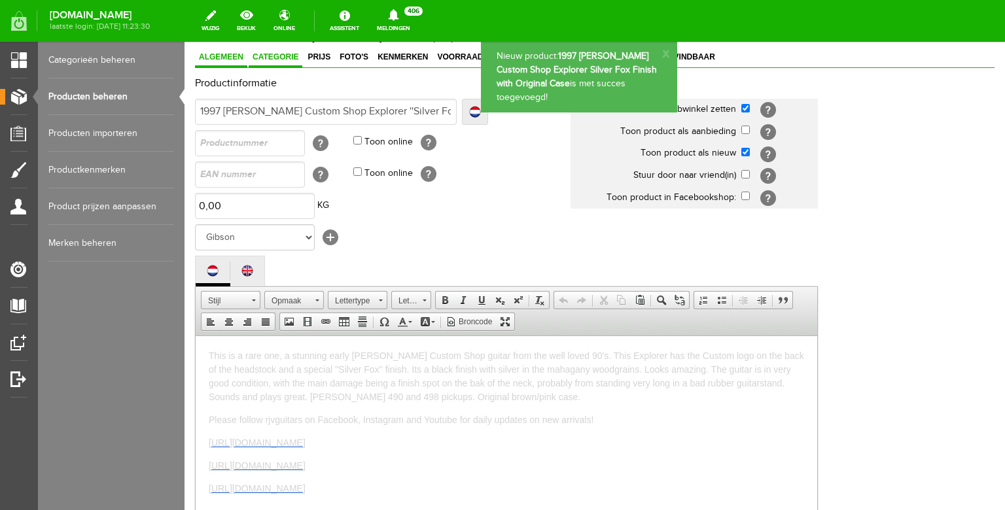
click at [290, 61] on span "Categorie" at bounding box center [276, 56] width 54 height 9
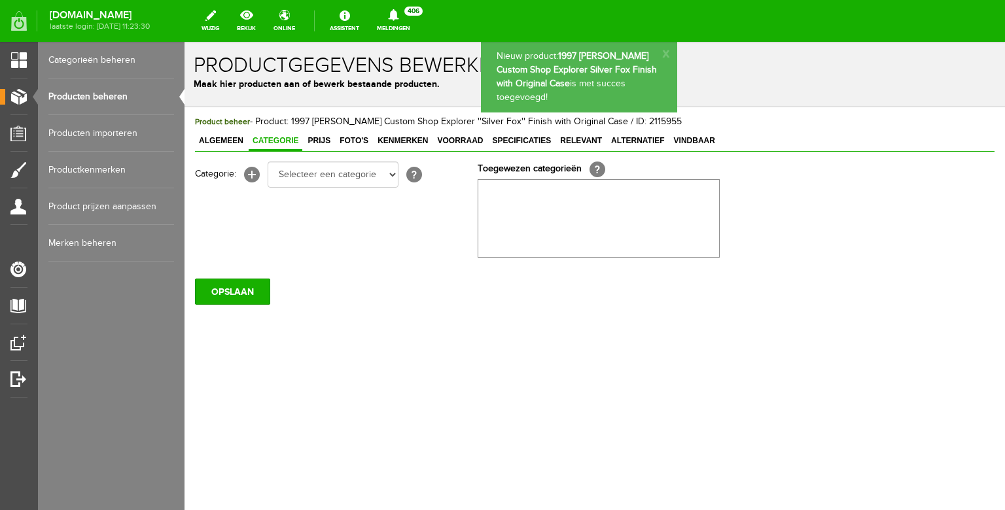
scroll to position [0, 0]
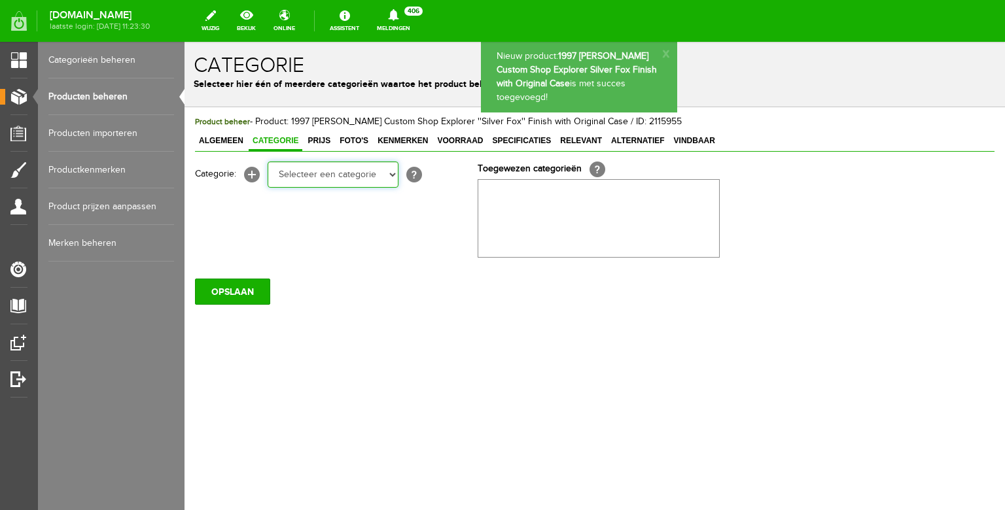
click option "Electric guitars" at bounding box center [184, 42] width 0 height 0
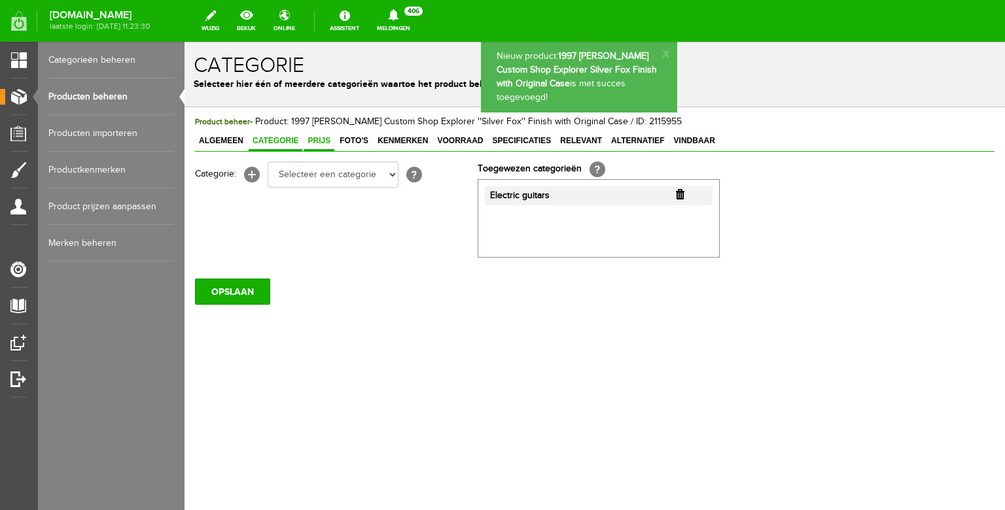
click at [322, 147] on link "Prijs" at bounding box center [318, 141] width 31 height 19
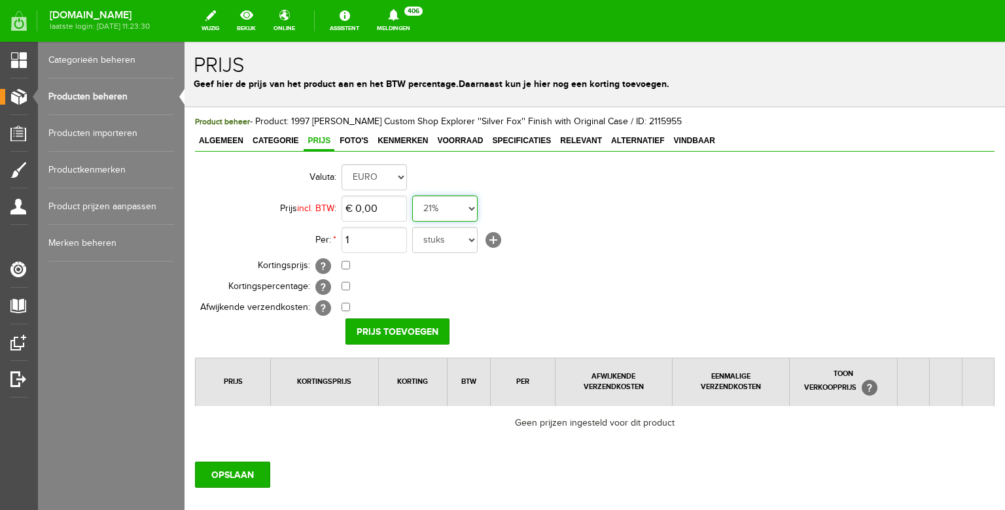
click option "0%" at bounding box center [184, 42] width 0 height 0
click at [379, 210] on input "0" at bounding box center [373, 209] width 65 height 26
click at [388, 326] on input "Prijs toevoegen" at bounding box center [397, 332] width 104 height 26
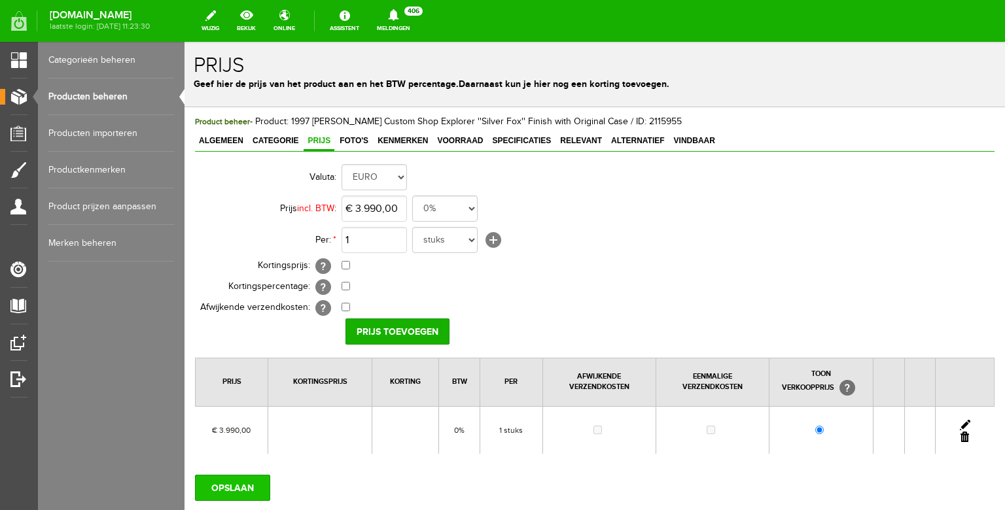
click at [239, 480] on input "OPSLAAN" at bounding box center [232, 488] width 75 height 26
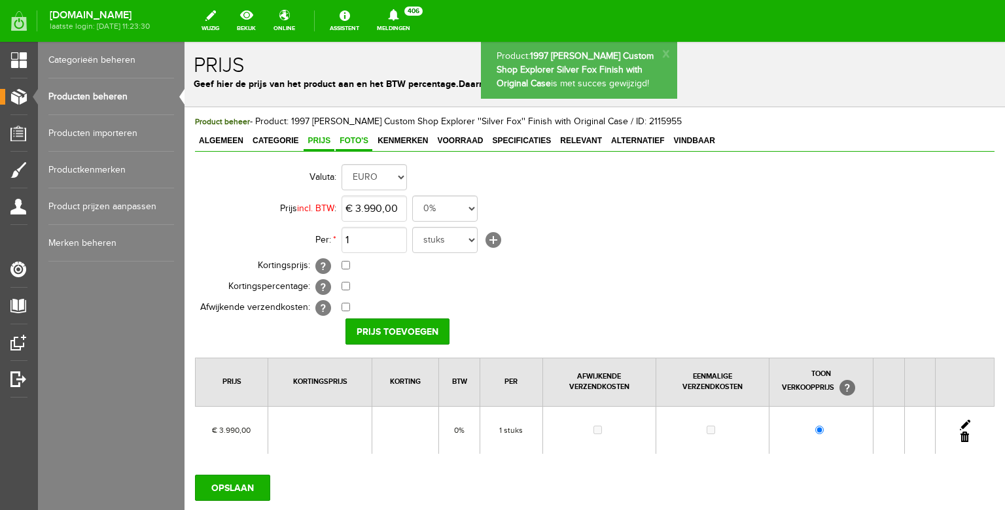
click at [357, 146] on link "Foto's" at bounding box center [354, 141] width 37 height 19
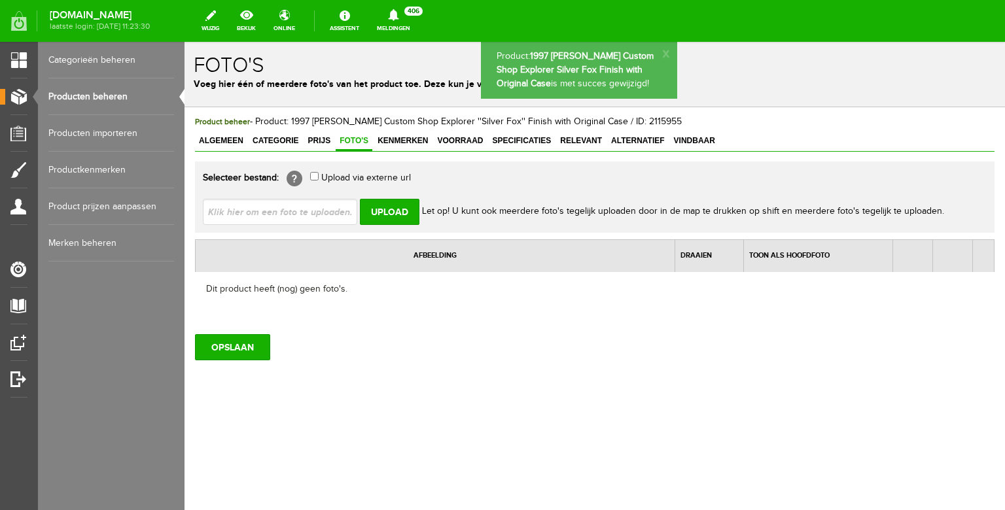
click at [317, 218] on input "file" at bounding box center [285, 211] width 165 height 25
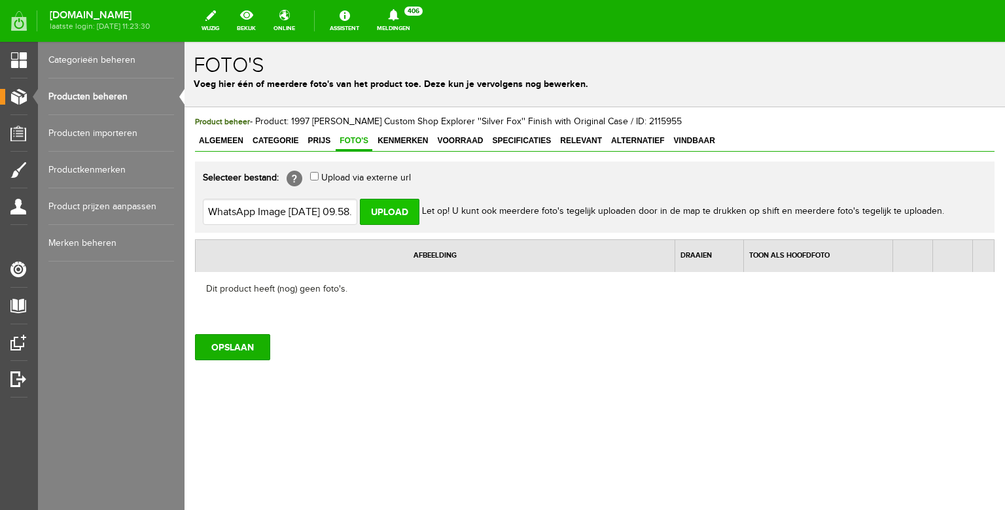
click at [407, 211] on input "Upload" at bounding box center [390, 212] width 60 height 26
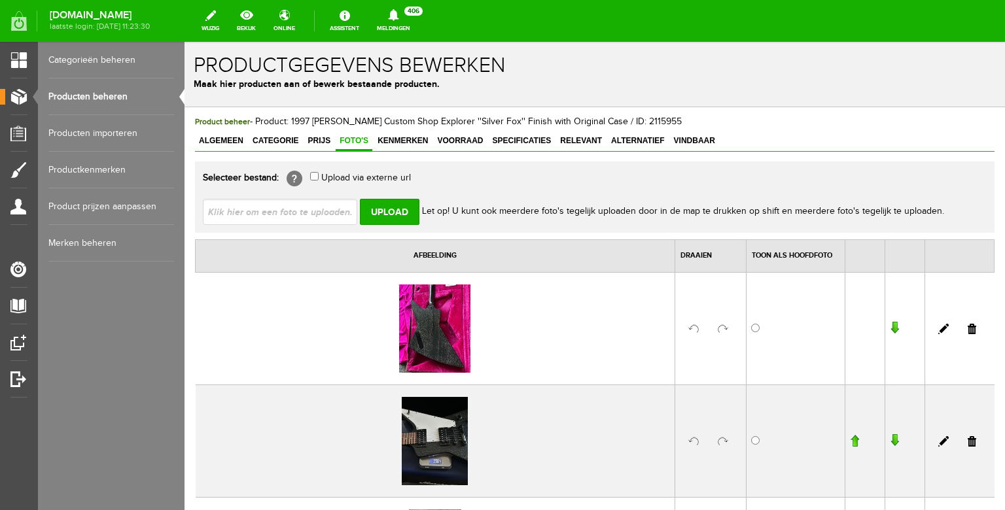
click at [300, 208] on input "file" at bounding box center [285, 211] width 165 height 25
click at [368, 213] on input "Upload" at bounding box center [390, 212] width 60 height 26
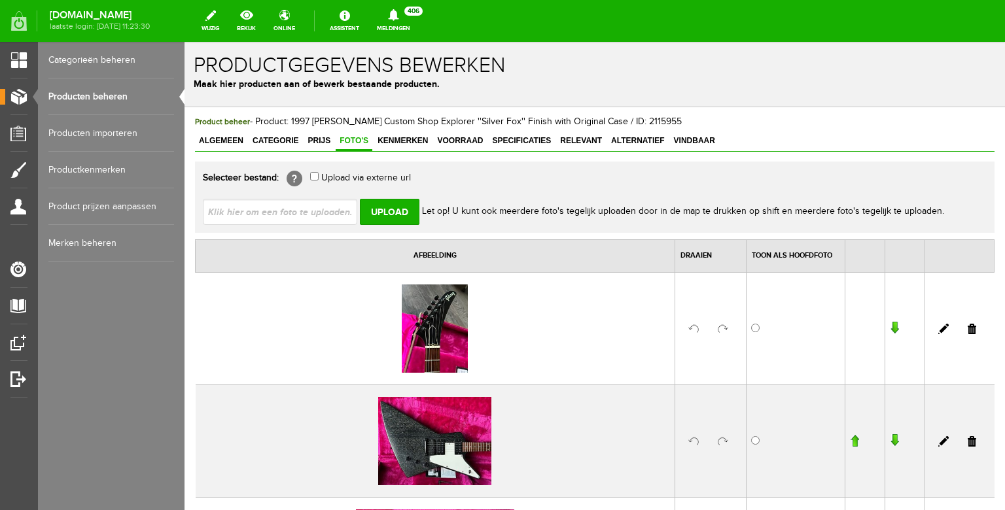
click at [313, 208] on input "file" at bounding box center [285, 211] width 165 height 25
click at [396, 215] on input "Upload" at bounding box center [390, 212] width 60 height 26
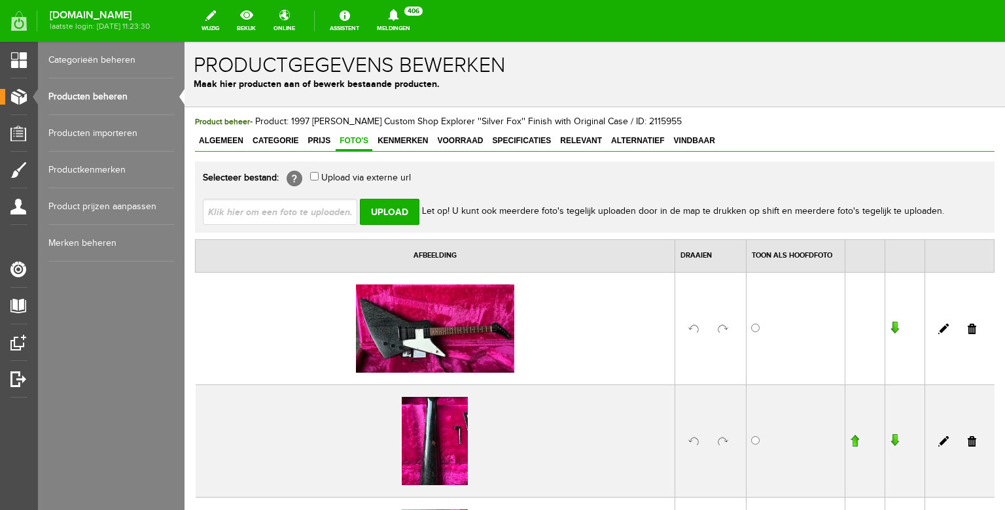
click at [273, 217] on input "file" at bounding box center [285, 211] width 165 height 25
click at [396, 212] on input "Upload" at bounding box center [390, 212] width 60 height 26
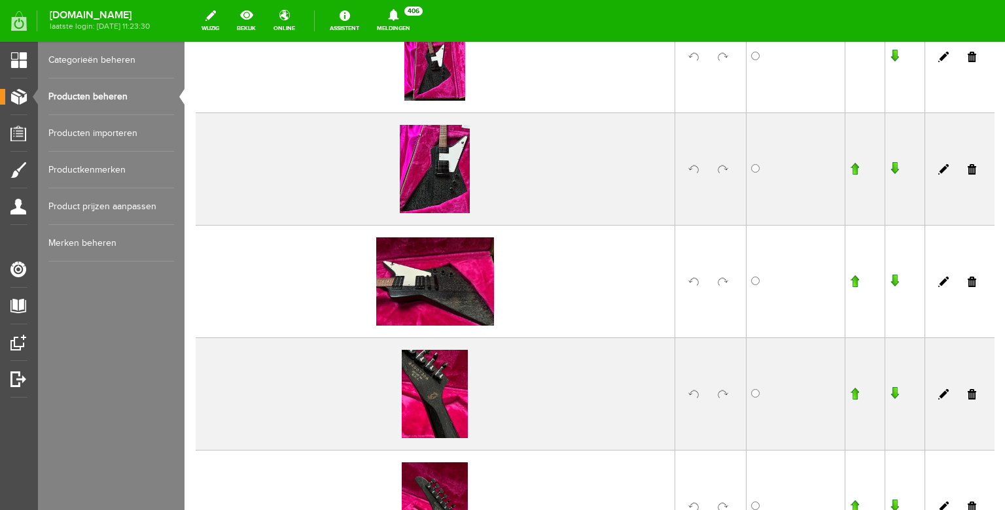
scroll to position [276, 0]
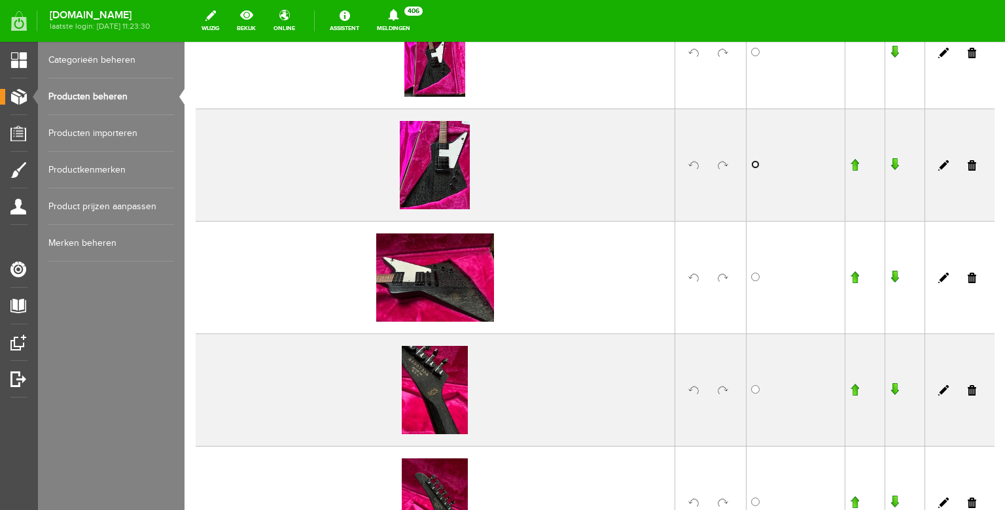
click at [753, 165] on input "radio" at bounding box center [755, 164] width 9 height 9
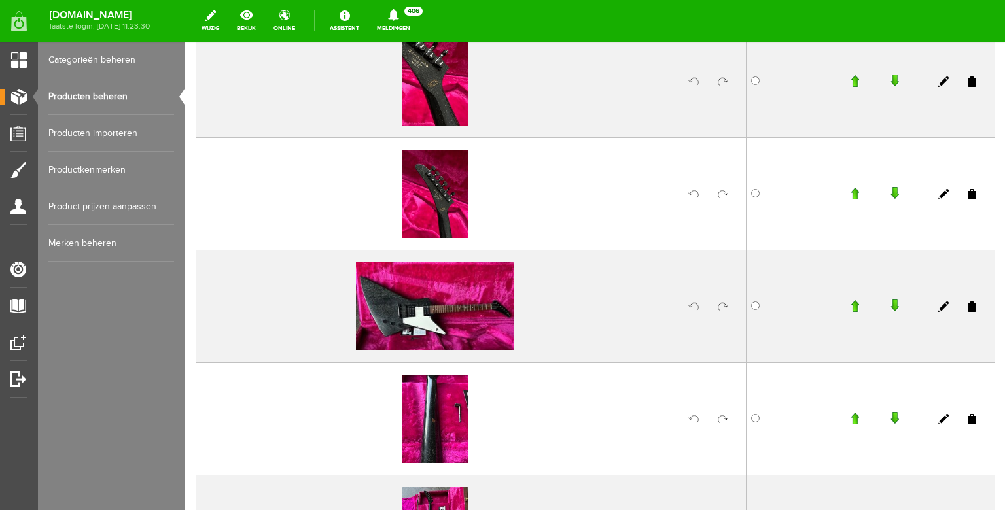
scroll to position [589, 0]
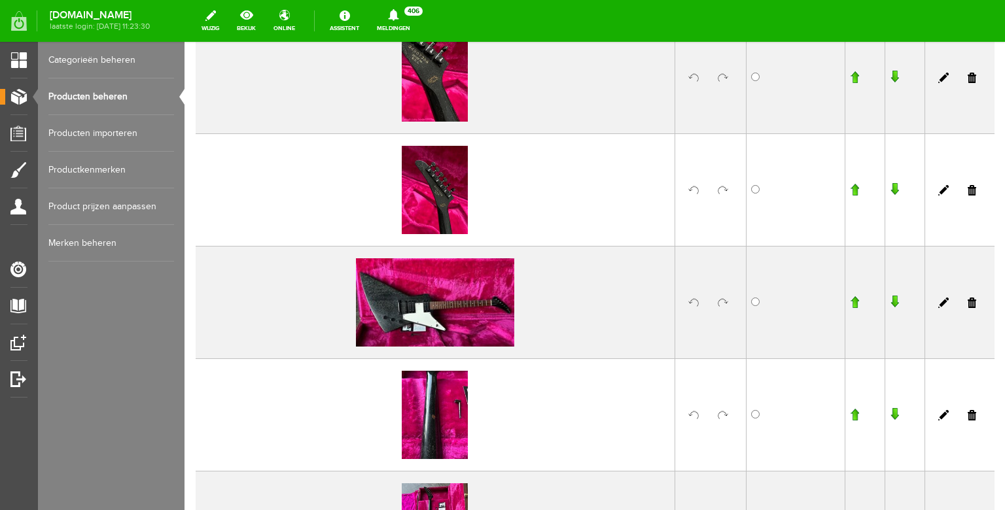
click at [854, 188] on input "button" at bounding box center [854, 189] width 9 height 13
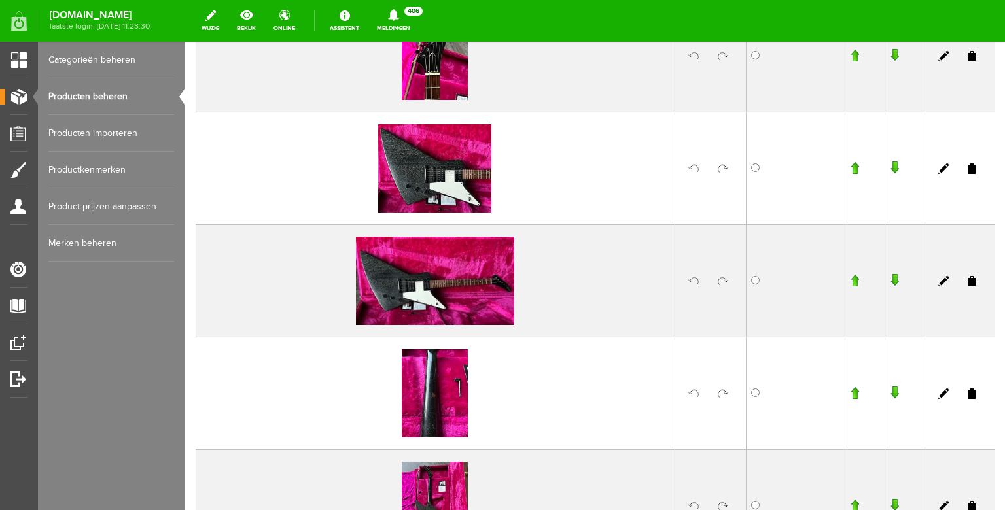
scroll to position [1289, 0]
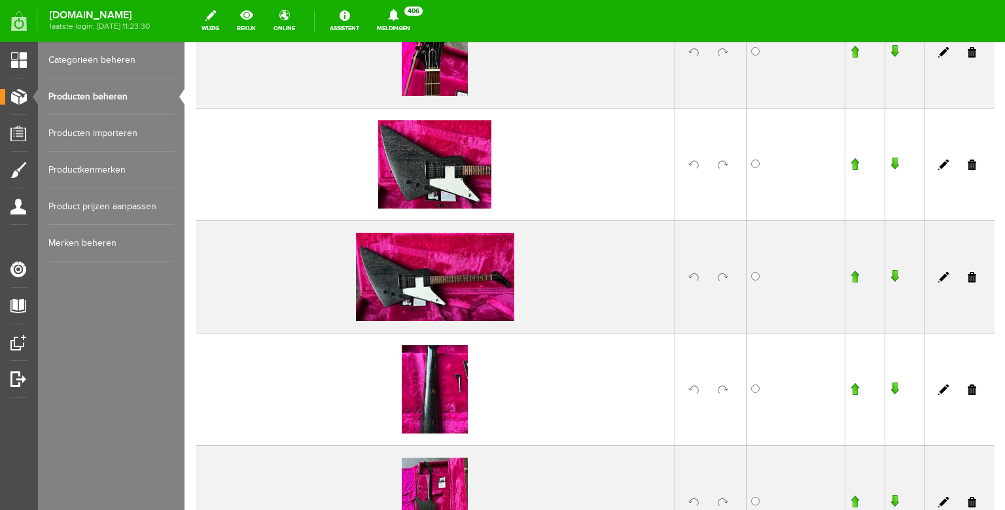
click at [971, 276] on link at bounding box center [971, 277] width 9 height 10
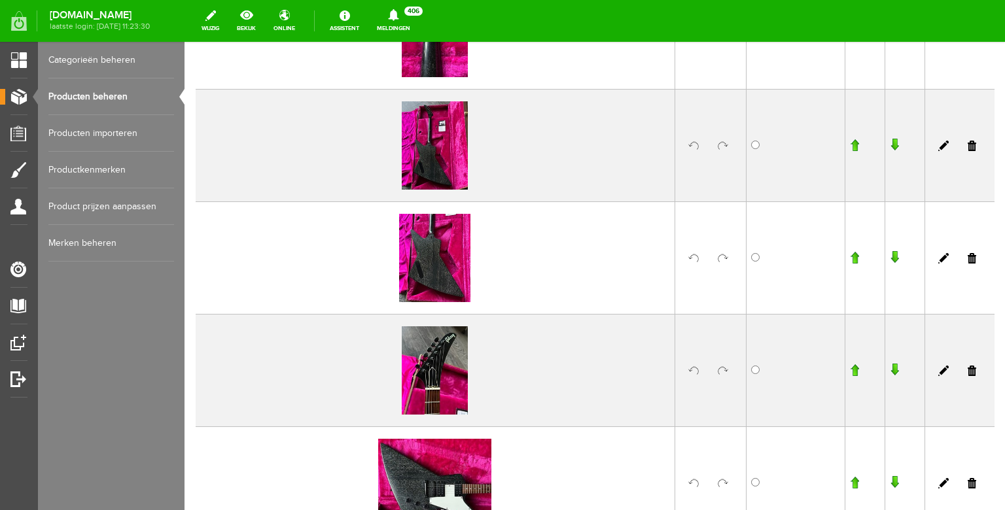
scroll to position [794, 0]
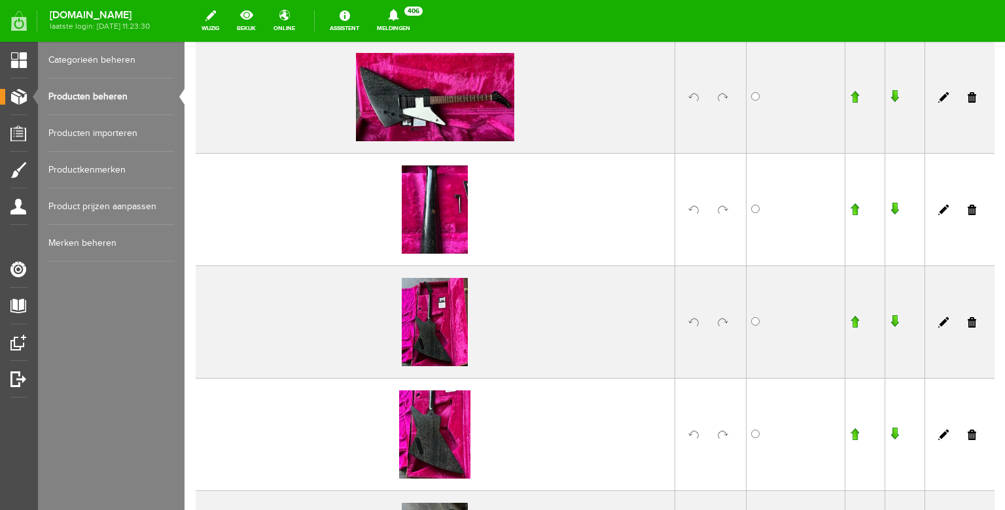
click at [971, 211] on link at bounding box center [971, 210] width 9 height 10
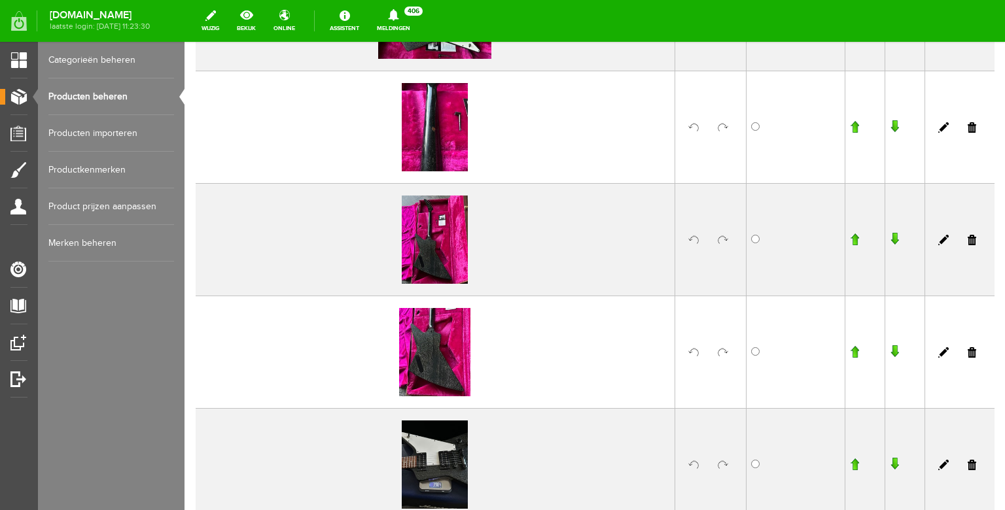
scroll to position [1825, 0]
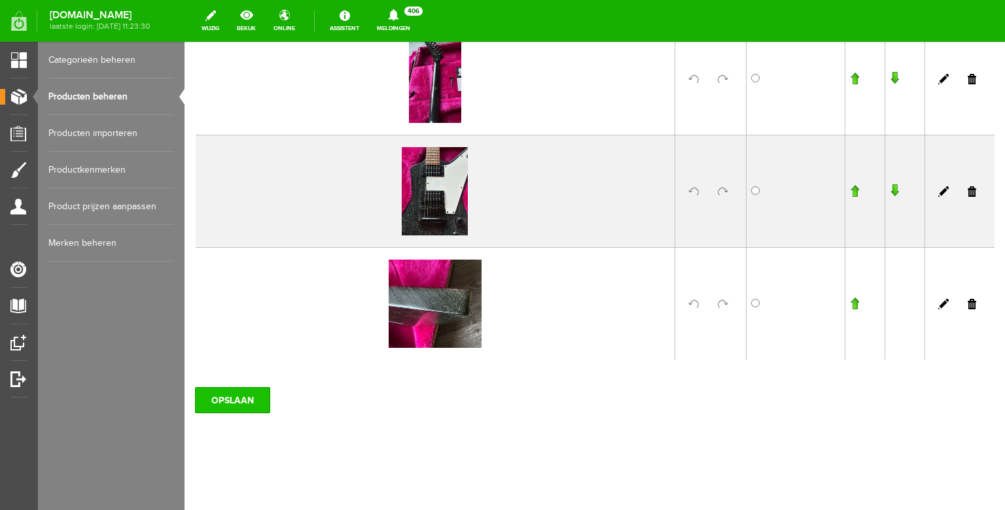
click at [237, 404] on input "OPSLAAN" at bounding box center [232, 400] width 75 height 26
